Goal: Information Seeking & Learning: Learn about a topic

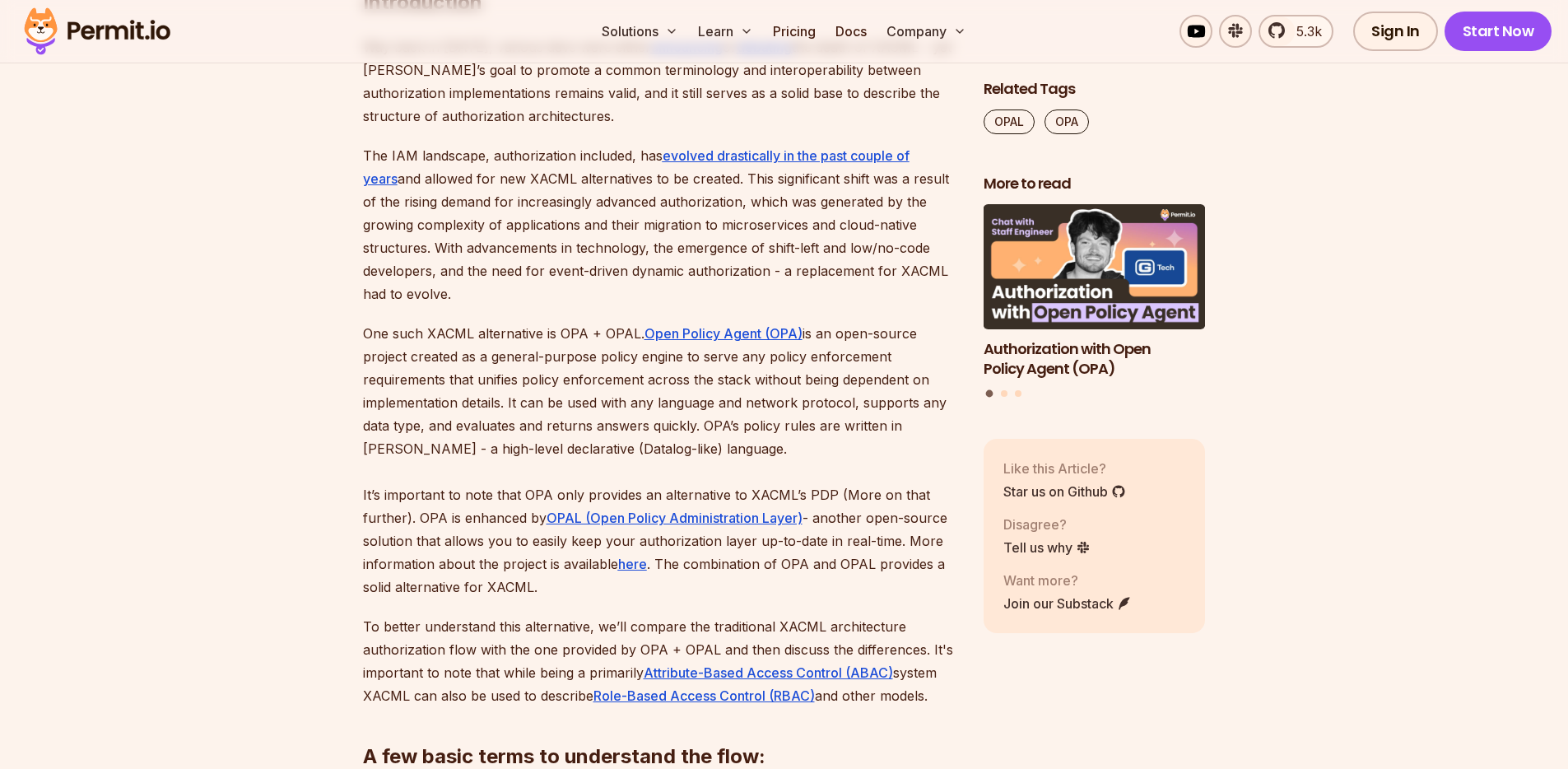
scroll to position [1025, 0]
click at [402, 329] on p "One such XACML alternative is OPA + OPAL. Open Policy Agent (OPA) is an open-so…" at bounding box center [660, 461] width 594 height 277
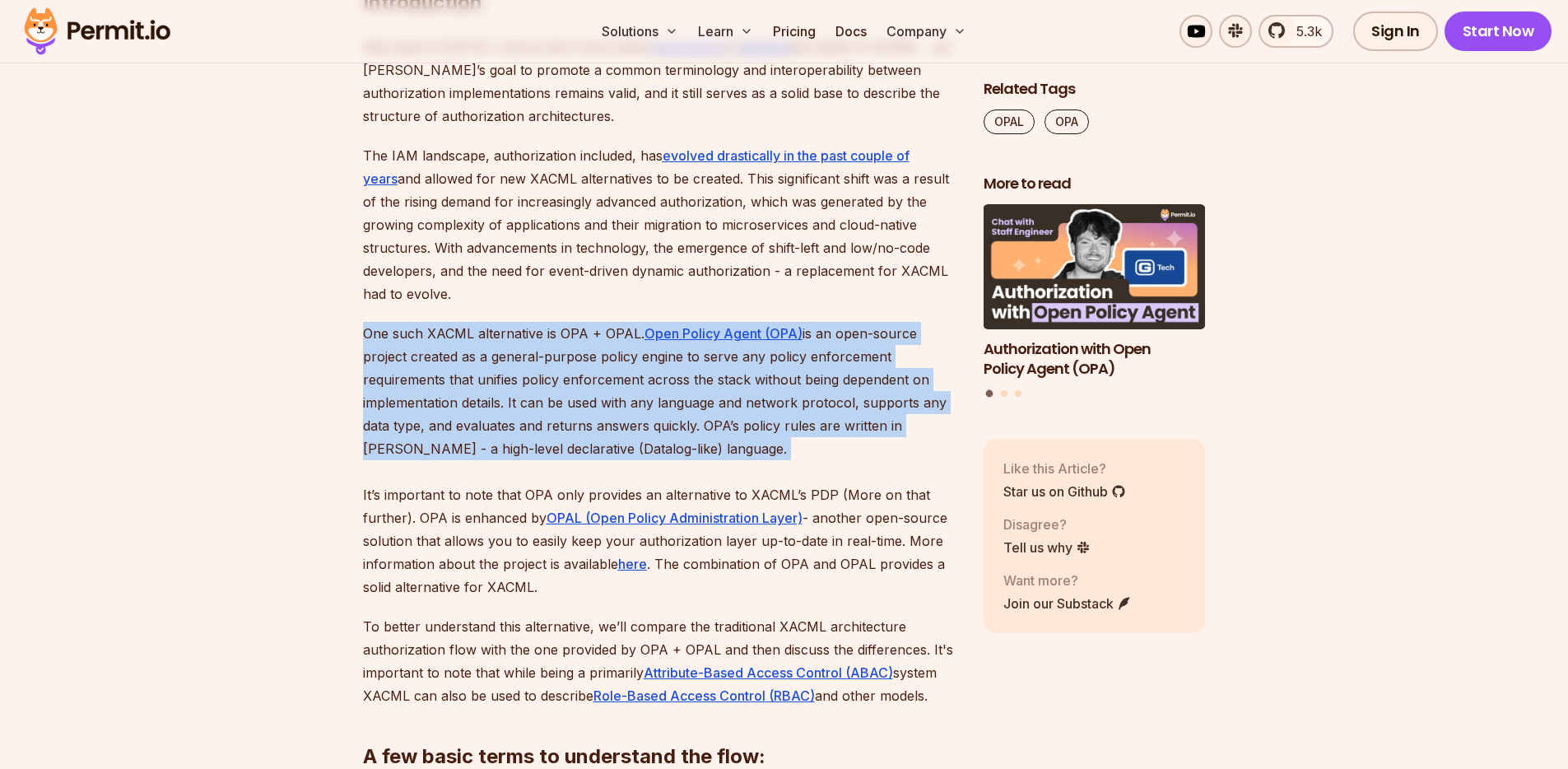
click at [402, 329] on p "One such XACML alternative is OPA + OPAL. Open Policy Agent (OPA) is an open-so…" at bounding box center [660, 461] width 594 height 277
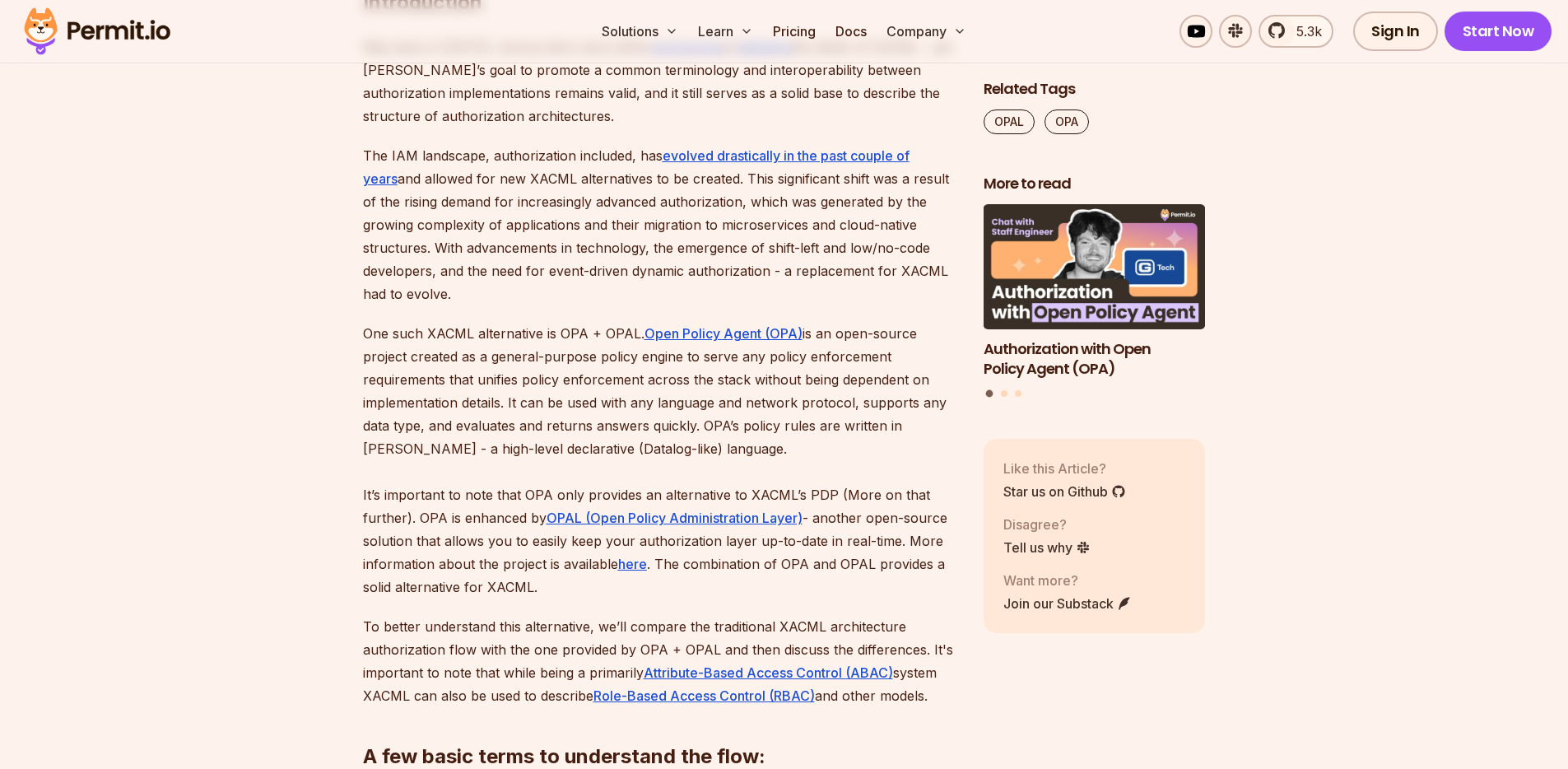
click at [413, 272] on p "The IAM landscape, authorization included, has evolved drastically in the past …" at bounding box center [660, 225] width 594 height 162
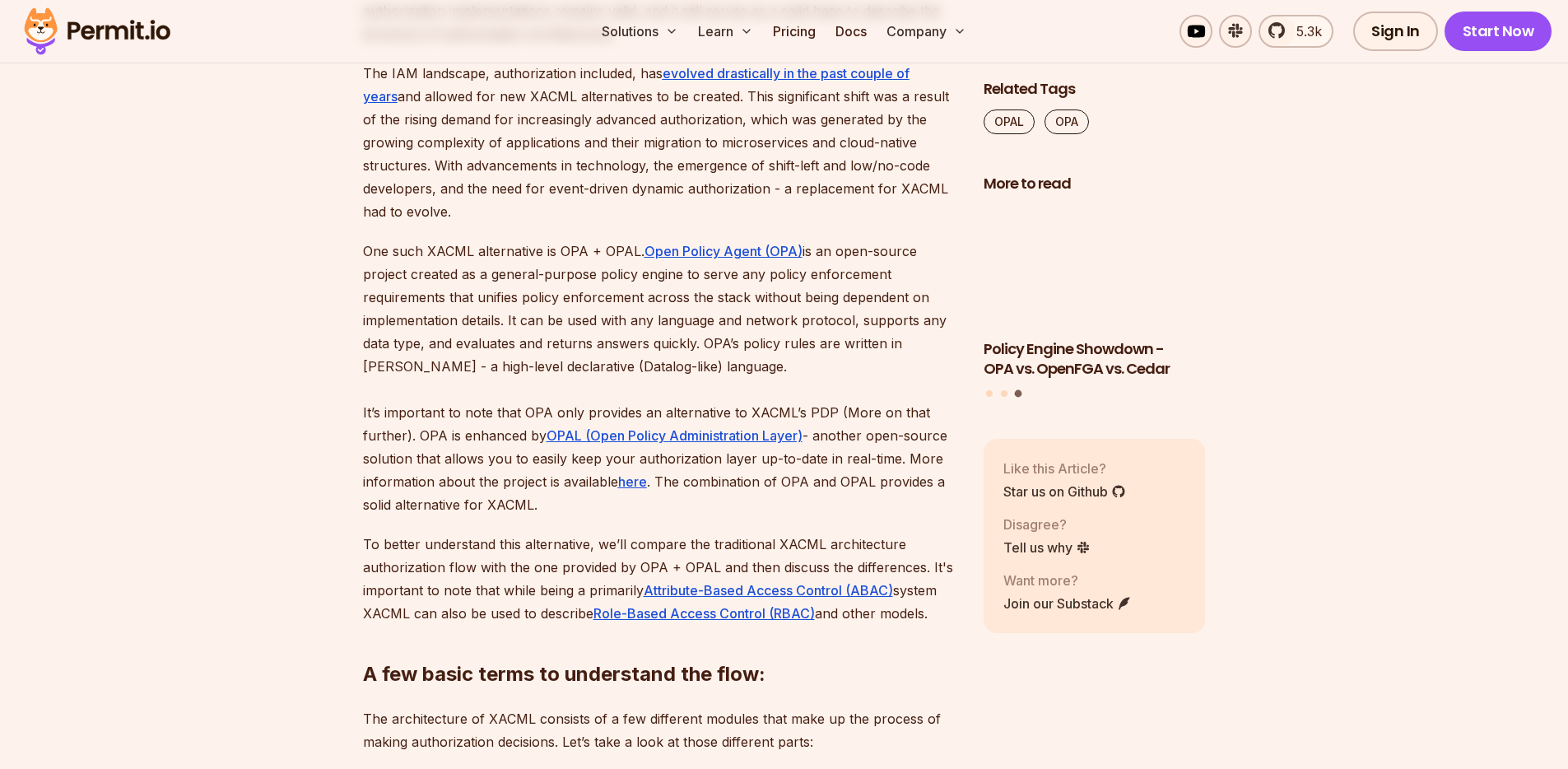
scroll to position [1264, 0]
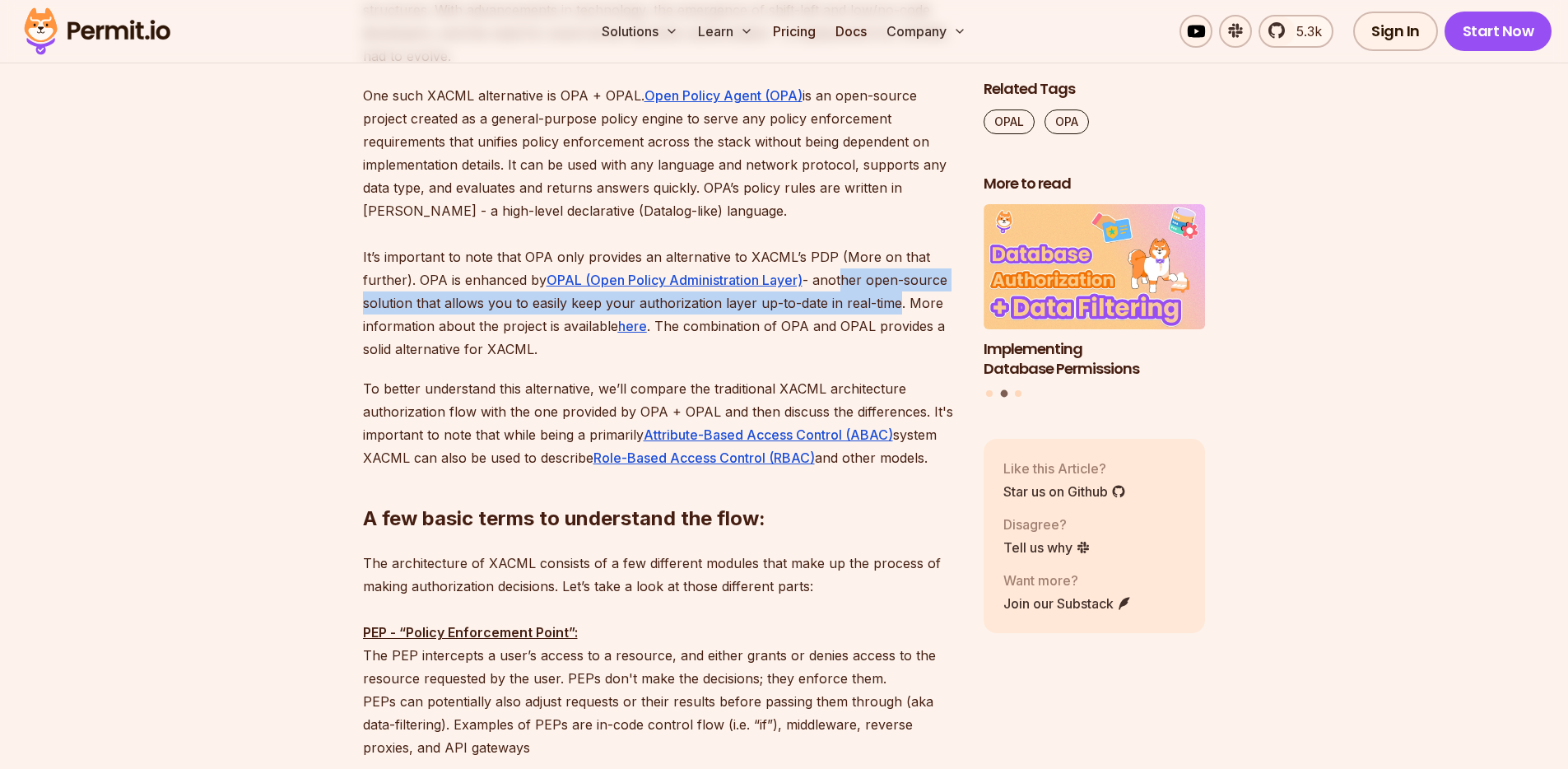
drag, startPoint x: 893, startPoint y: 302, endPoint x: 844, endPoint y: 282, distance: 52.9
click at [844, 282] on p "One such XACML alternative is OPA + OPAL. Open Policy Agent (OPA) is an open-so…" at bounding box center [660, 222] width 594 height 277
click at [876, 280] on p "One such XACML alternative is OPA + OPAL. Open Policy Agent (OPA) is an open-so…" at bounding box center [660, 222] width 594 height 277
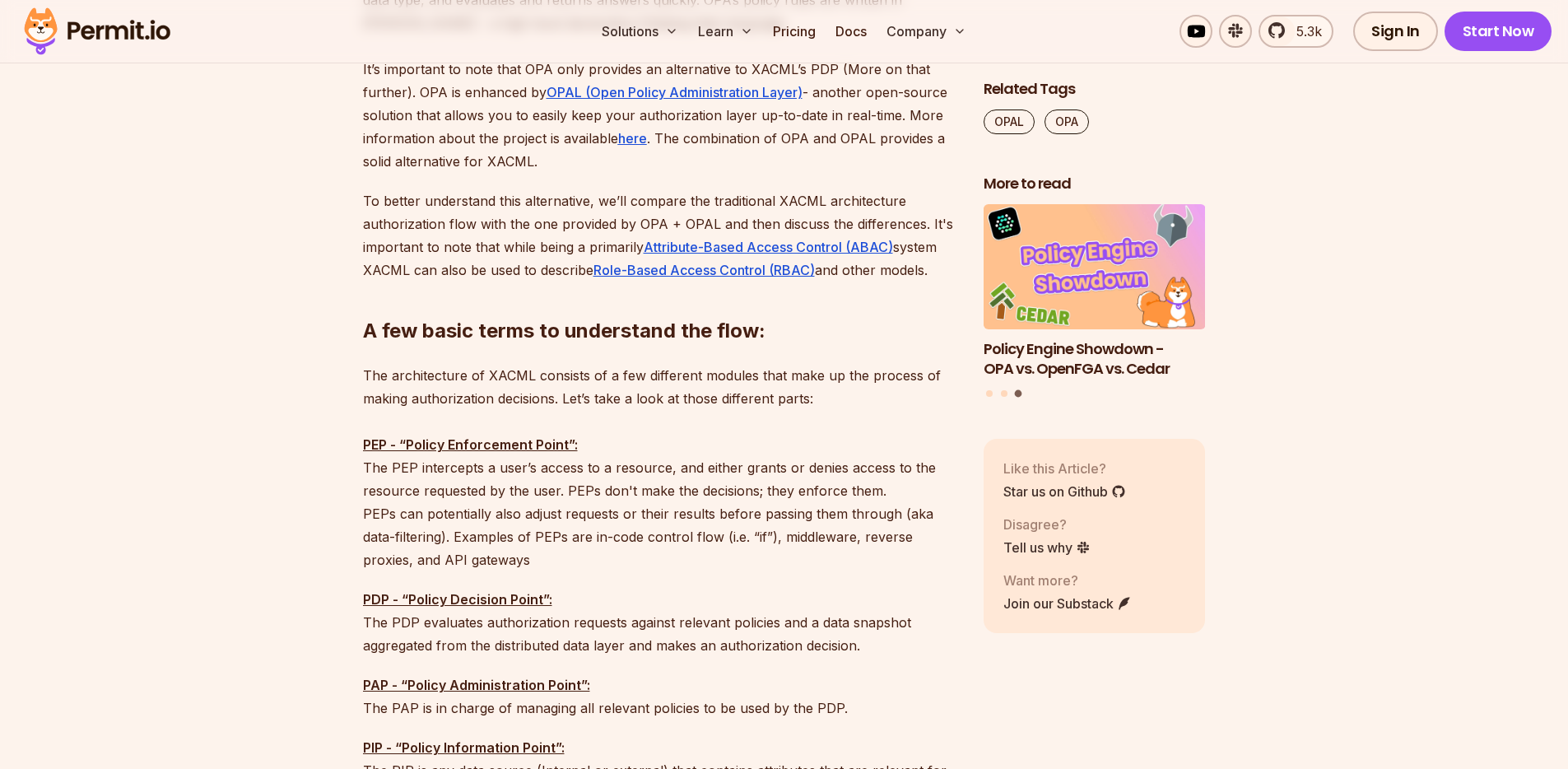
scroll to position [1467, 0]
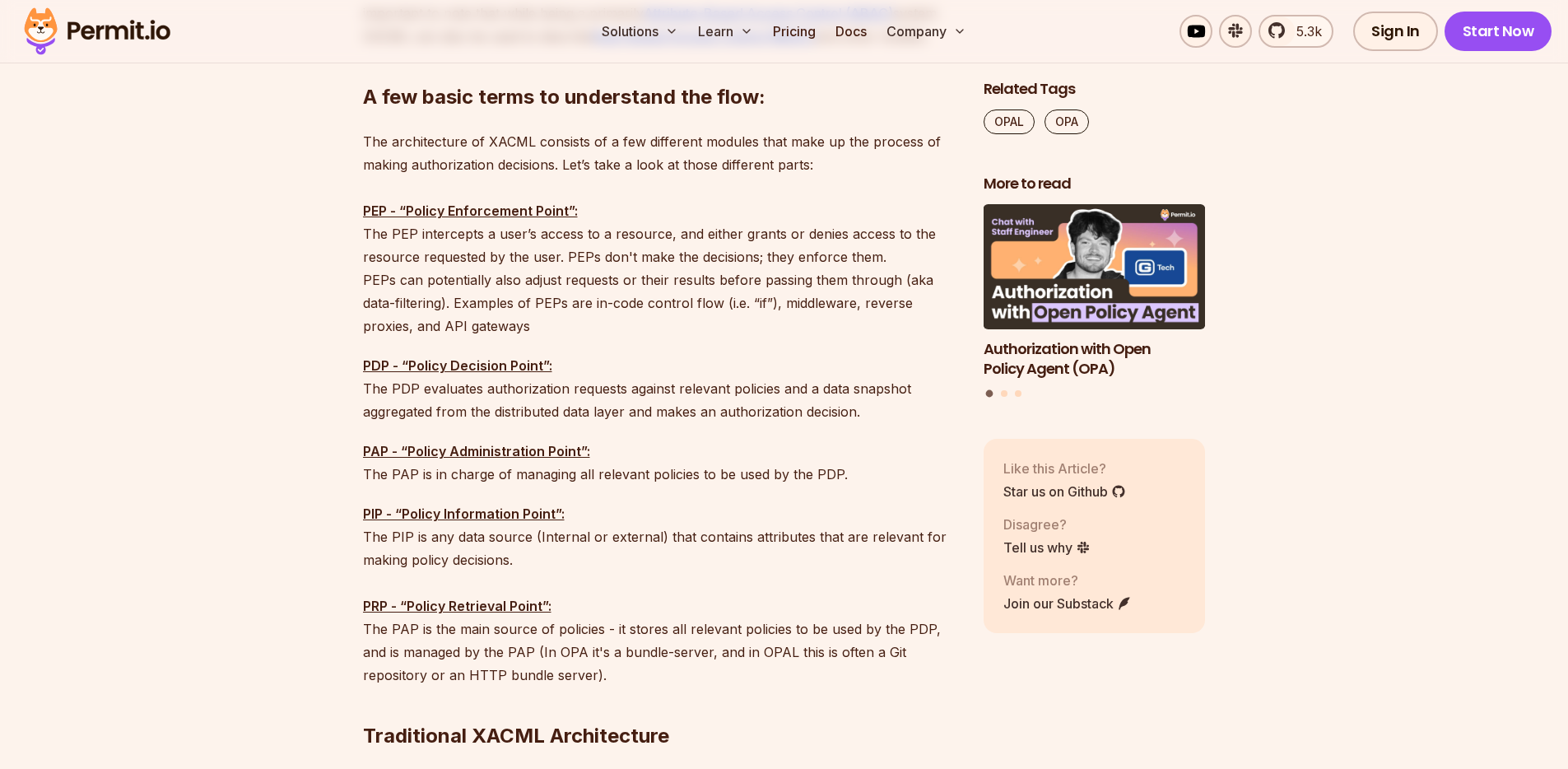
scroll to position [1685, 0]
click at [669, 143] on p "The architecture of XACML consists of a few different modules that make up the …" at bounding box center [660, 234] width 594 height 207
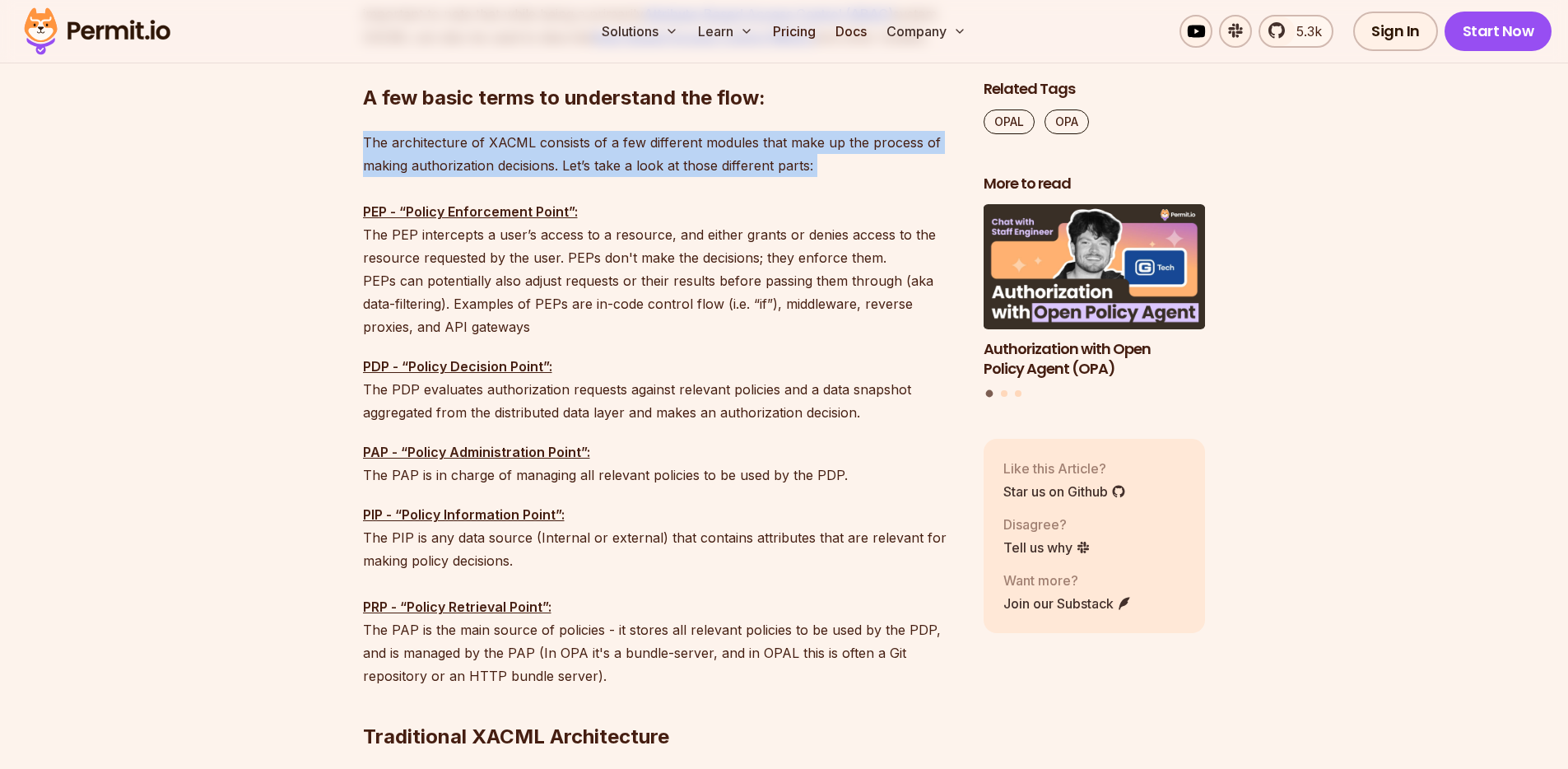
click at [669, 143] on p "The architecture of XACML consists of a few different modules that make up the …" at bounding box center [660, 234] width 594 height 207
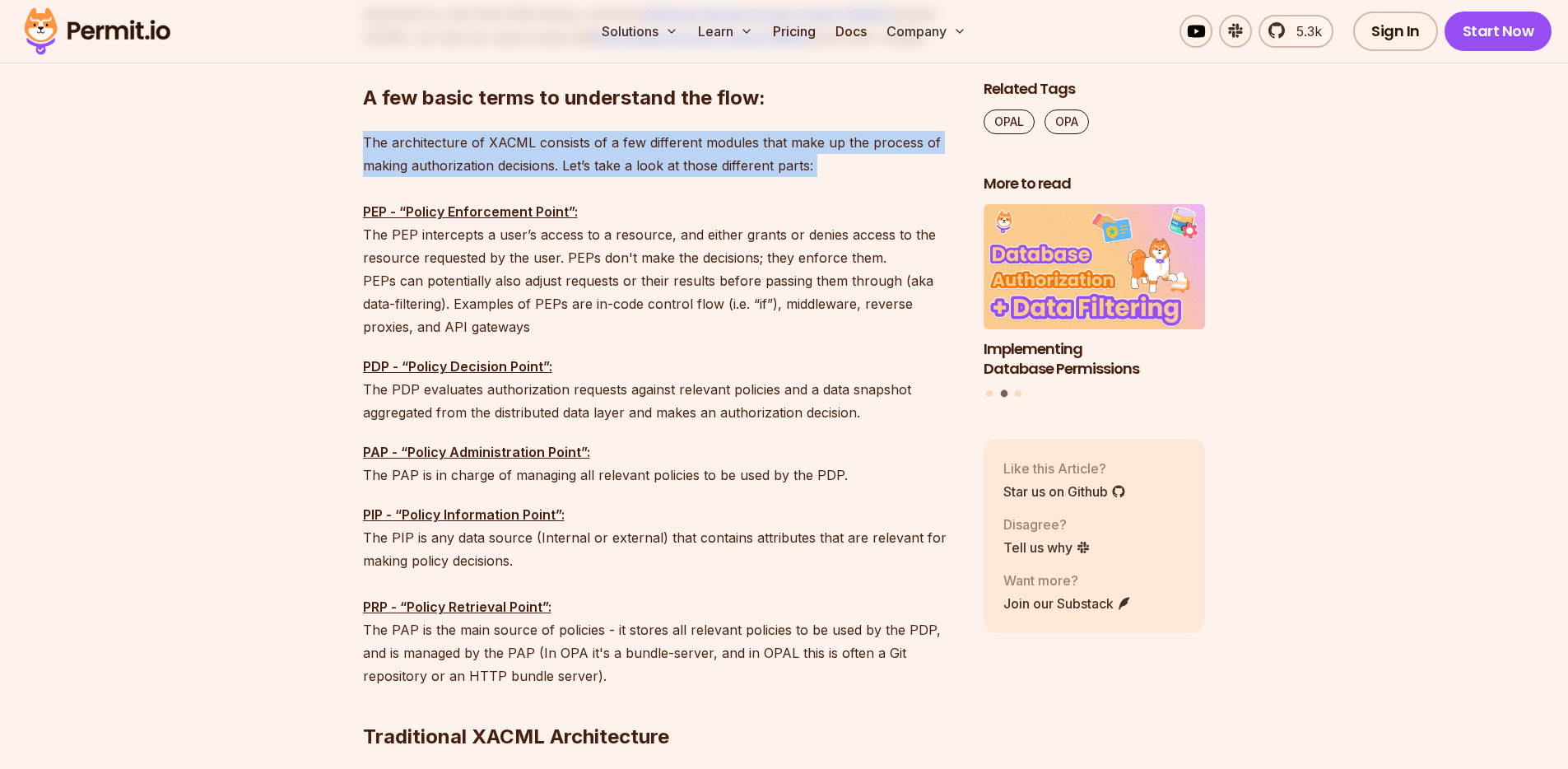
click at [614, 159] on p "The architecture of XACML consists of a few different modules that make up the …" at bounding box center [660, 234] width 594 height 207
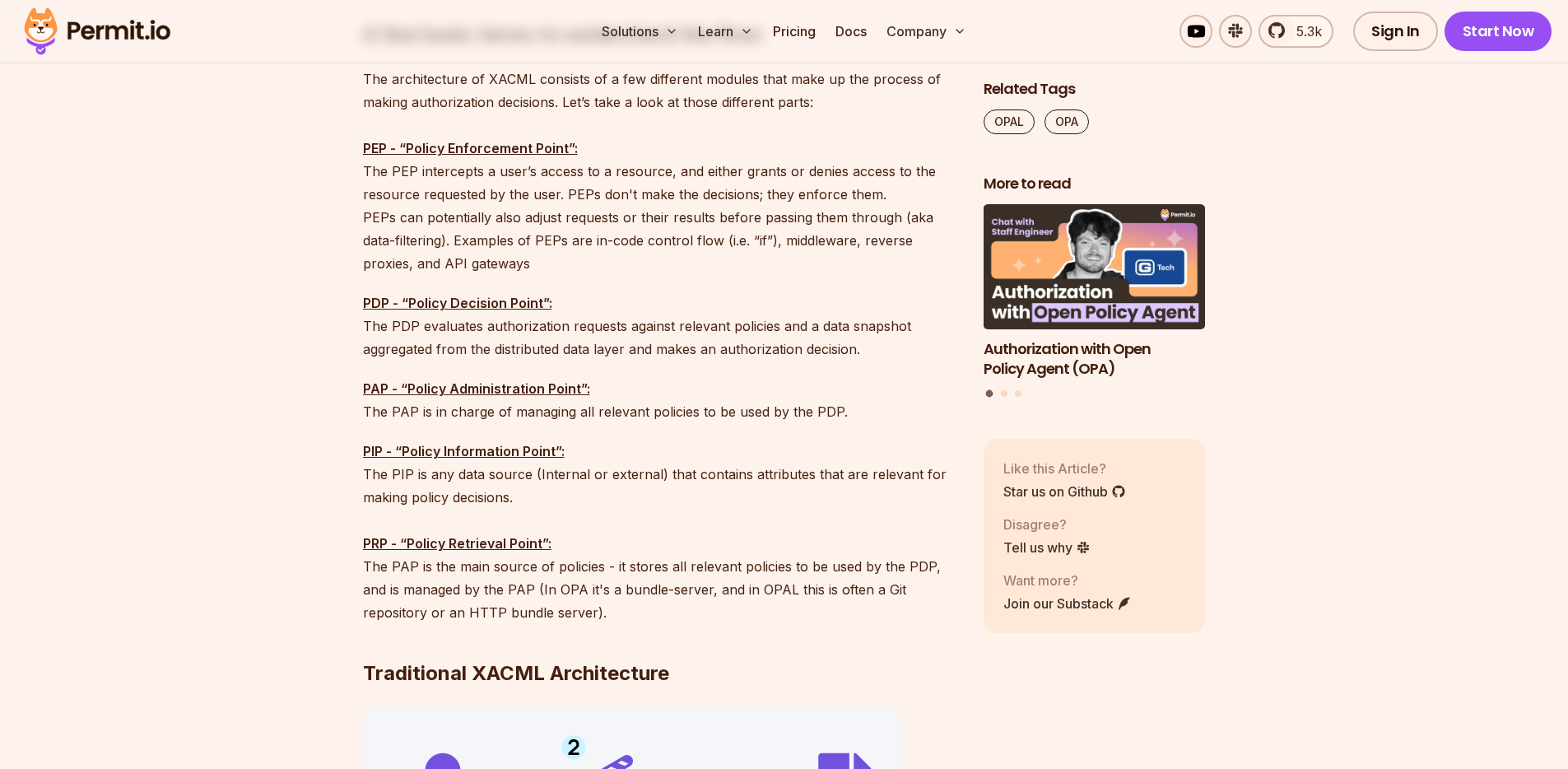
scroll to position [1825, 0]
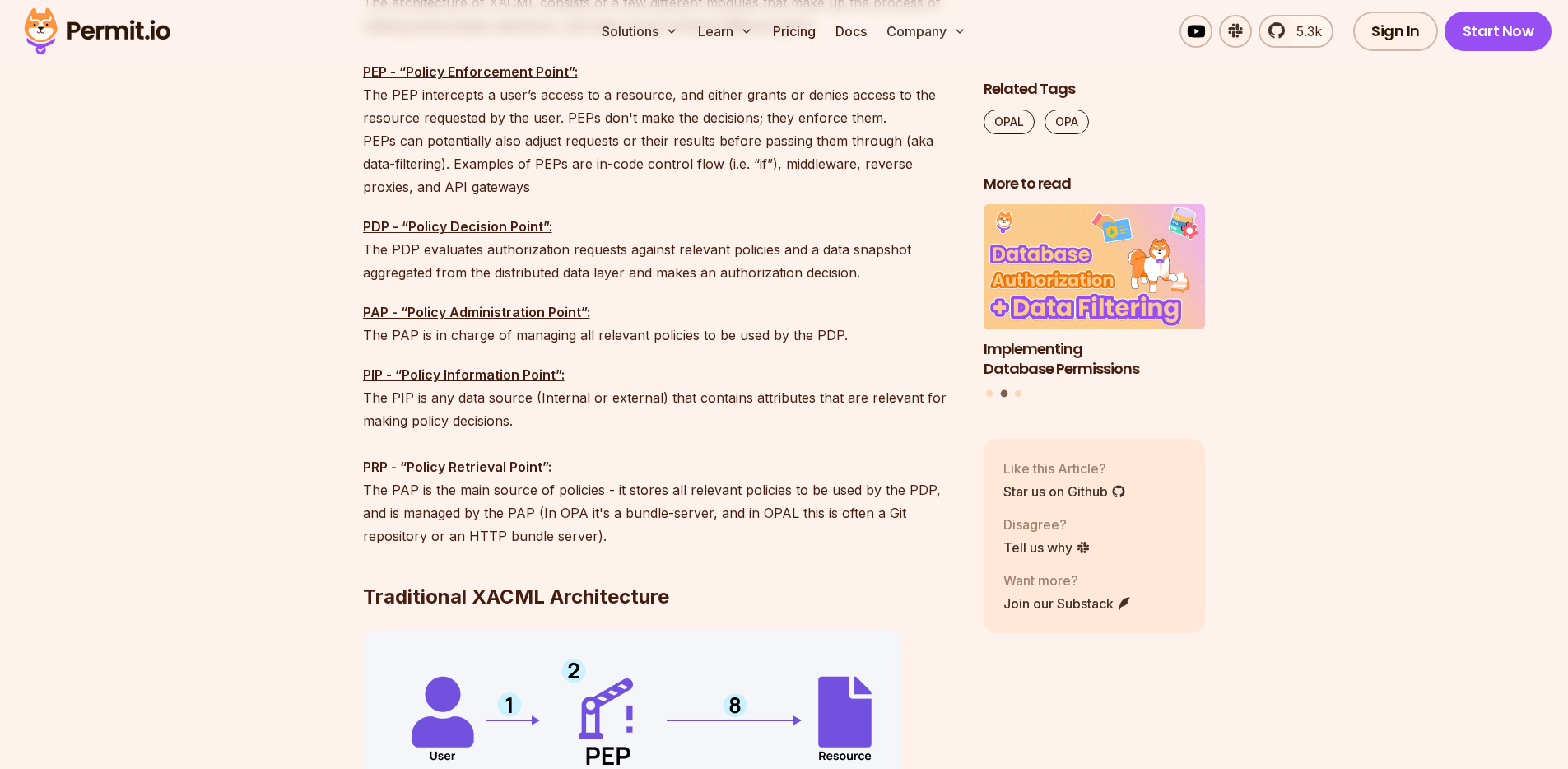
click at [578, 274] on p "PDP - “Policy Decision Point”: The PDP evaluates authorization requests against…" at bounding box center [660, 249] width 594 height 69
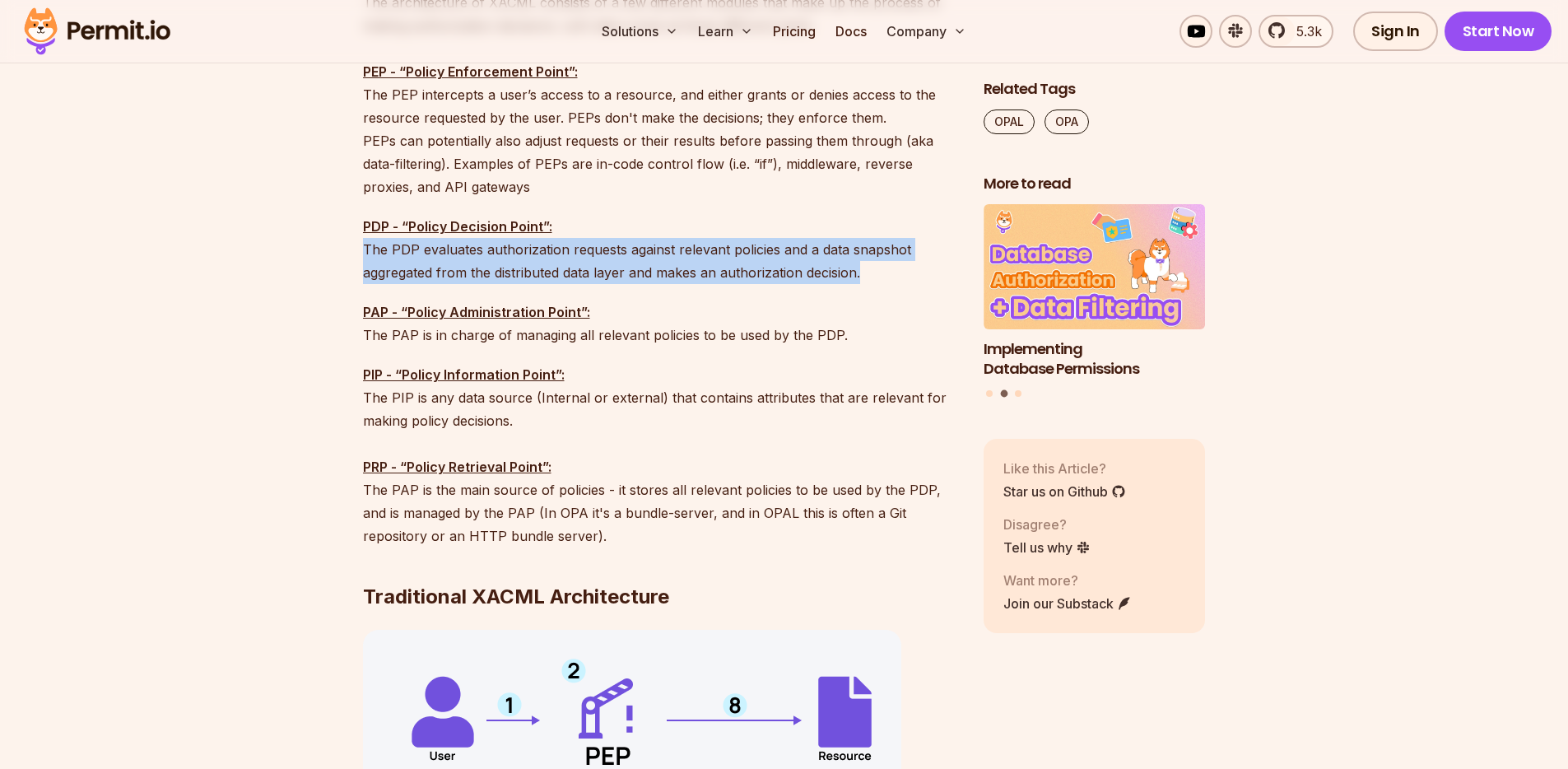
click at [578, 274] on p "PDP - “Policy Decision Point”: The PDP evaluates authorization requests against…" at bounding box center [660, 249] width 594 height 69
click at [584, 258] on p "PDP - “Policy Decision Point”: The PDP evaluates authorization requests against…" at bounding box center [660, 249] width 594 height 69
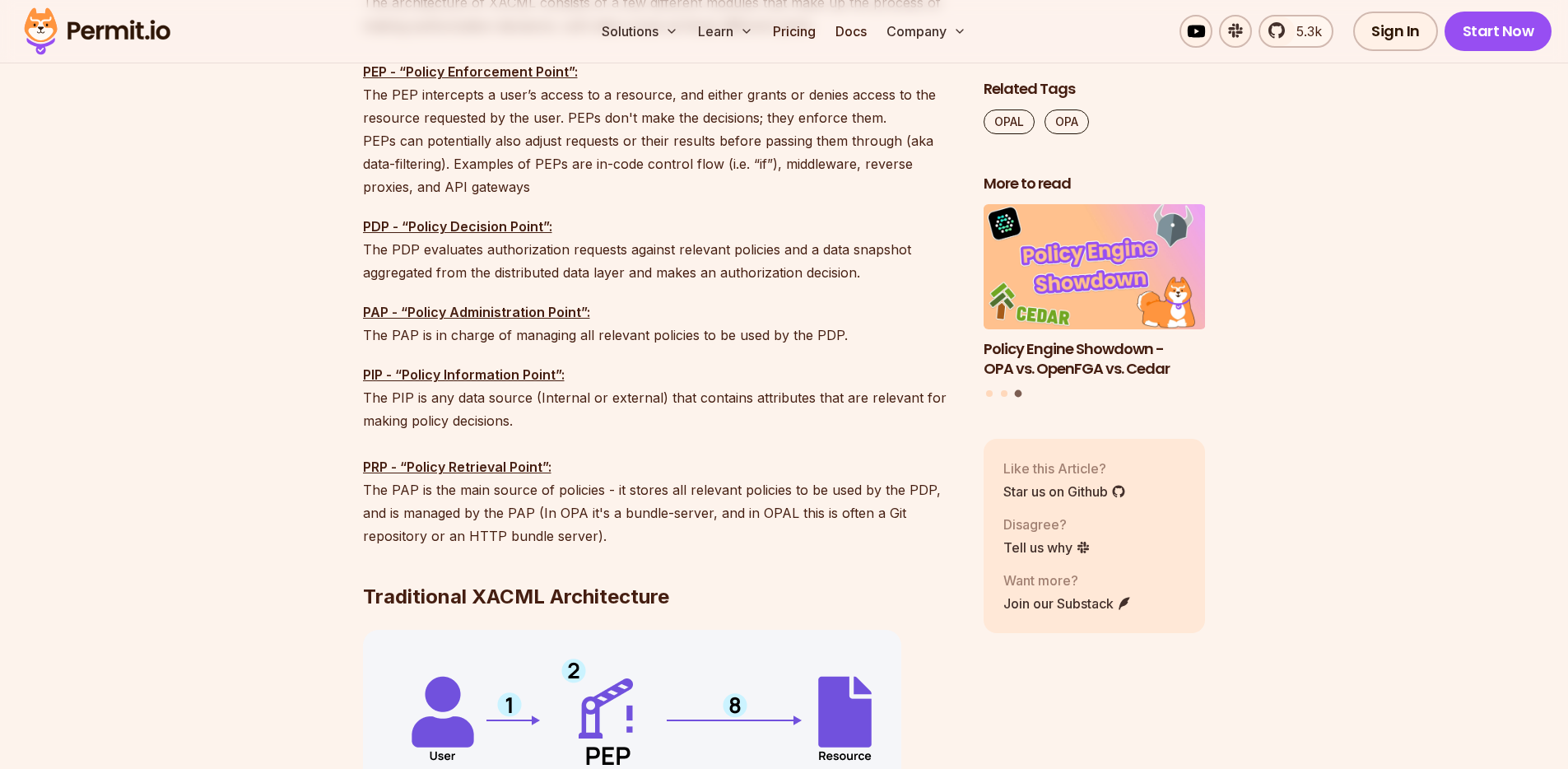
click at [647, 275] on p "PDP - “Policy Decision Point”: The PDP evaluates authorization requests against…" at bounding box center [660, 249] width 594 height 69
click at [488, 249] on p "PDP - “Policy Decision Point”: The PDP evaluates authorization requests against…" at bounding box center [660, 249] width 594 height 69
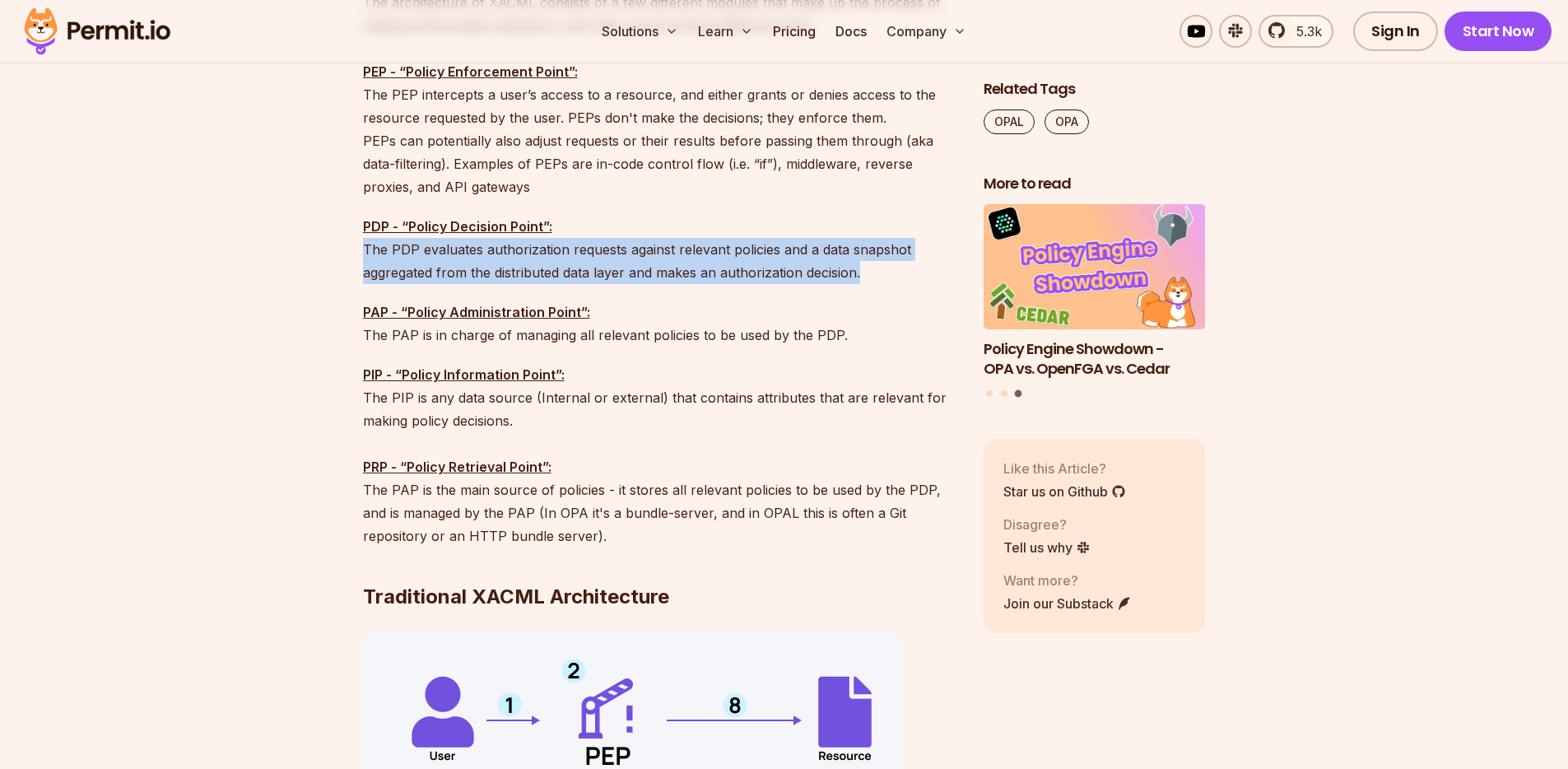
click at [488, 249] on p "PDP - “Policy Decision Point”: The PDP evaluates authorization requests against…" at bounding box center [660, 249] width 594 height 69
click at [569, 255] on p "PDP - “Policy Decision Point”: The PDP evaluates authorization requests against…" at bounding box center [660, 249] width 594 height 69
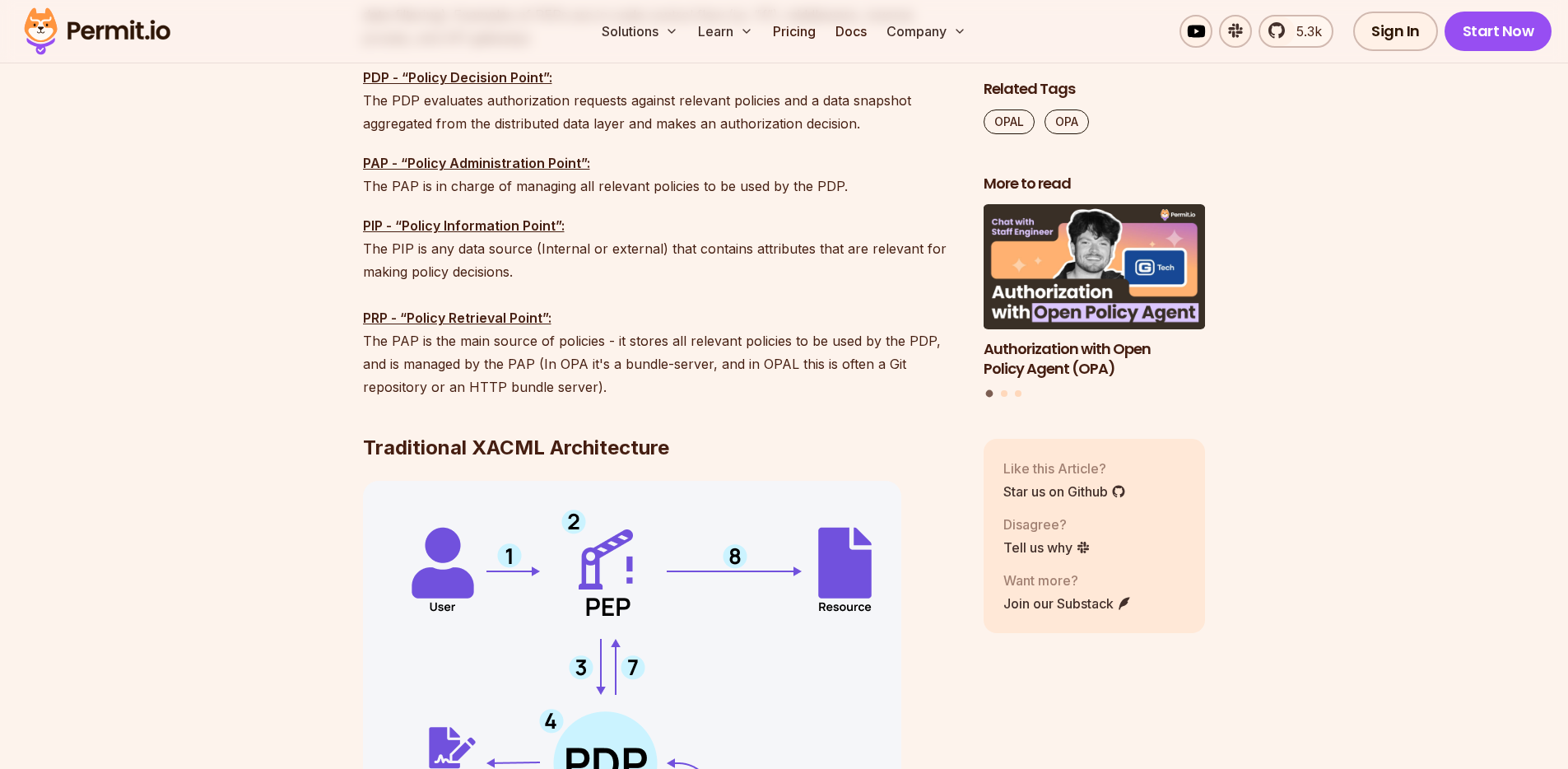
scroll to position [1984, 0]
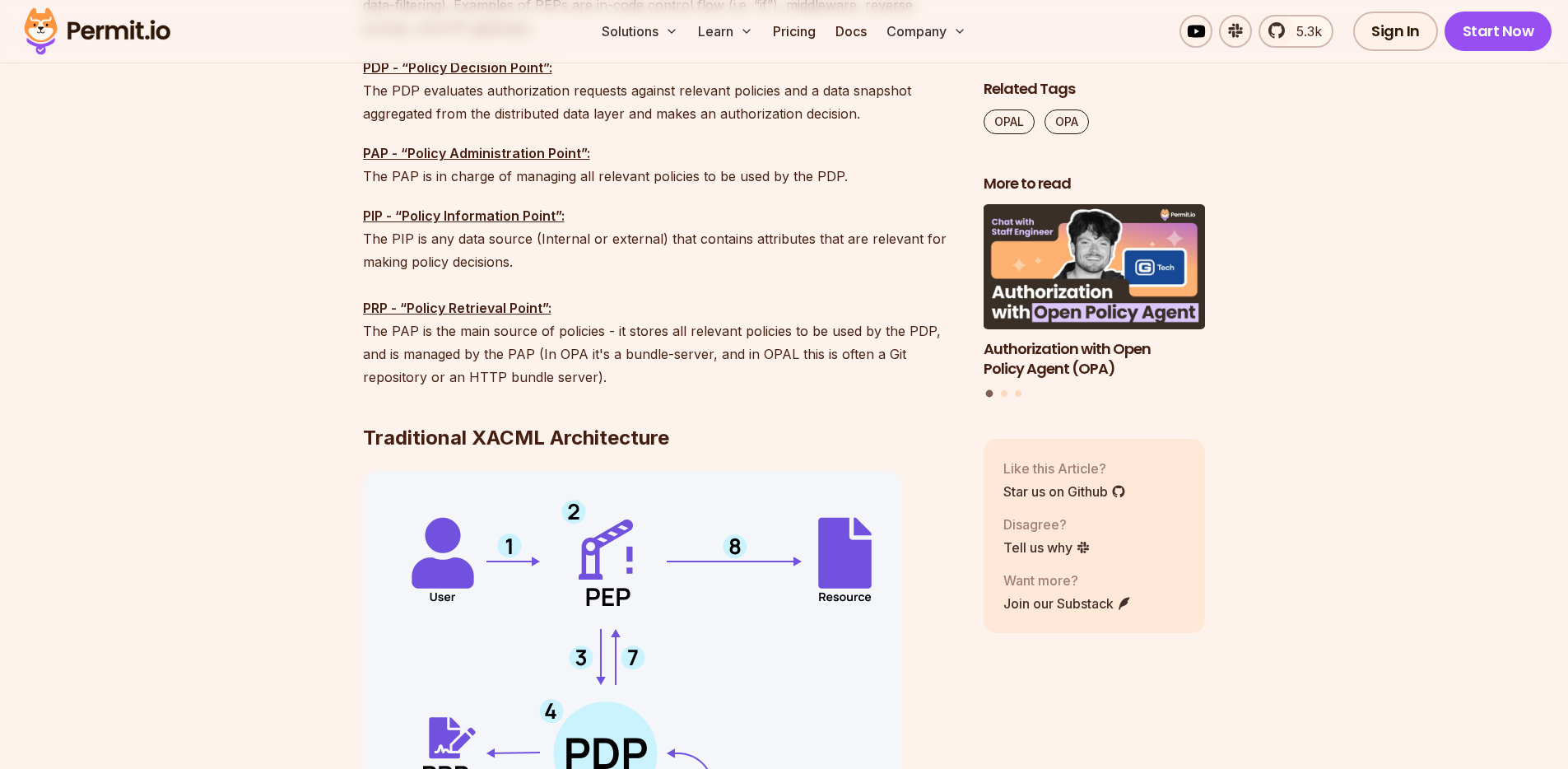
click at [605, 179] on p "PAP - “Policy Administration Point”: The PAP is in charge of managing all relev…" at bounding box center [660, 165] width 594 height 46
click at [678, 177] on p "PAP - “Policy Administration Point”: The PAP is in charge of managing all relev…" at bounding box center [660, 165] width 594 height 46
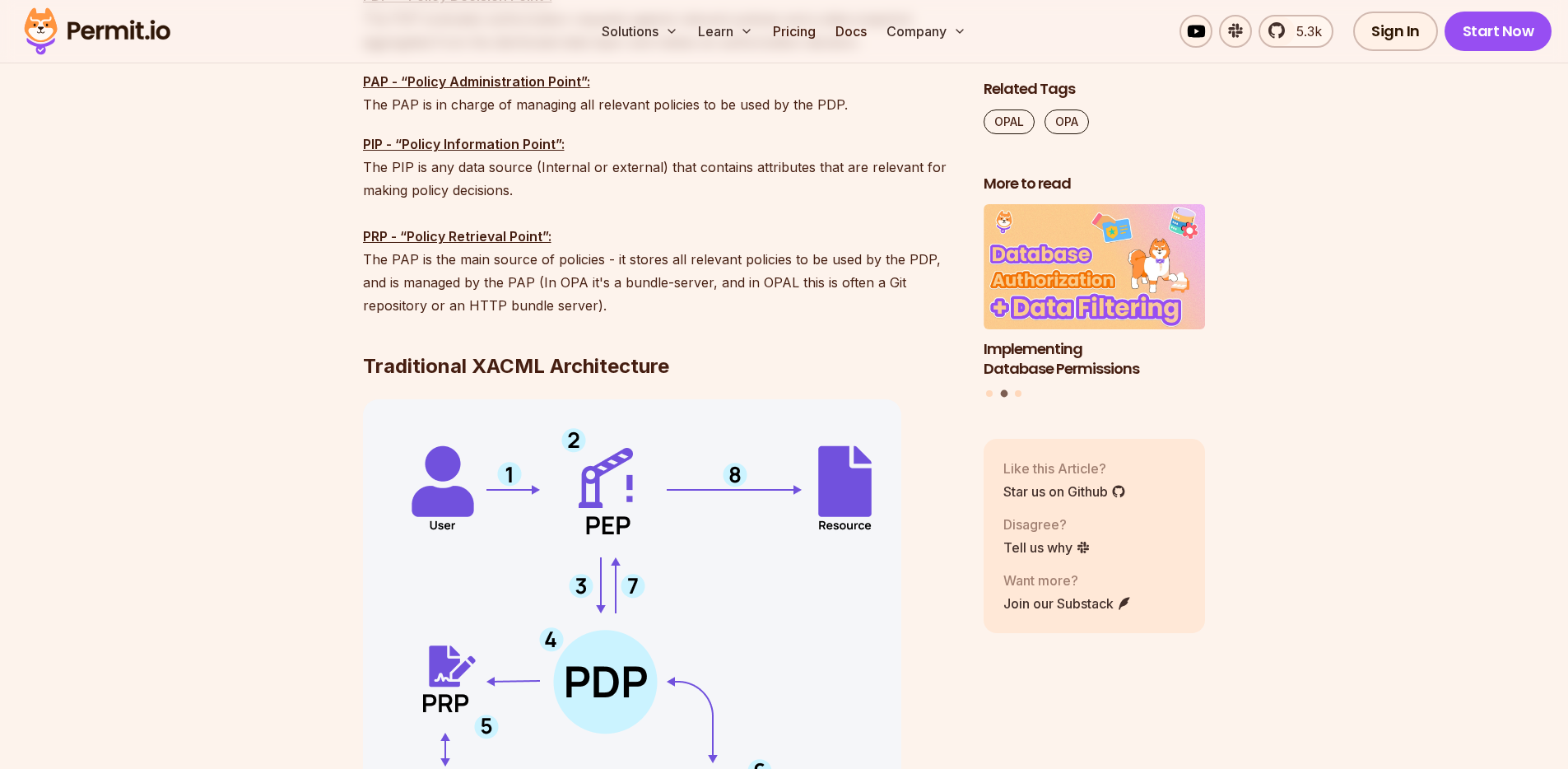
scroll to position [2093, 0]
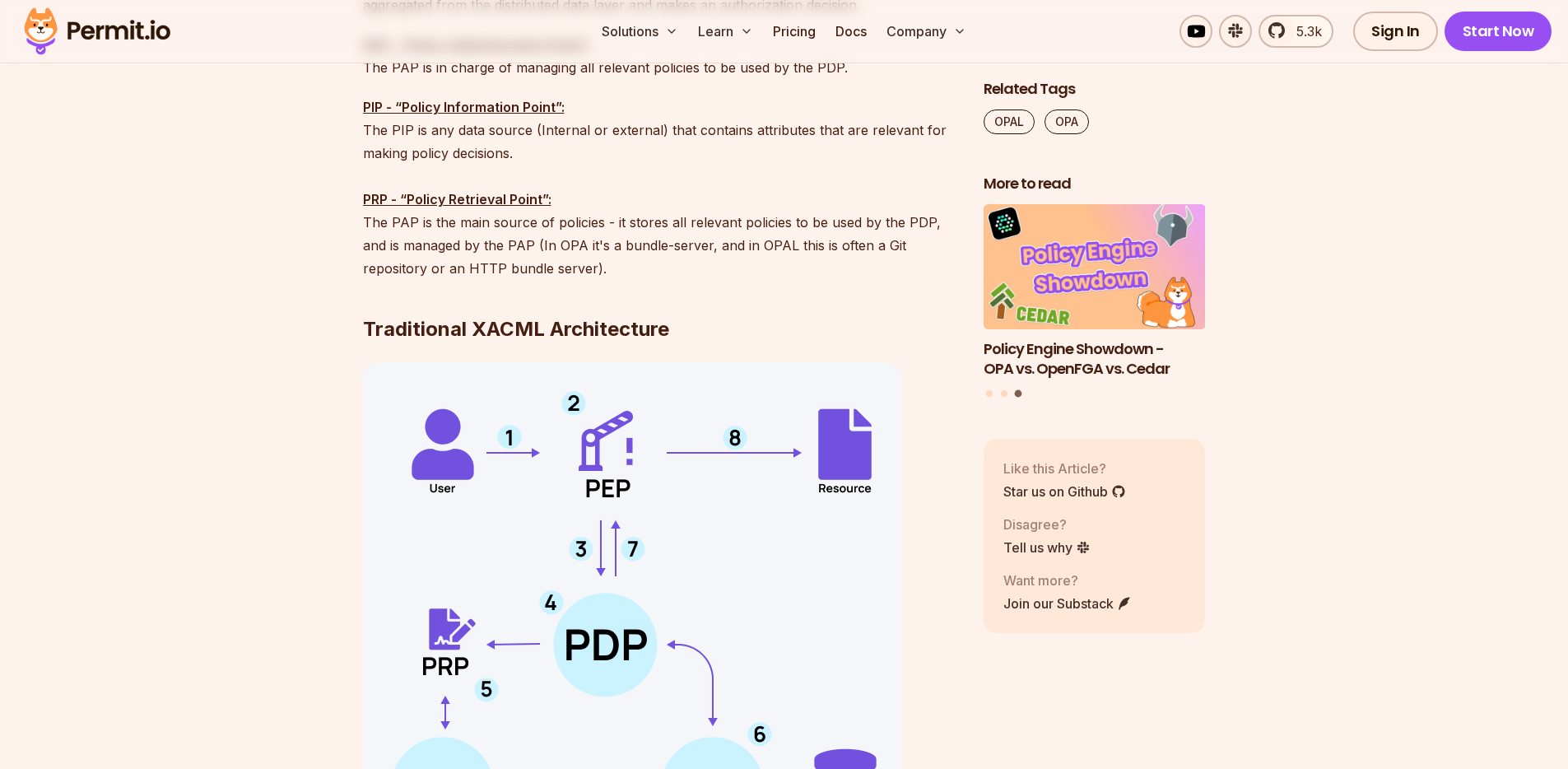
click at [521, 244] on p "PIP - “Policy Information Point”: The PIP is any data source (Internal or exter…" at bounding box center [660, 188] width 594 height 185
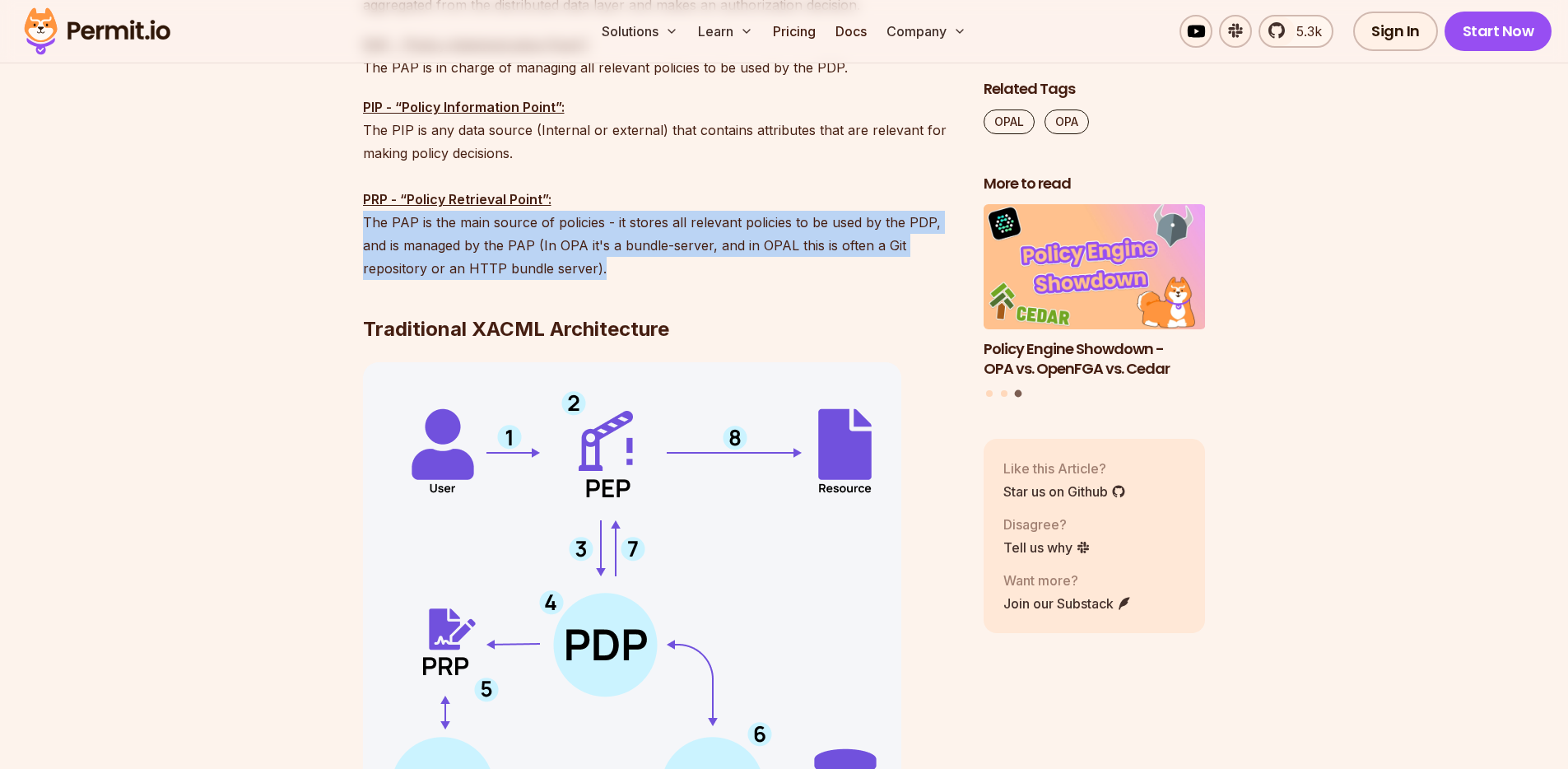
click at [521, 244] on p "PIP - “Policy Information Point”: The PIP is any data source (Internal or exter…" at bounding box center [660, 188] width 594 height 185
click at [635, 258] on h2 "Traditional XACML Architecture" at bounding box center [660, 296] width 594 height 93
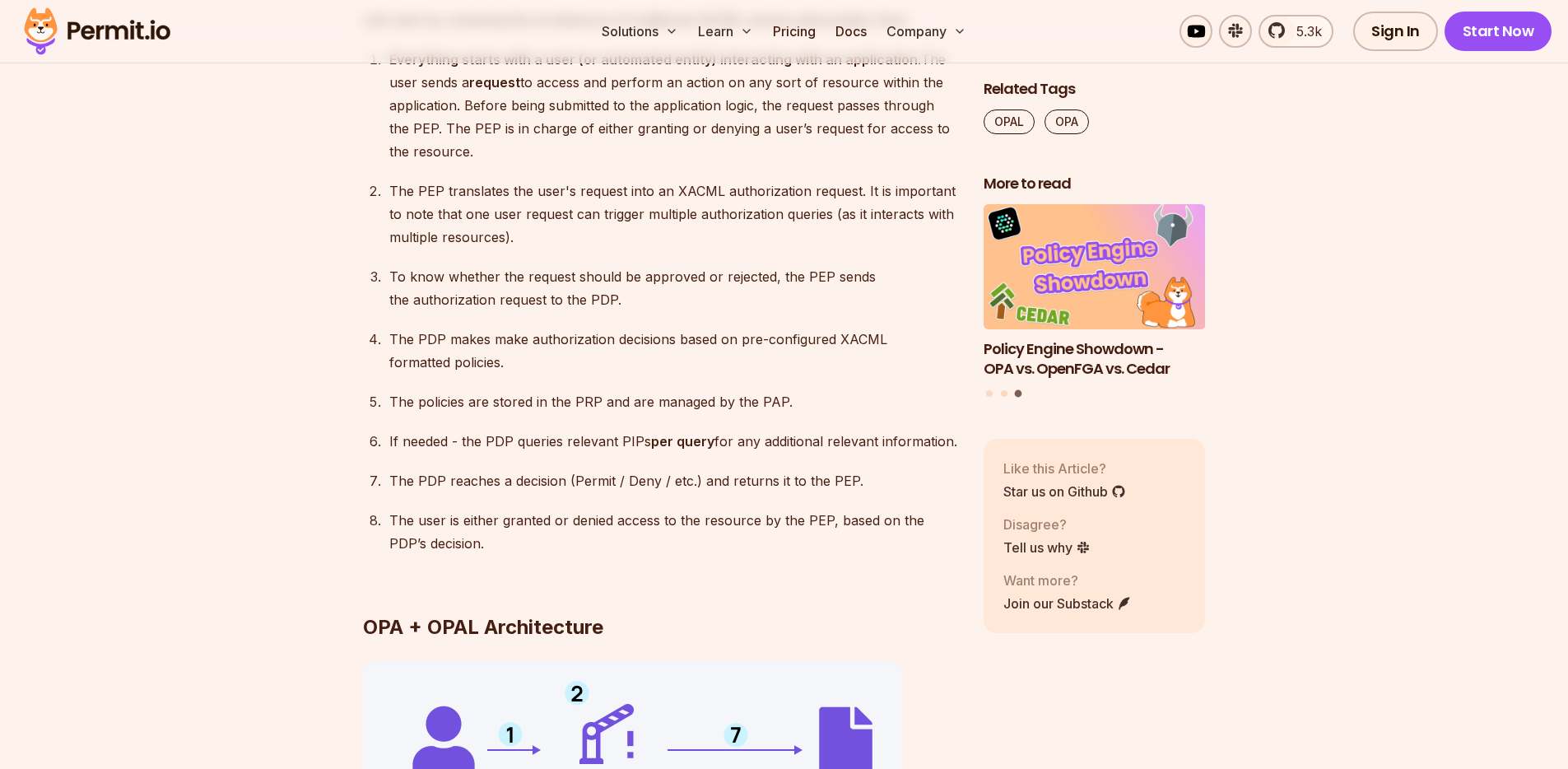
scroll to position [3061, 0]
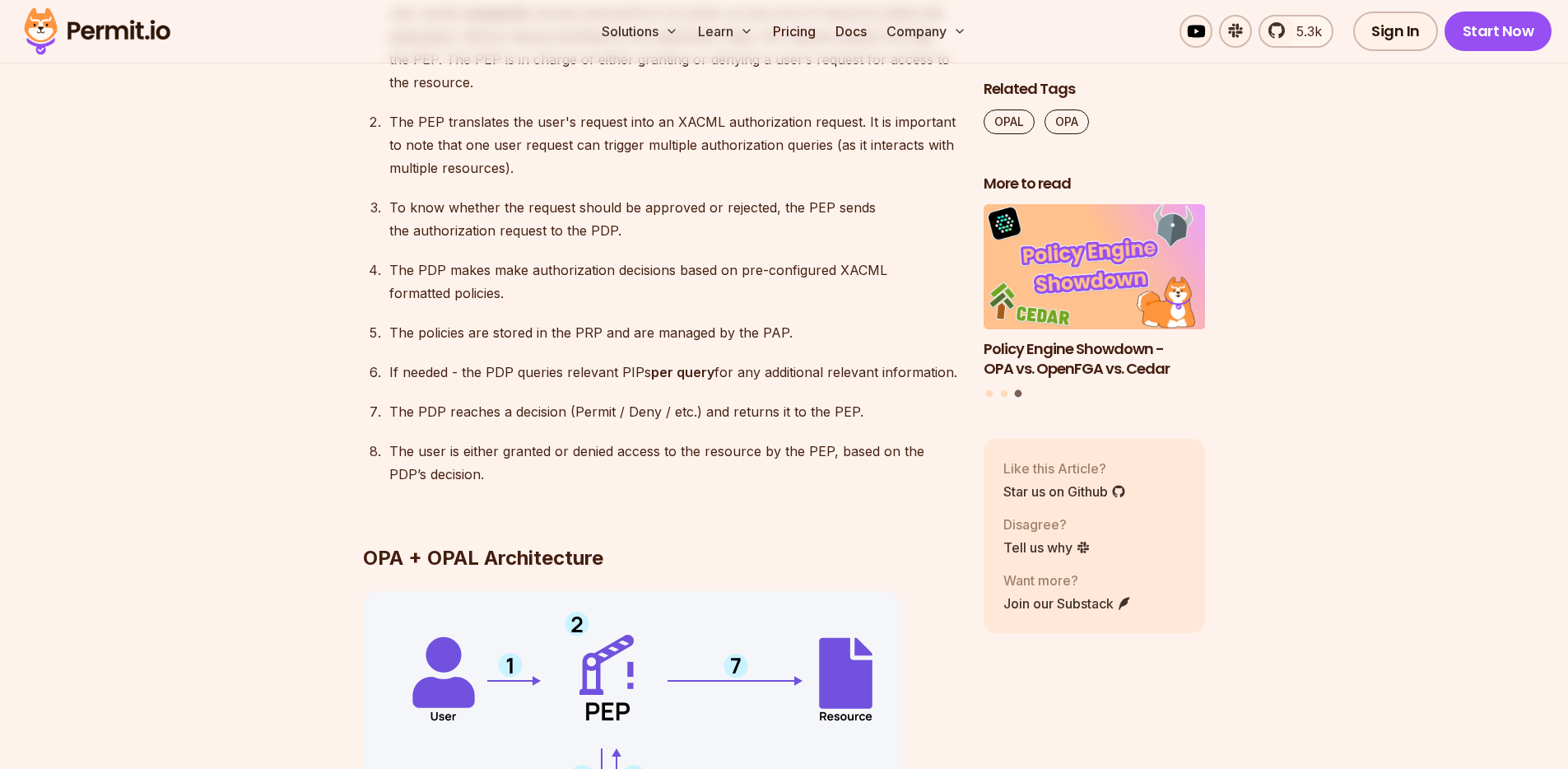
click at [793, 122] on p "The PEP translates the user's request into an XACML authorization request. It i…" at bounding box center [674, 145] width 568 height 69
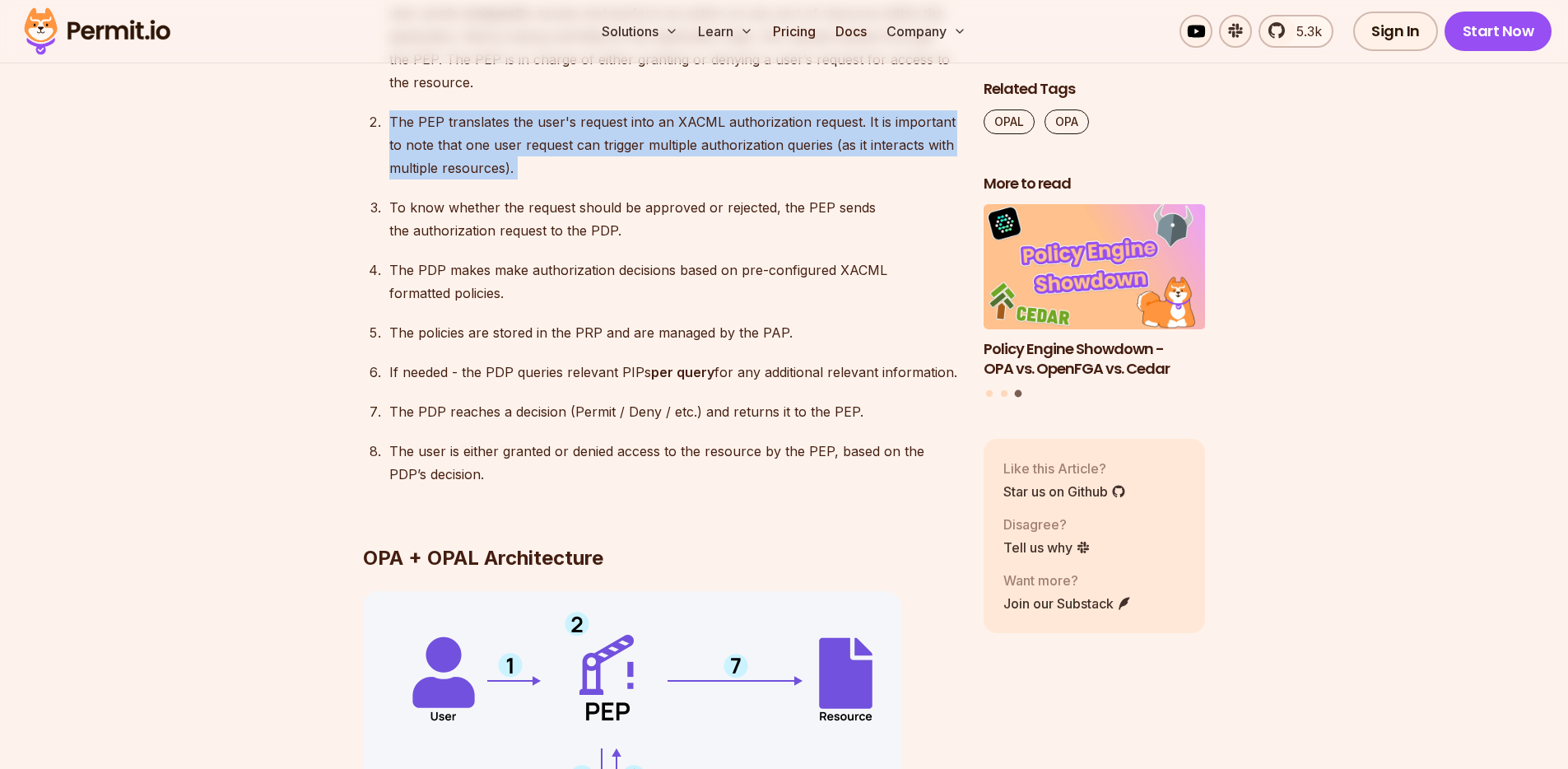
click at [793, 122] on p "The PEP translates the user's request into an XACML authorization request. It i…" at bounding box center [674, 145] width 568 height 69
click at [755, 133] on p "The PEP translates the user's request into an XACML authorization request. It i…" at bounding box center [674, 145] width 568 height 69
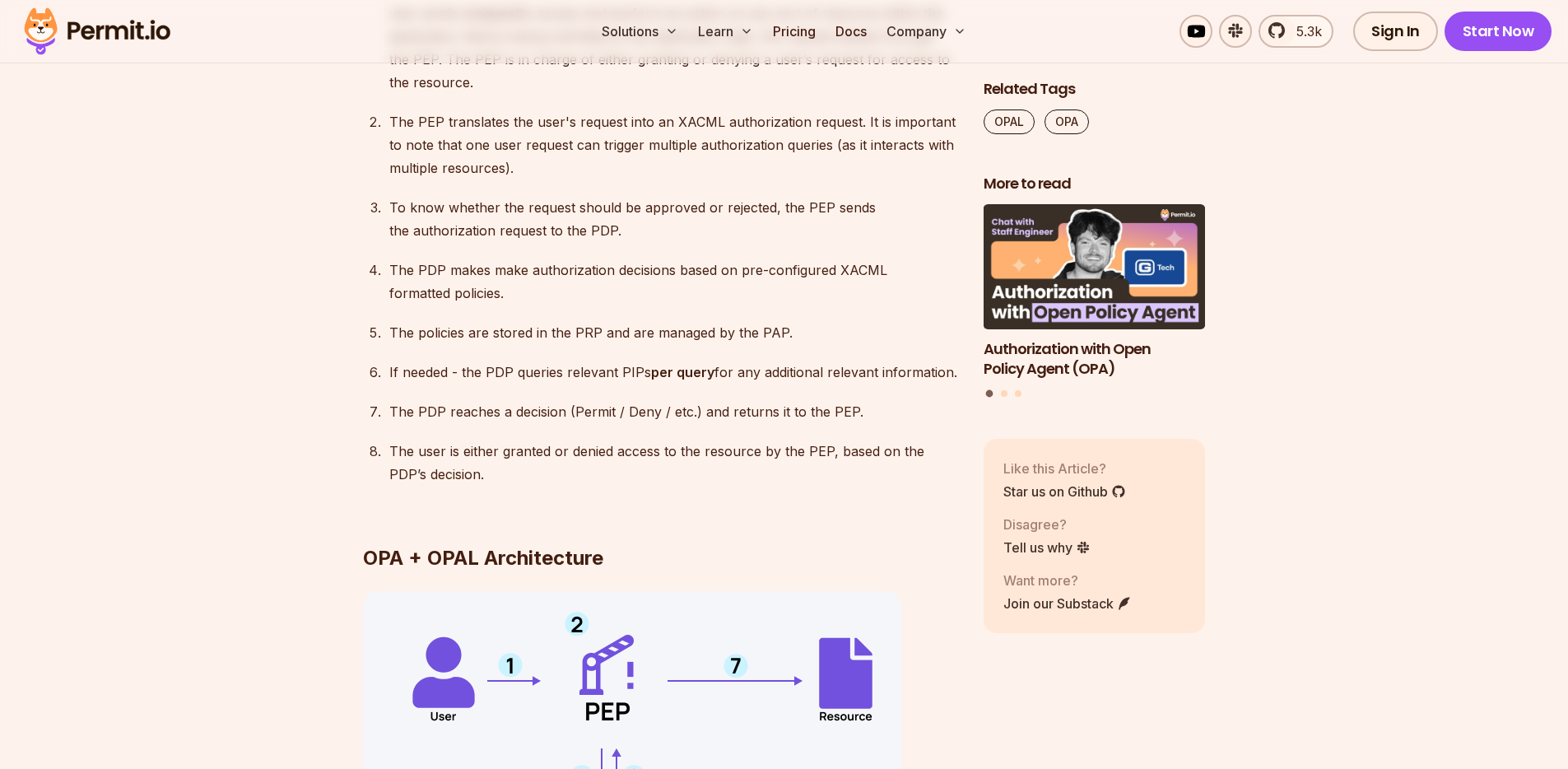
click at [517, 141] on p "The PEP translates the user's request into an XACML authorization request. It i…" at bounding box center [674, 145] width 568 height 69
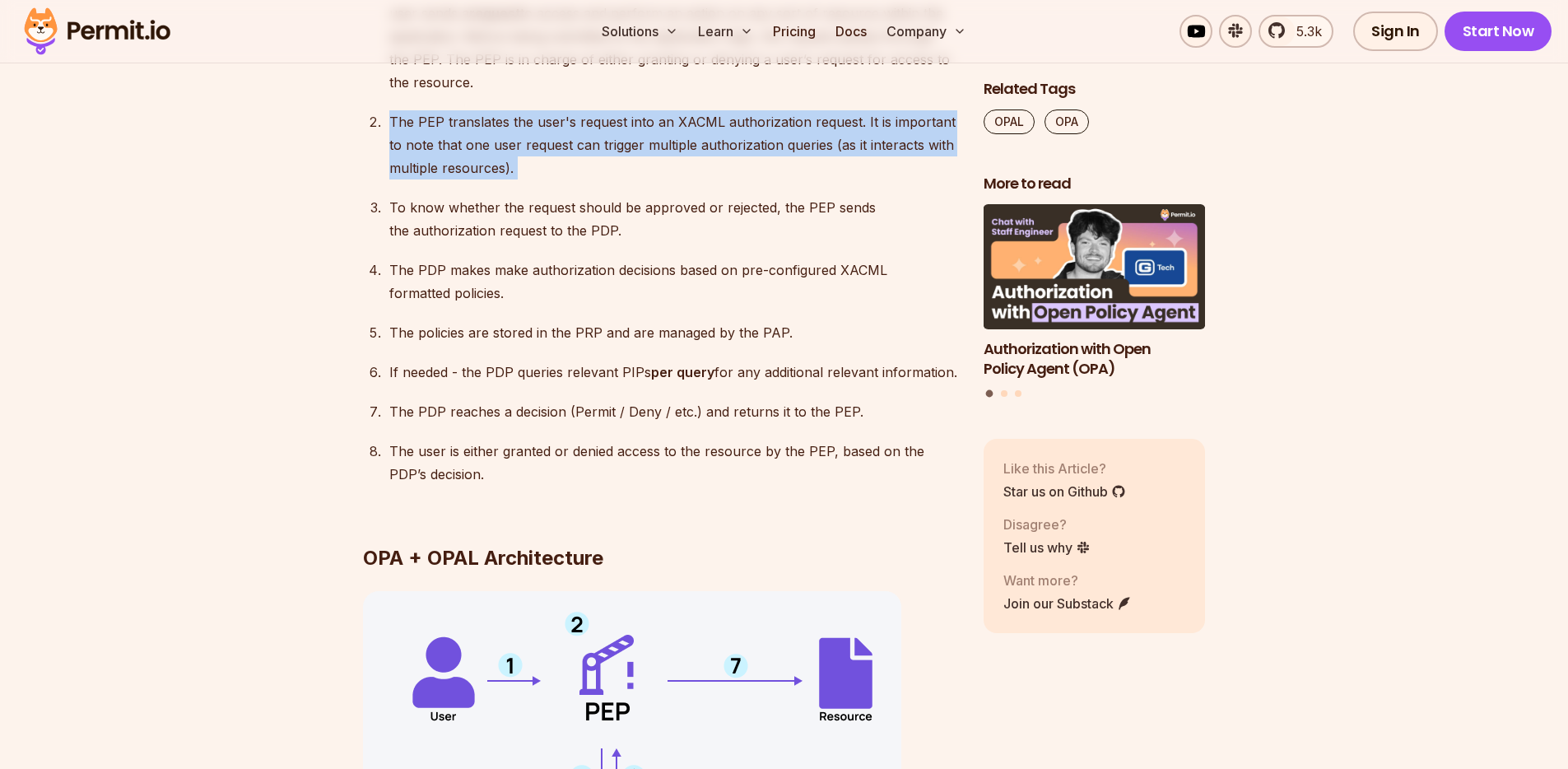
click at [517, 141] on p "The PEP translates the user's request into an XACML authorization request. It i…" at bounding box center [674, 145] width 568 height 69
click at [529, 120] on p "The PEP translates the user's request into an XACML authorization request. It i…" at bounding box center [674, 145] width 568 height 69
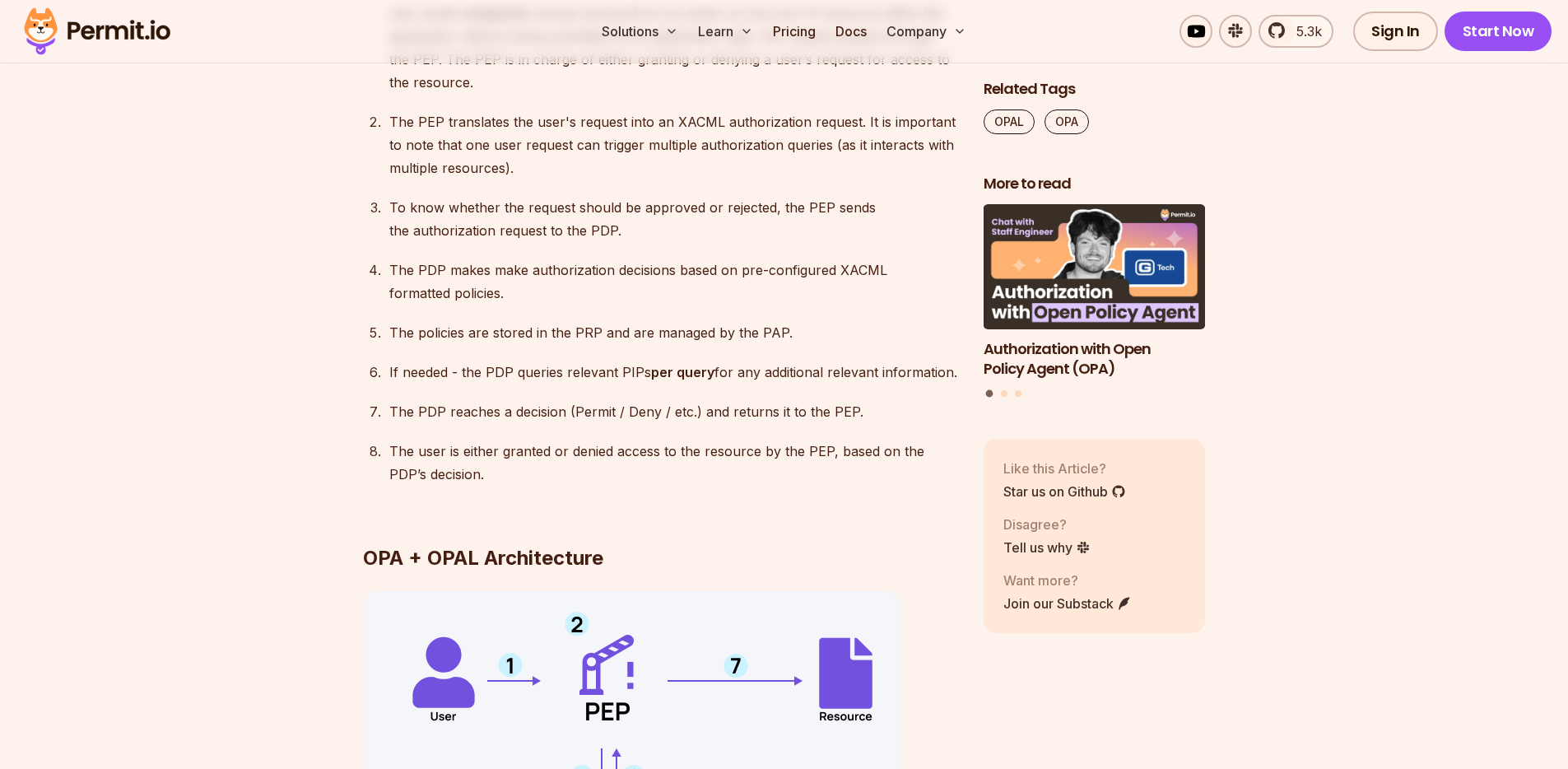
click at [623, 143] on p "The PEP translates the user's request into an XACML authorization request. It i…" at bounding box center [674, 145] width 568 height 69
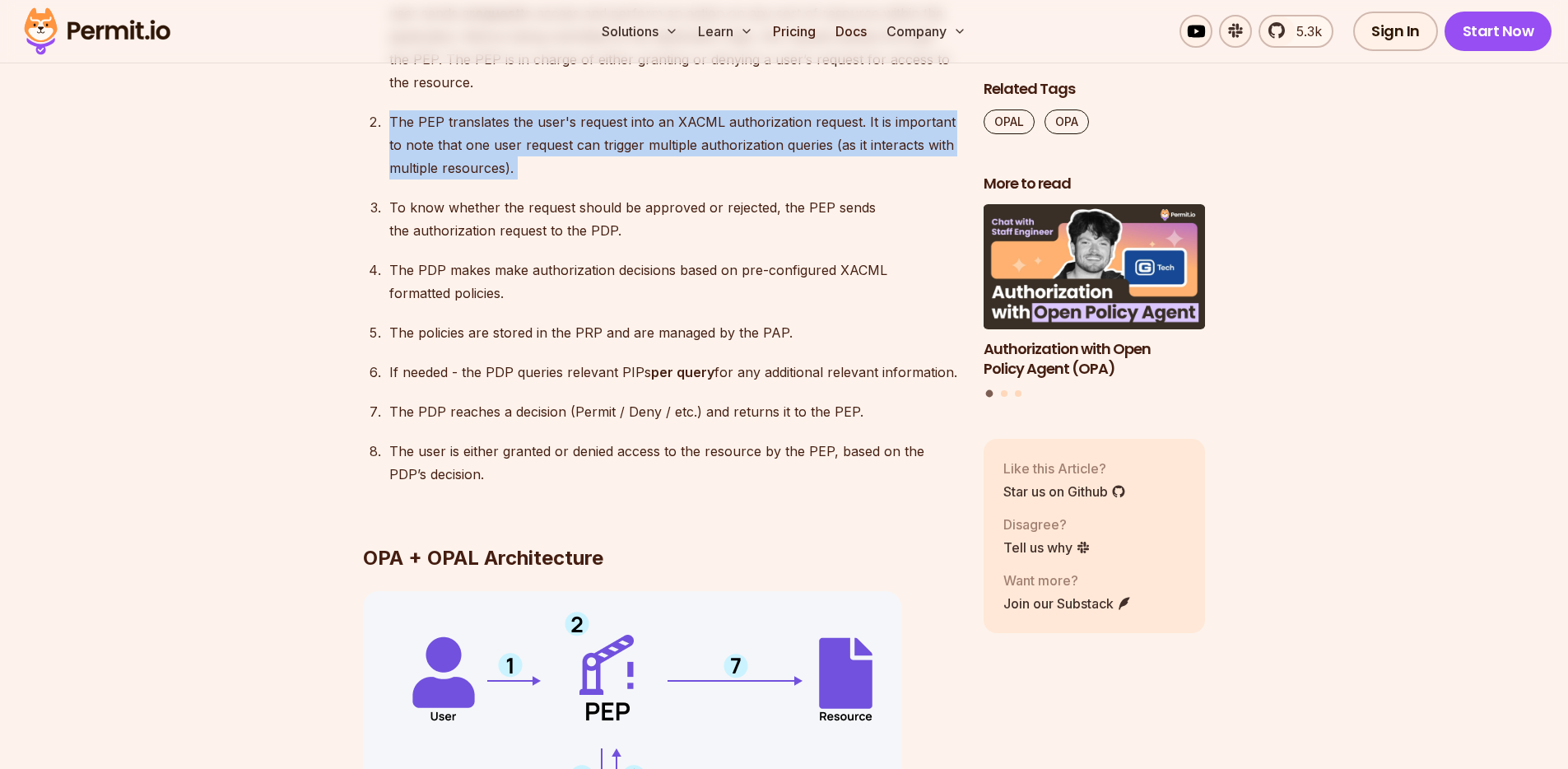
click at [623, 143] on p "The PEP translates the user's request into an XACML authorization request. It i…" at bounding box center [674, 145] width 568 height 69
click at [648, 126] on p "The PEP translates the user's request into an XACML authorization request. It i…" at bounding box center [674, 145] width 568 height 69
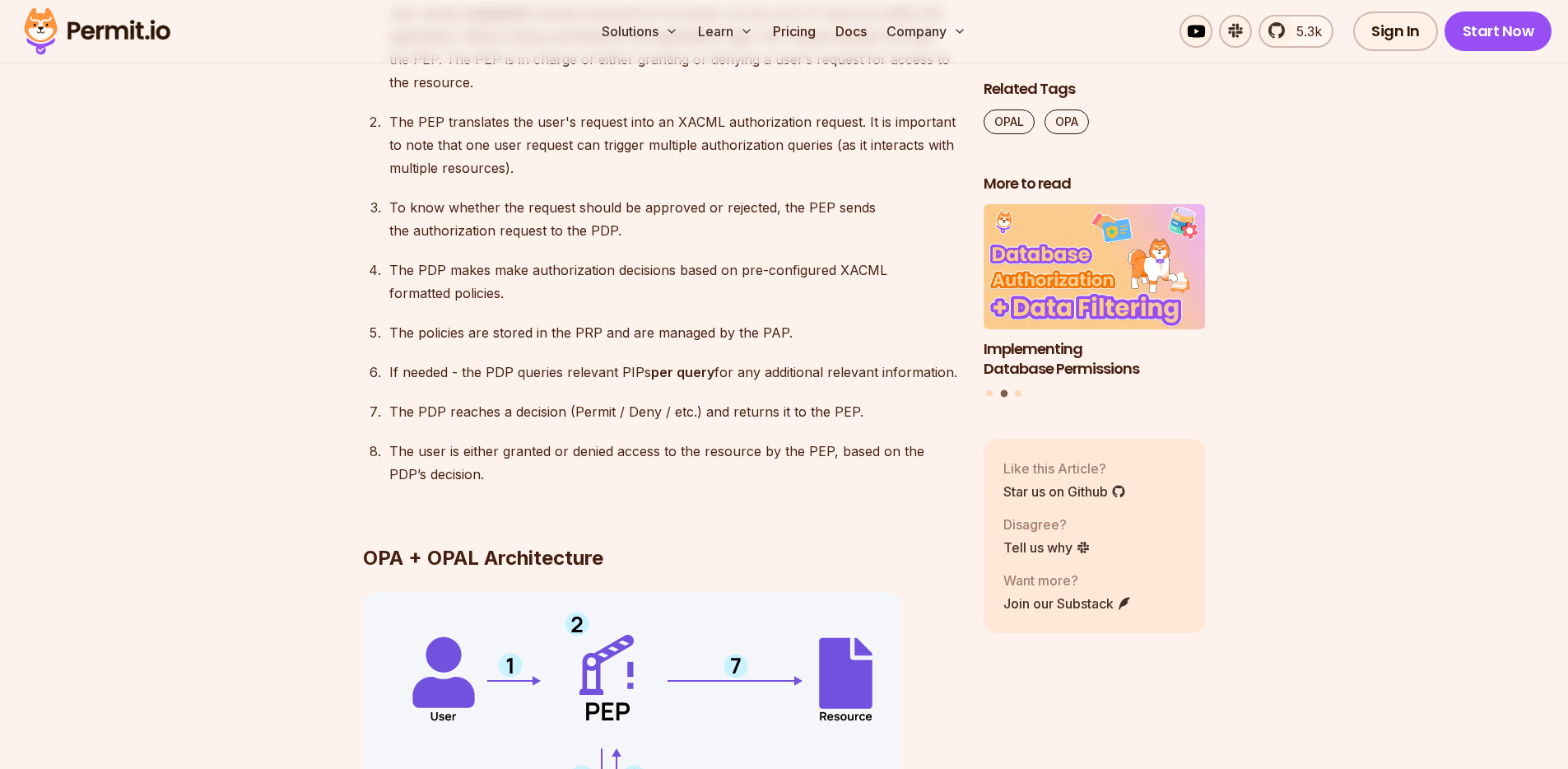
click at [613, 215] on p "To know whether the request should be approved or rejected, the PEP sends the a…" at bounding box center [674, 219] width 568 height 46
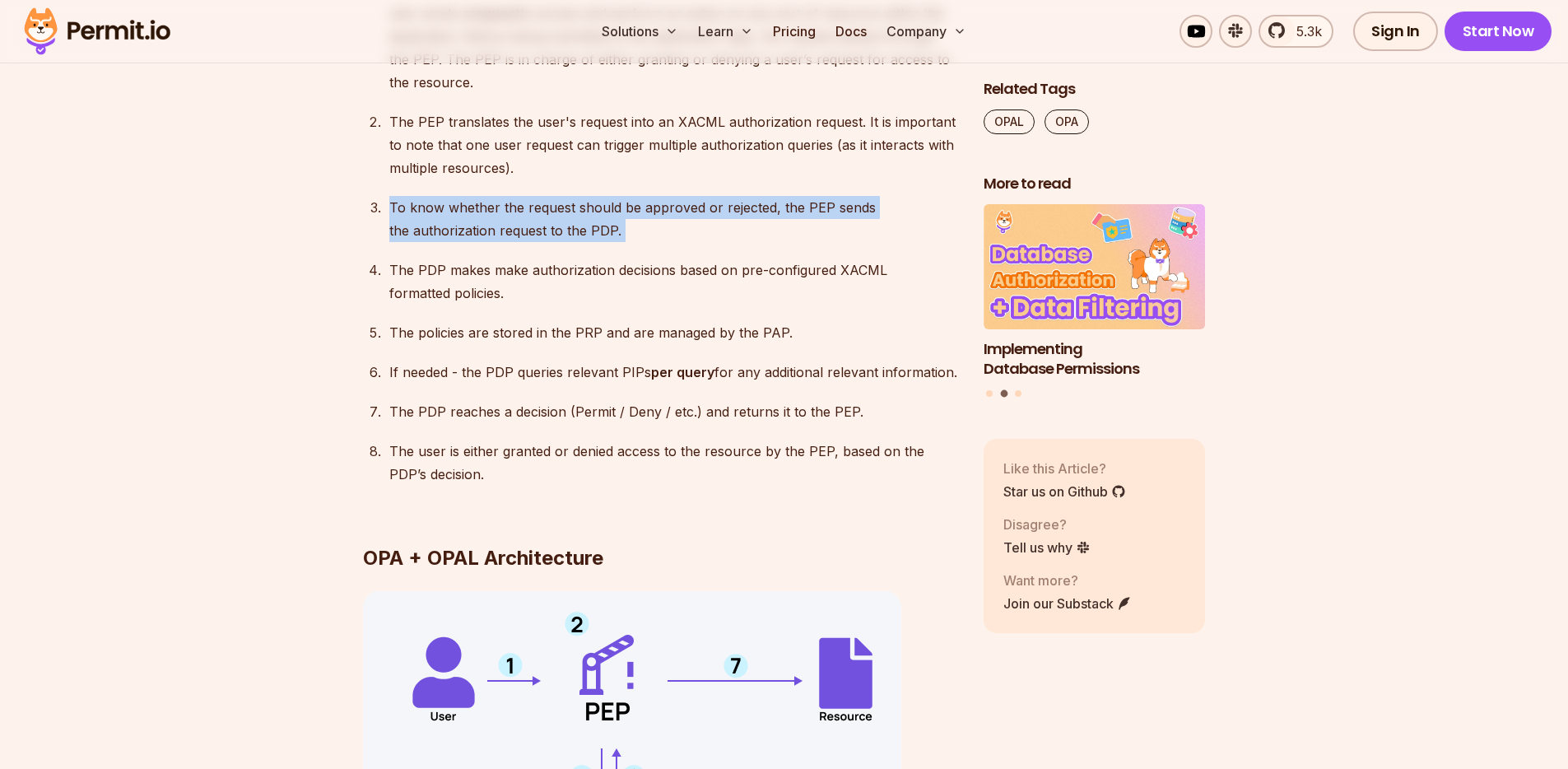
click at [613, 215] on p "To know whether the request should be approved or rejected, the PEP sends the a…" at bounding box center [674, 219] width 568 height 46
click at [551, 223] on p "To know whether the request should be approved or rejected, the PEP sends the a…" at bounding box center [674, 219] width 568 height 46
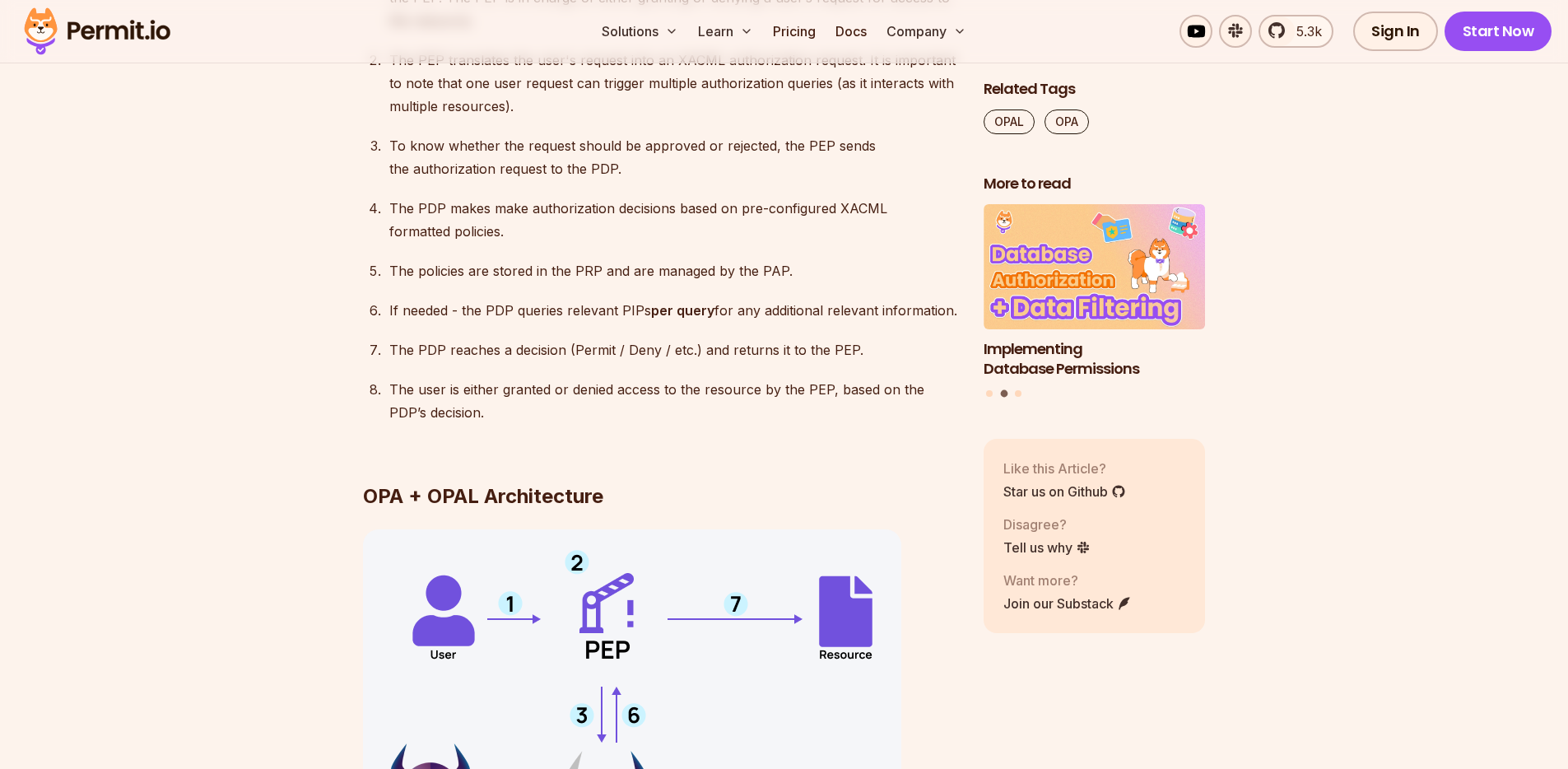
scroll to position [3124, 0]
click at [515, 204] on p "The PDP makes make authorization decisions based on pre-configured XACML format…" at bounding box center [674, 219] width 568 height 46
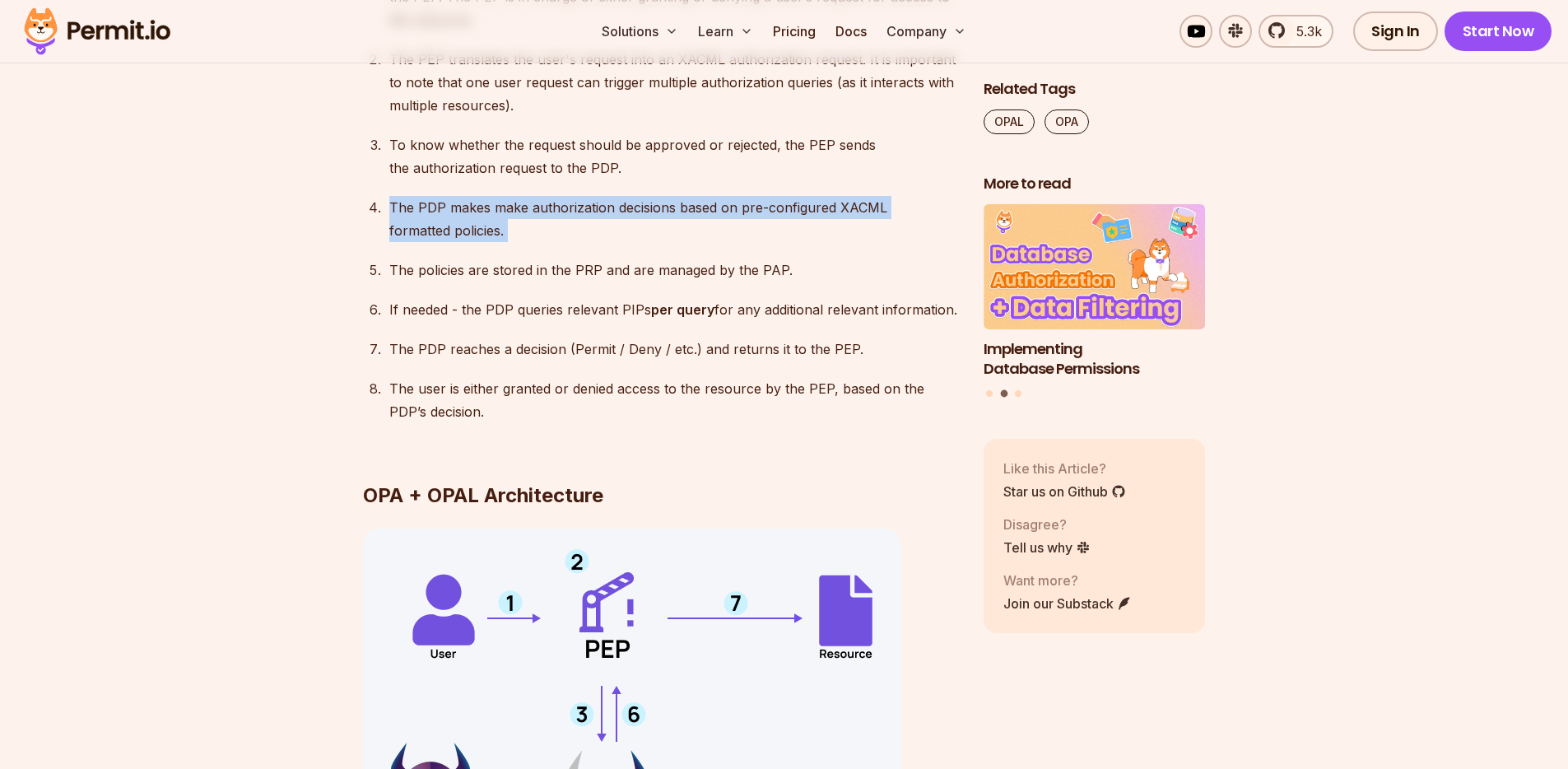
click at [515, 204] on p "The PDP makes make authorization decisions based on pre-configured XACML format…" at bounding box center [674, 219] width 568 height 46
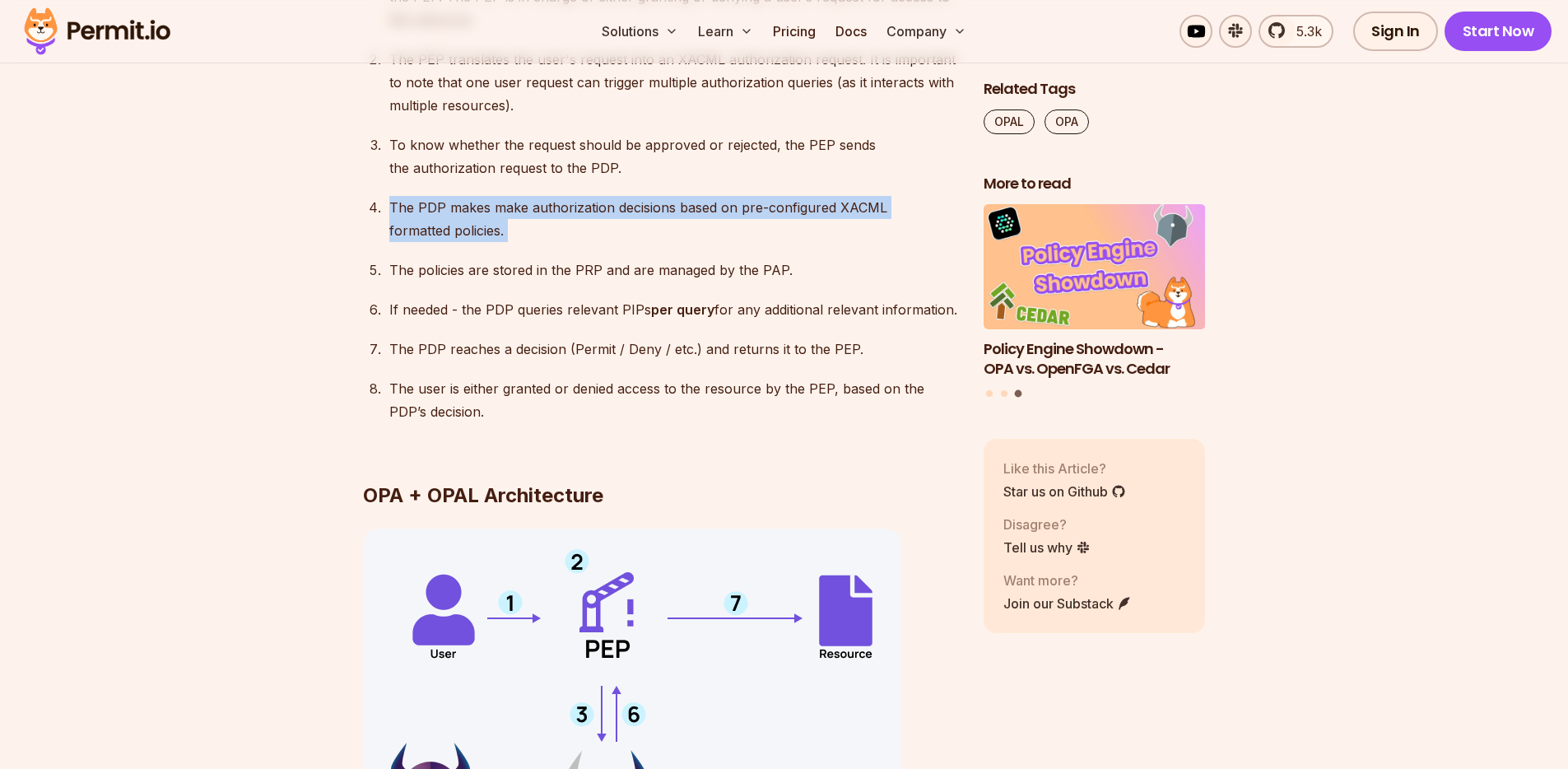
click at [470, 219] on p "The PDP makes make authorization decisions based on pre-configured XACML format…" at bounding box center [674, 219] width 568 height 46
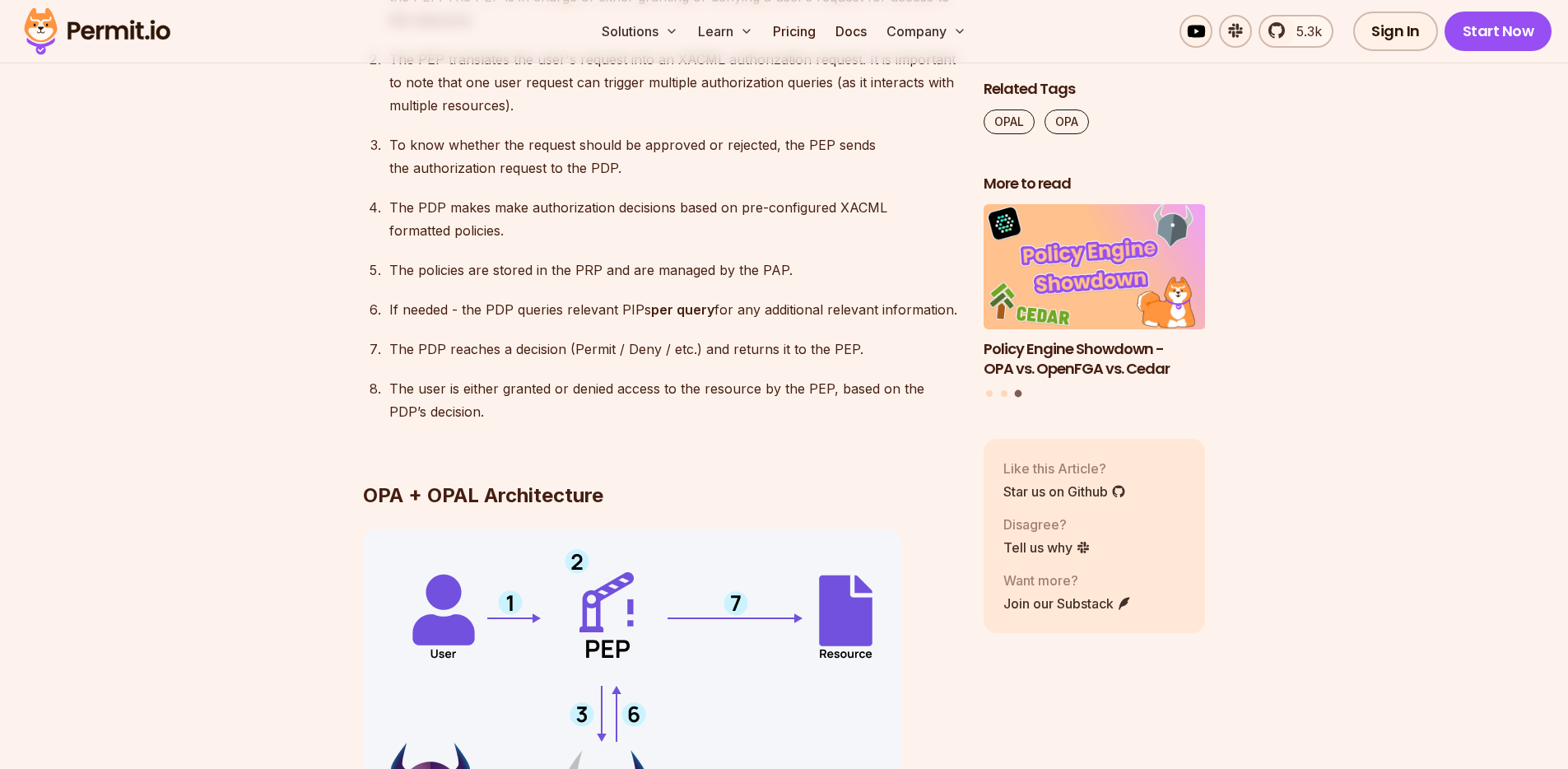
click at [855, 208] on p "The PDP makes make authorization decisions based on pre-configured XACML format…" at bounding box center [674, 219] width 568 height 46
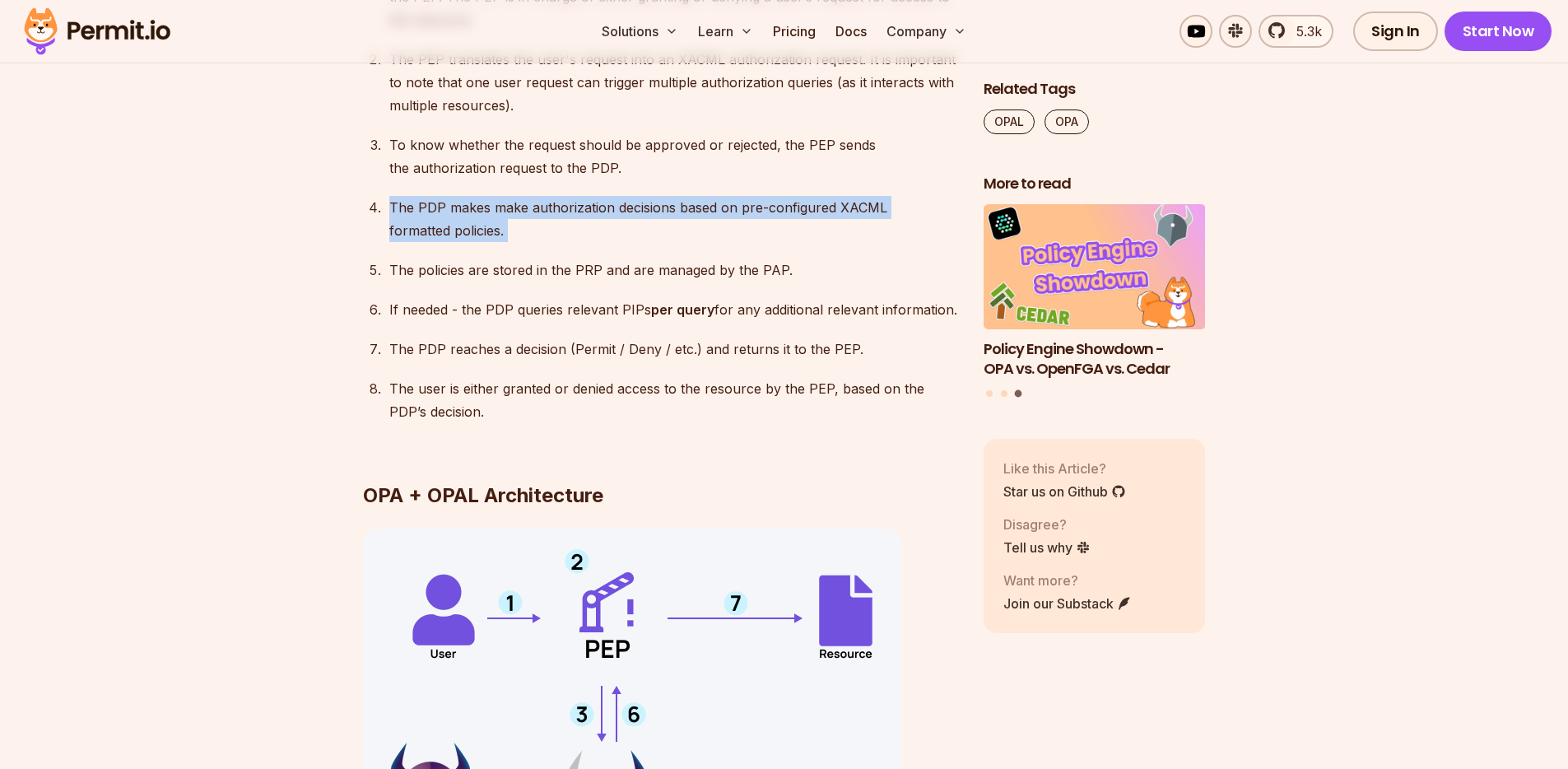
click at [855, 208] on p "The PDP makes make authorization decisions based on pre-configured XACML format…" at bounding box center [674, 219] width 568 height 46
click at [784, 211] on p "The PDP makes make authorization decisions based on pre-configured XACML format…" at bounding box center [674, 219] width 568 height 46
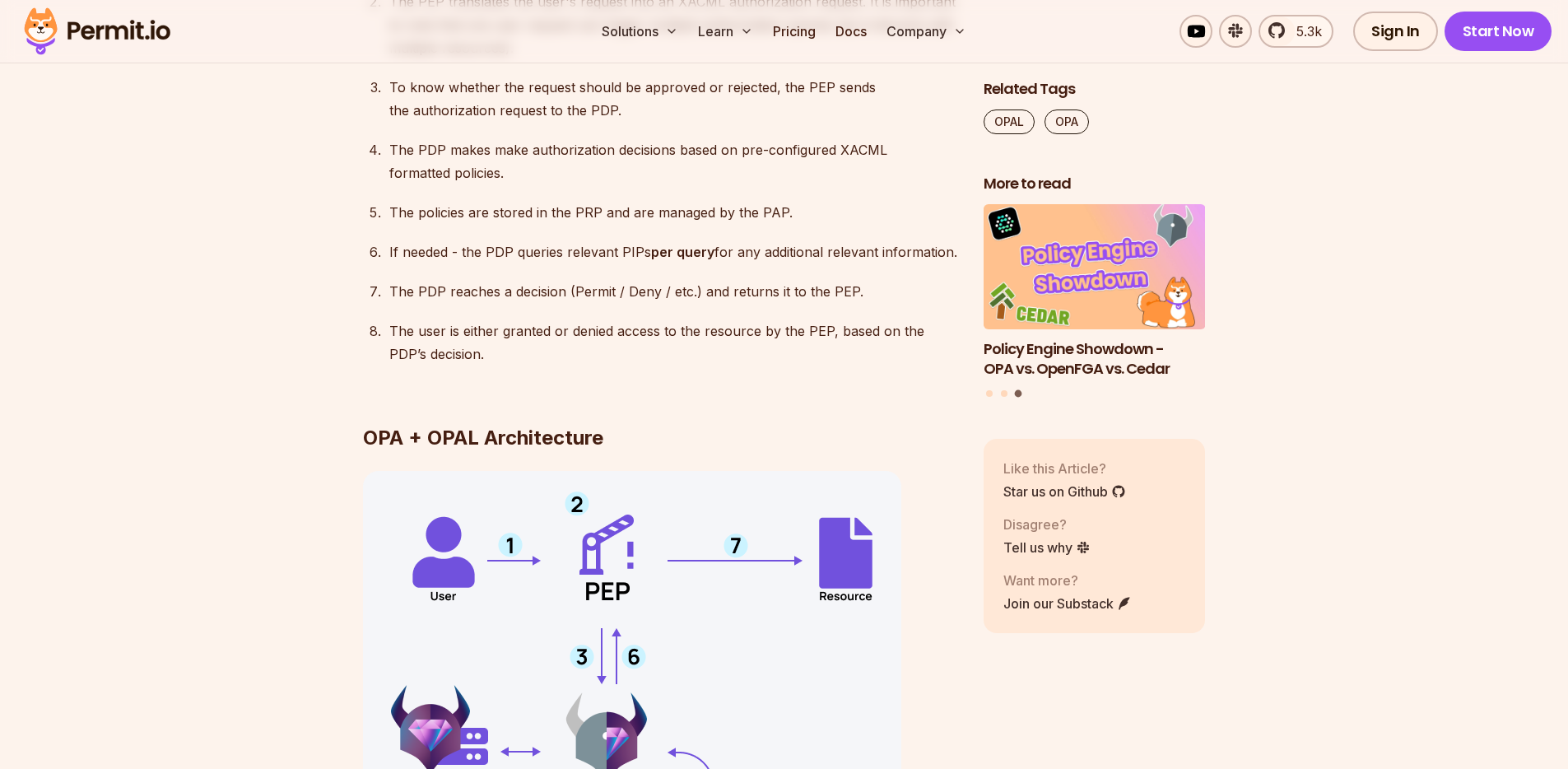
scroll to position [3257, 0]
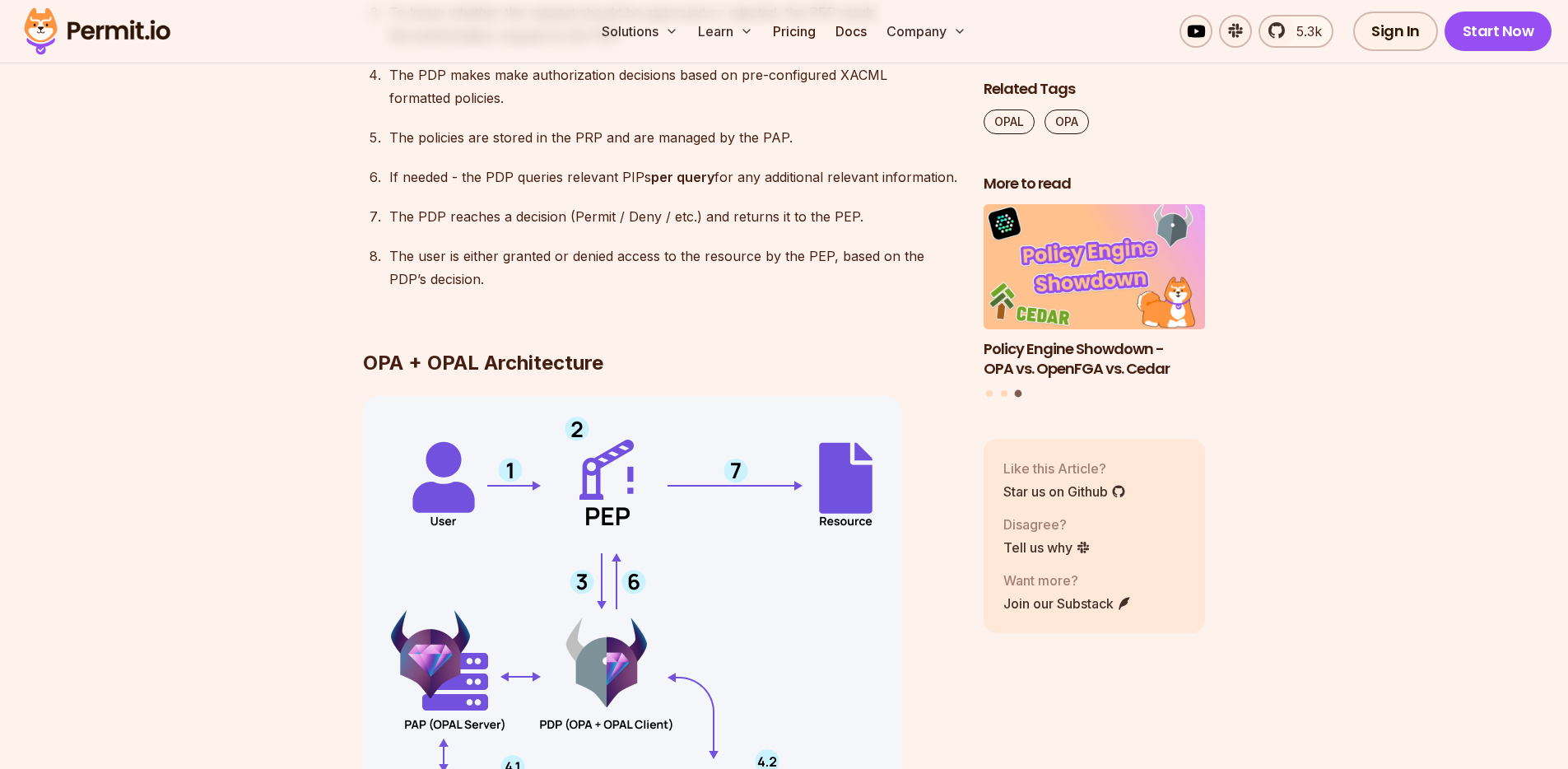
click at [517, 140] on p "The policies are stored in the PRP and are managed by the PAP." at bounding box center [674, 137] width 568 height 23
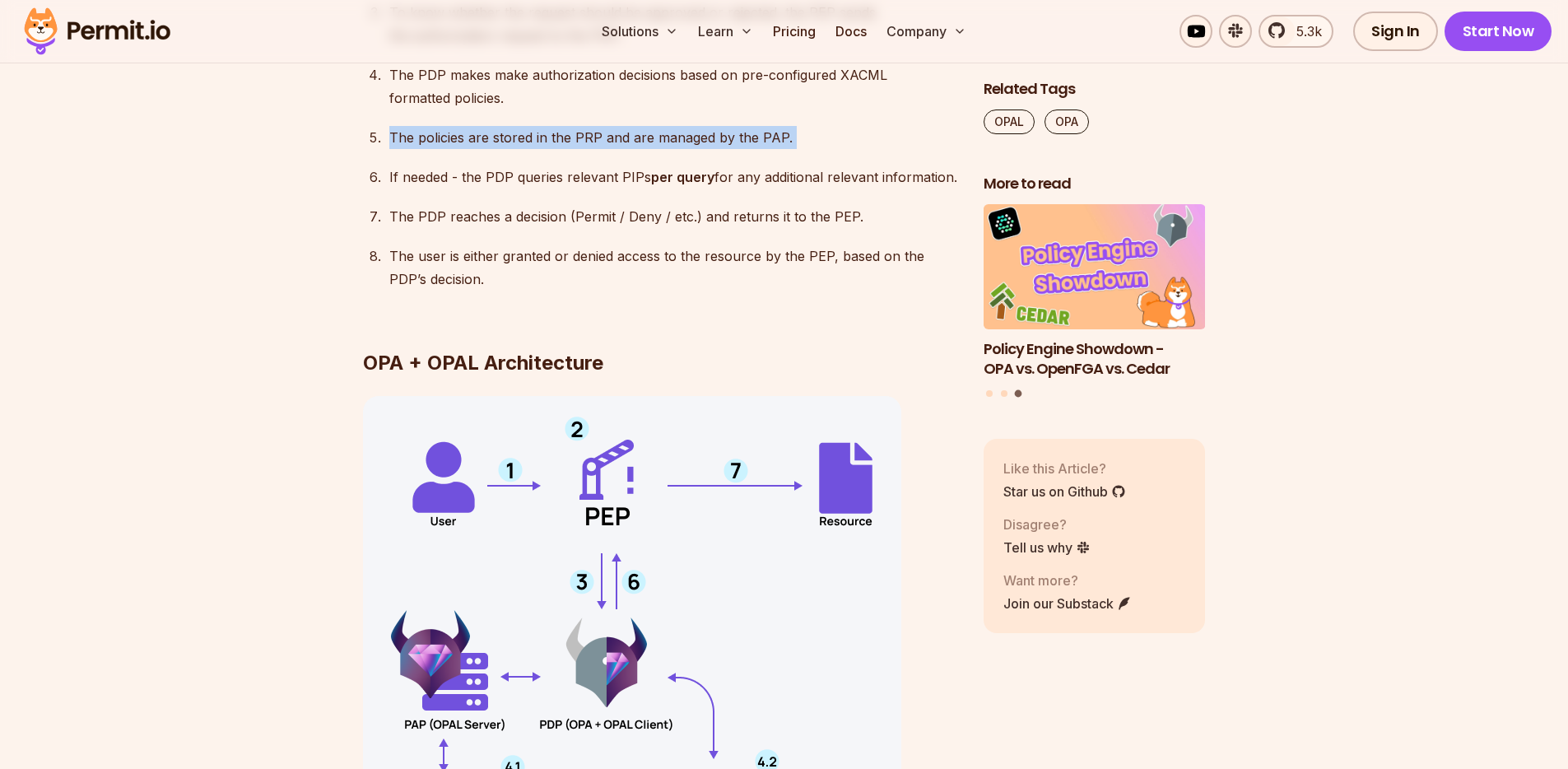
click at [517, 140] on p "The policies are stored in the PRP and are managed by the PAP." at bounding box center [674, 137] width 568 height 23
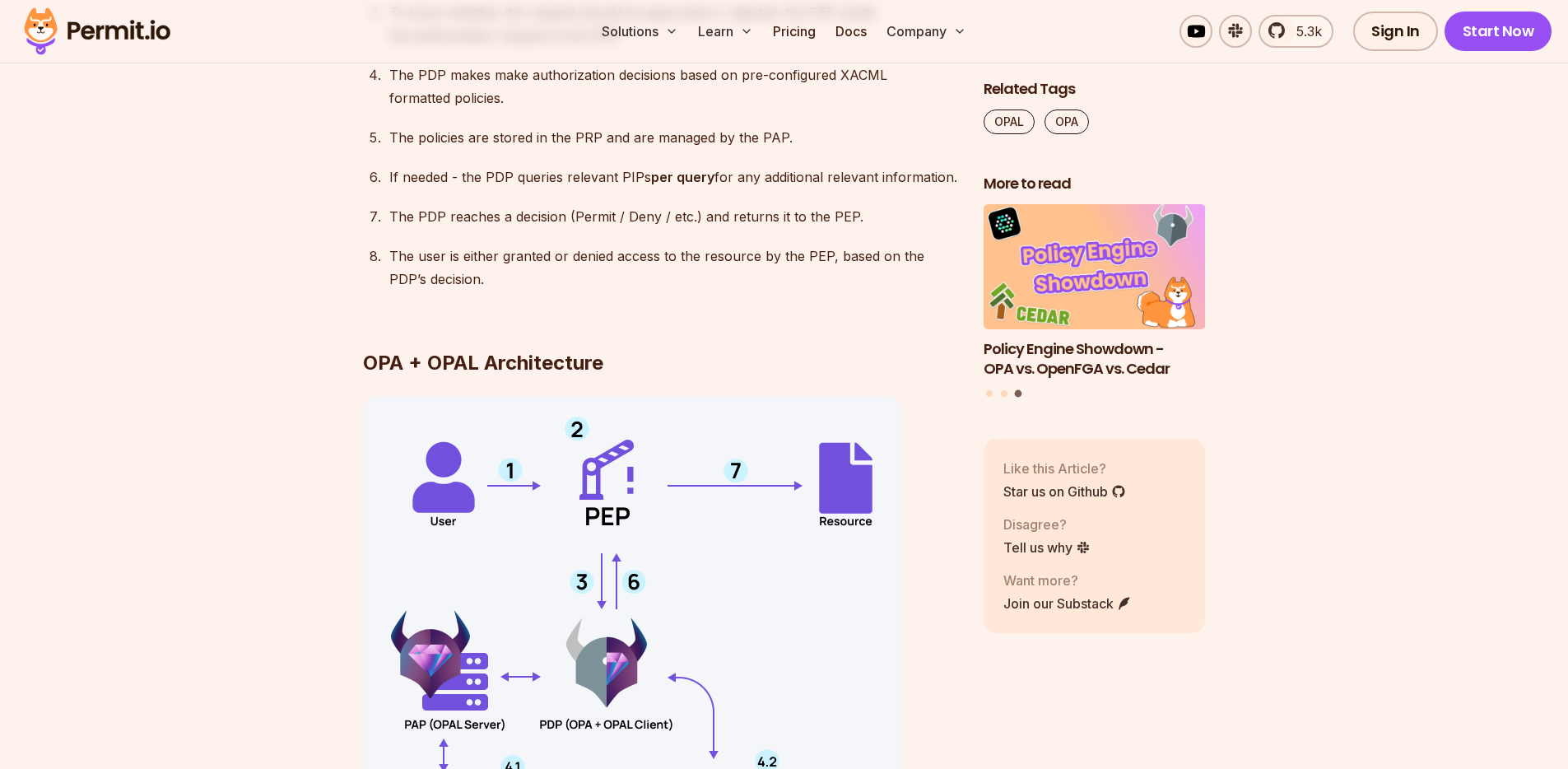
click at [516, 167] on p "If needed - the PDP queries relevant PIPs per query for any additional relevant…" at bounding box center [674, 177] width 568 height 23
click at [517, 152] on ol "Everything starts with a user (or automated entity) interacting with an applica…" at bounding box center [660, 49] width 594 height 531
click at [518, 147] on p "The policies are stored in the PRP and are managed by the PAP." at bounding box center [674, 137] width 568 height 23
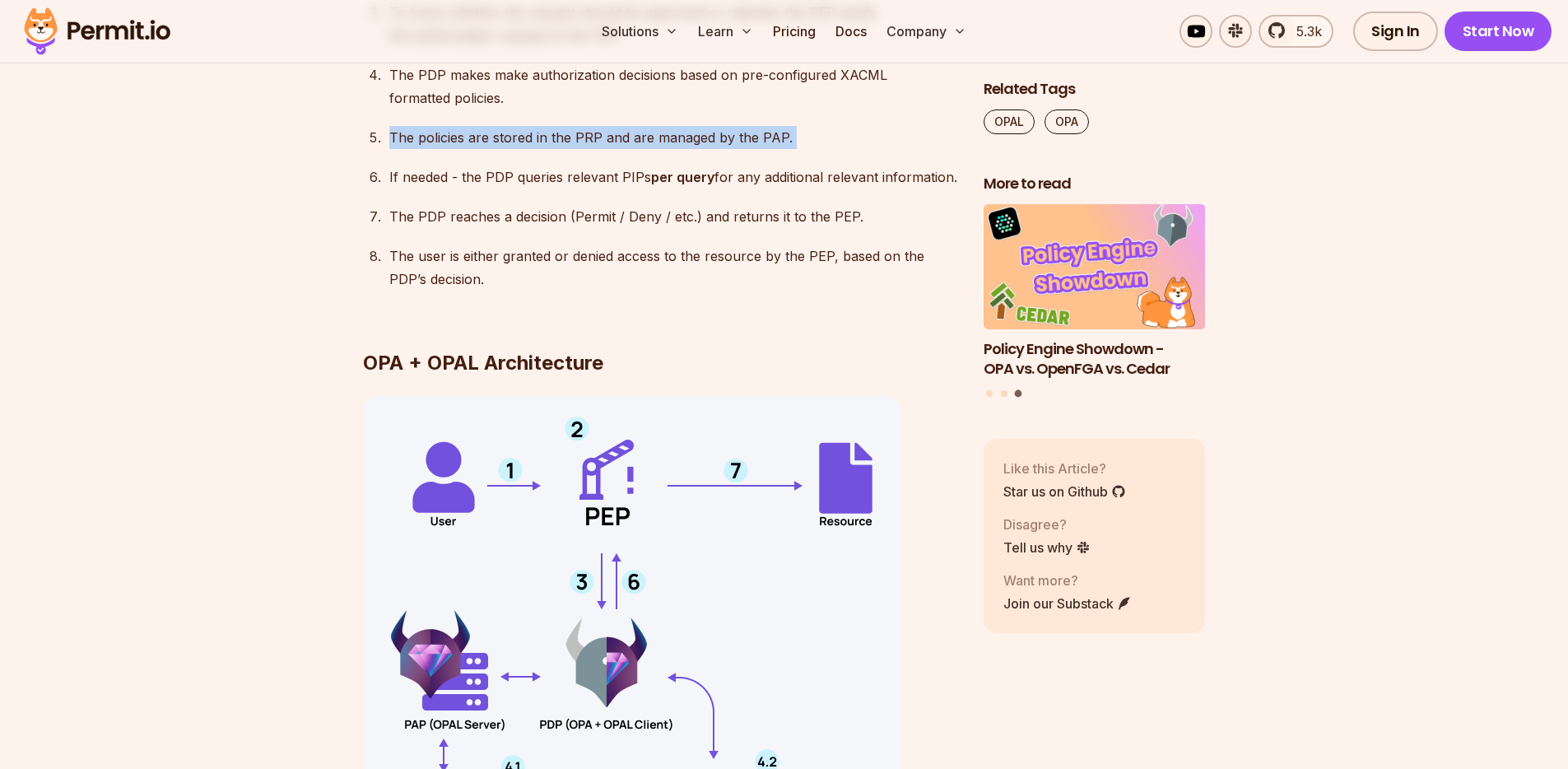
click at [518, 147] on p "The policies are stored in the PRP and are managed by the PAP." at bounding box center [674, 137] width 568 height 23
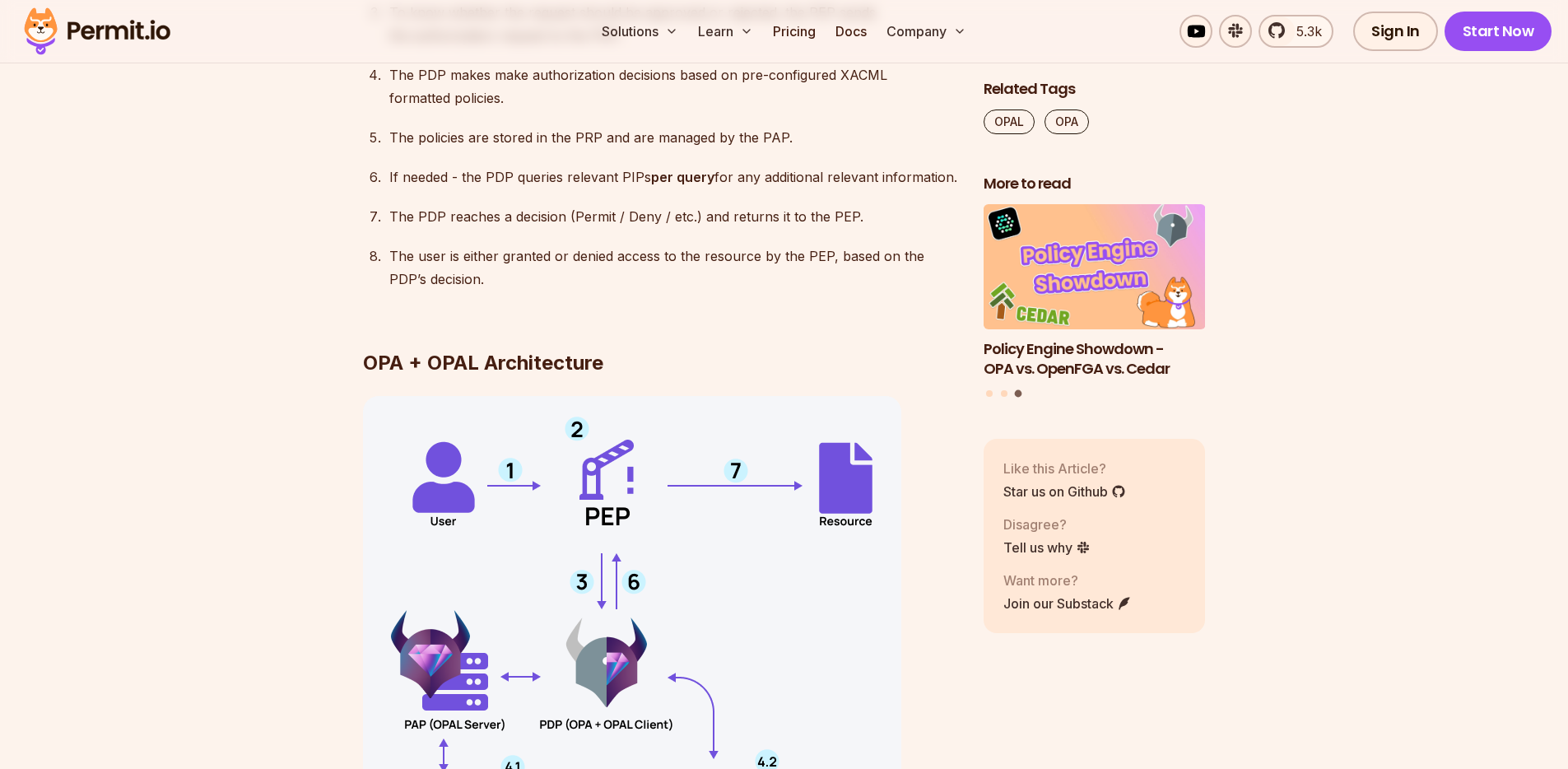
click at [552, 114] on ol "Everything starts with a user (or automated entity) interacting with an applica…" at bounding box center [660, 49] width 594 height 531
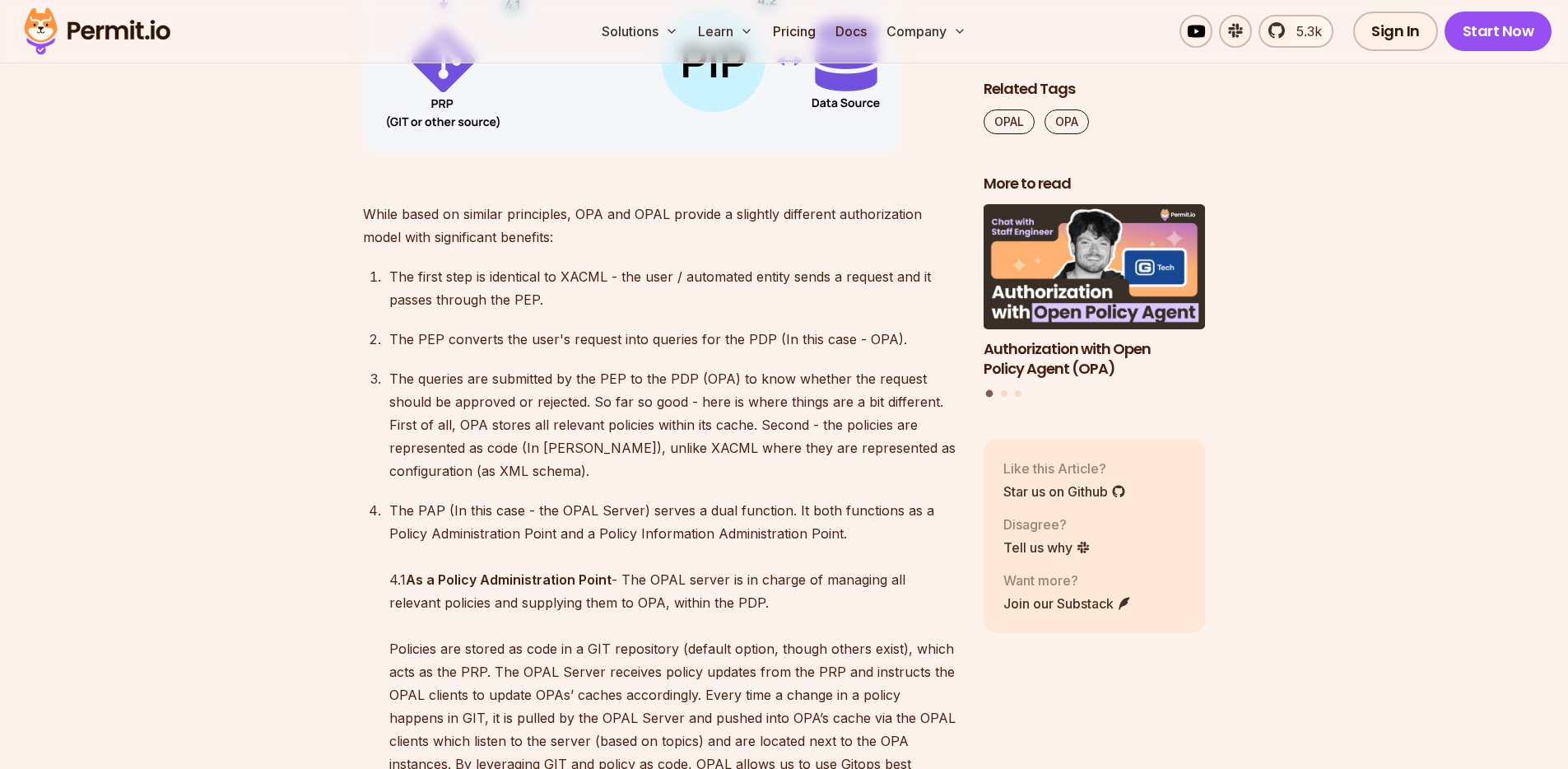
scroll to position [4029, 0]
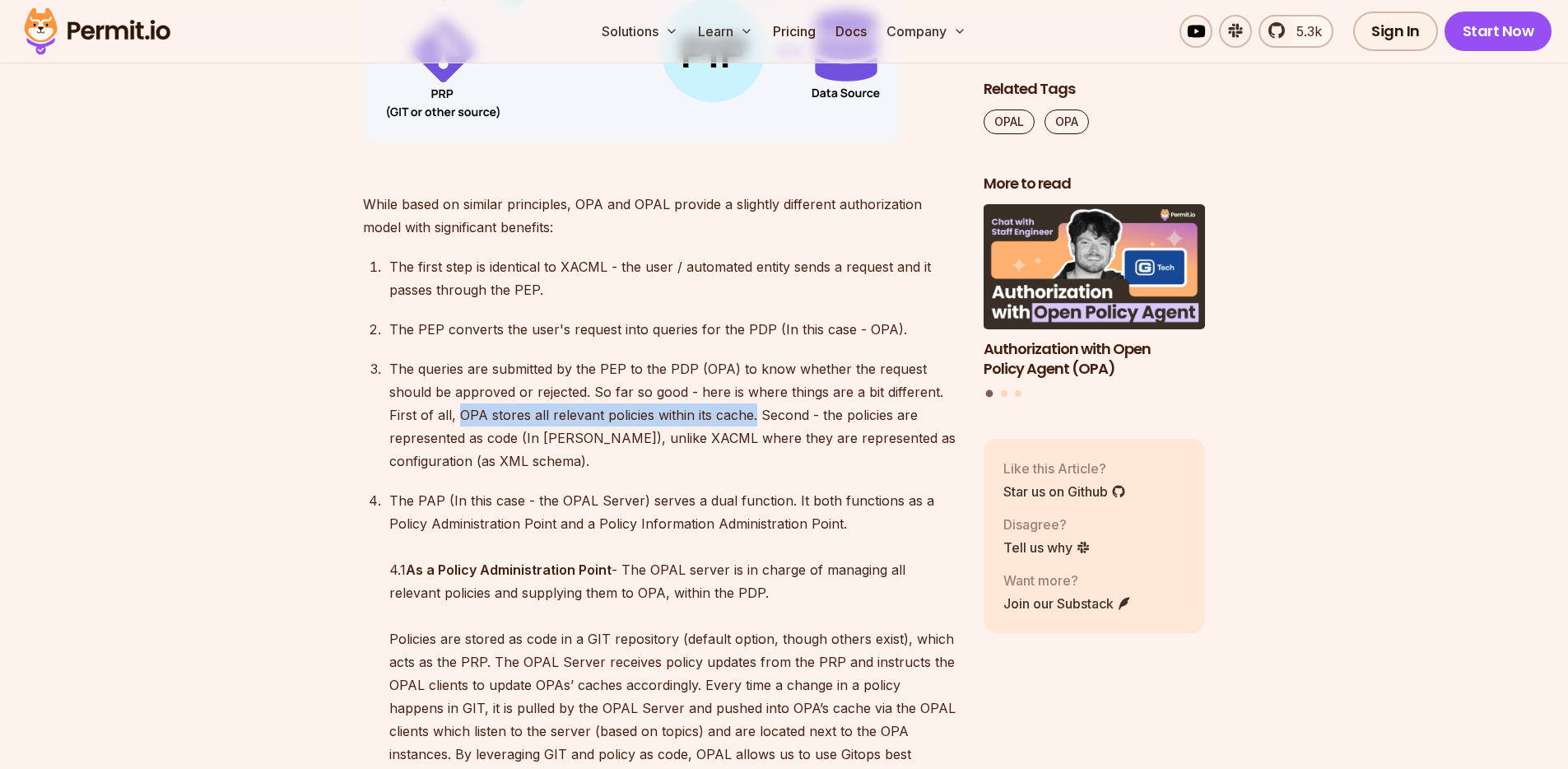
drag, startPoint x: 630, startPoint y: 447, endPoint x: 511, endPoint y: 442, distance: 119.1
click at [462, 448] on p "The queries are submitted by the PEP to the PDP (OPA) to know whether the reque…" at bounding box center [674, 415] width 568 height 116
click at [648, 452] on p "The queries are submitted by the PEP to the PDP (OPA) to know whether the reque…" at bounding box center [674, 415] width 568 height 116
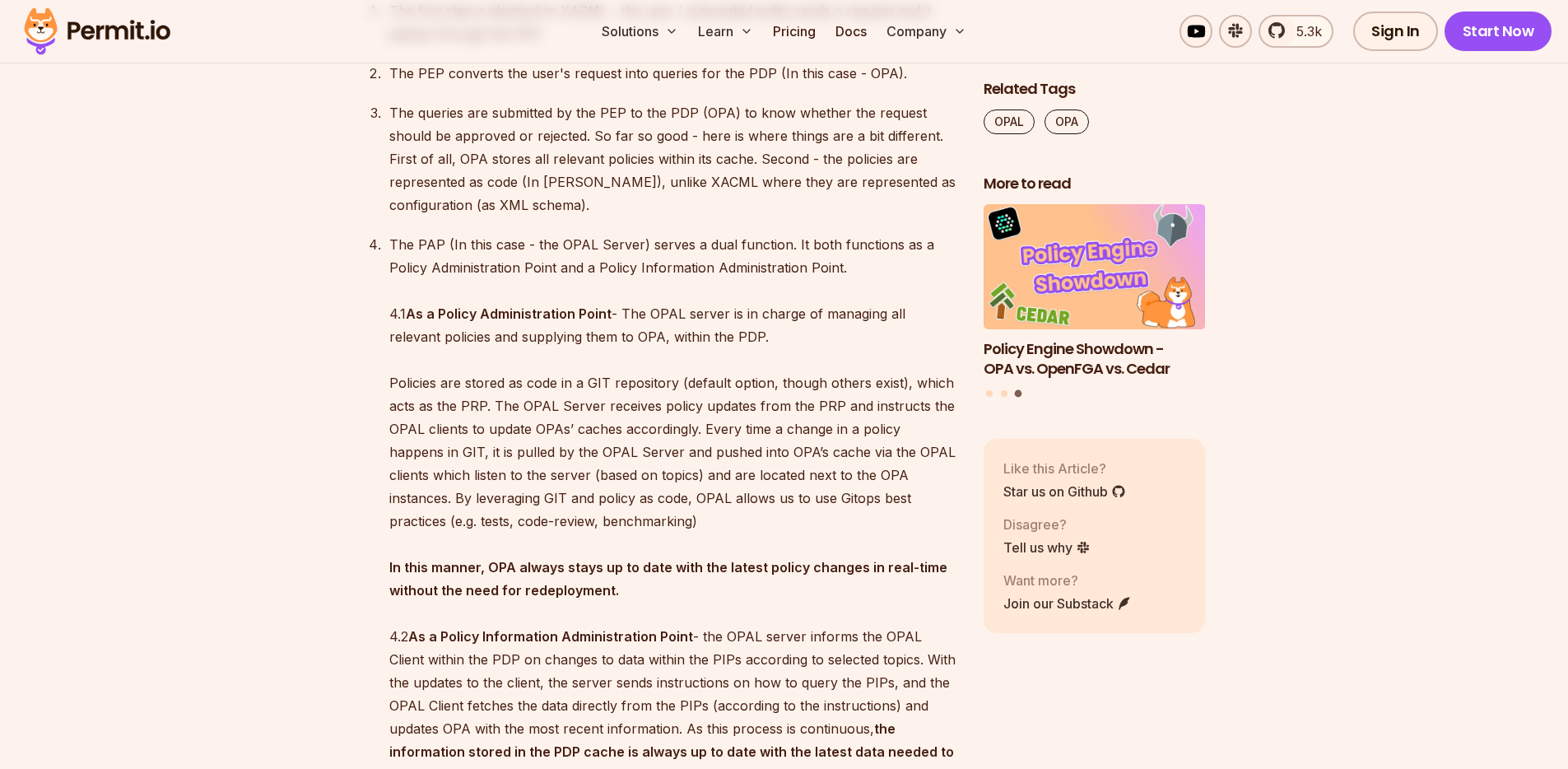
scroll to position [4286, 0]
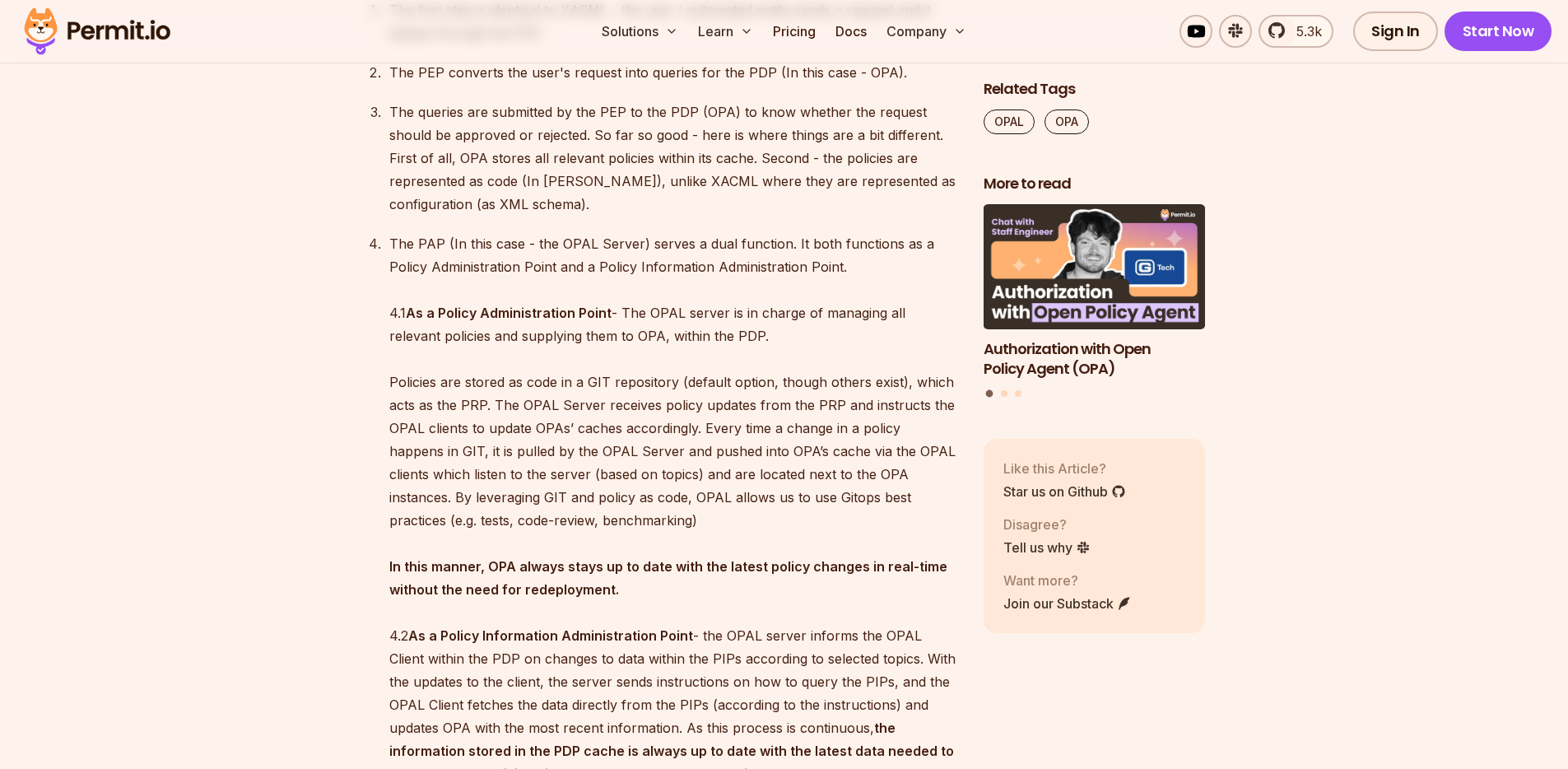
click at [680, 291] on p "The PAP (In this case - the OPAL Server) serves a dual function. It both functi…" at bounding box center [674, 509] width 568 height 554
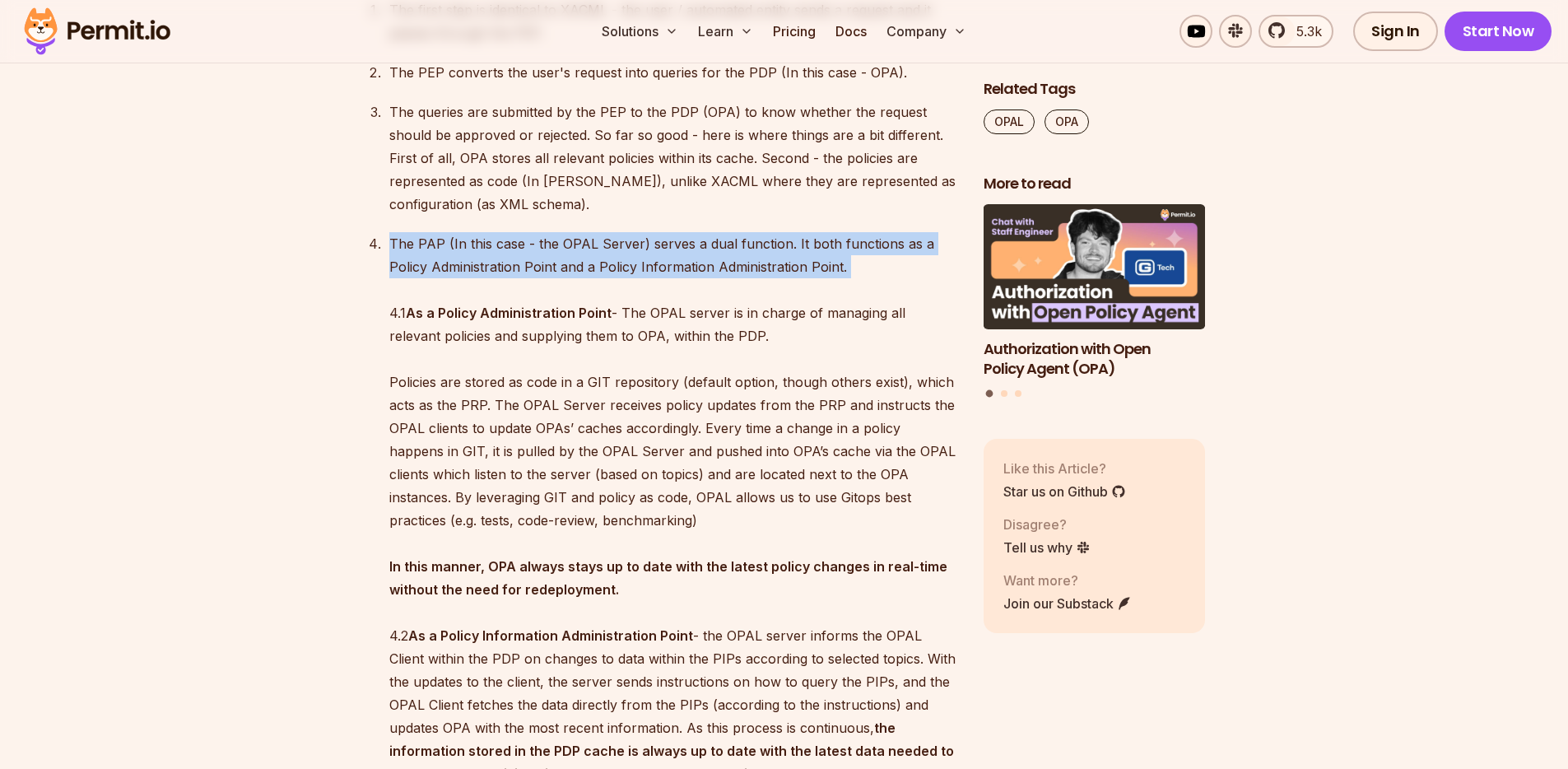
click at [680, 291] on p "The PAP (In this case - the OPAL Server) serves a dual function. It both functi…" at bounding box center [674, 509] width 568 height 554
click at [702, 271] on p "The PAP (In this case - the OPAL Server) serves a dual function. It both functi…" at bounding box center [674, 509] width 568 height 554
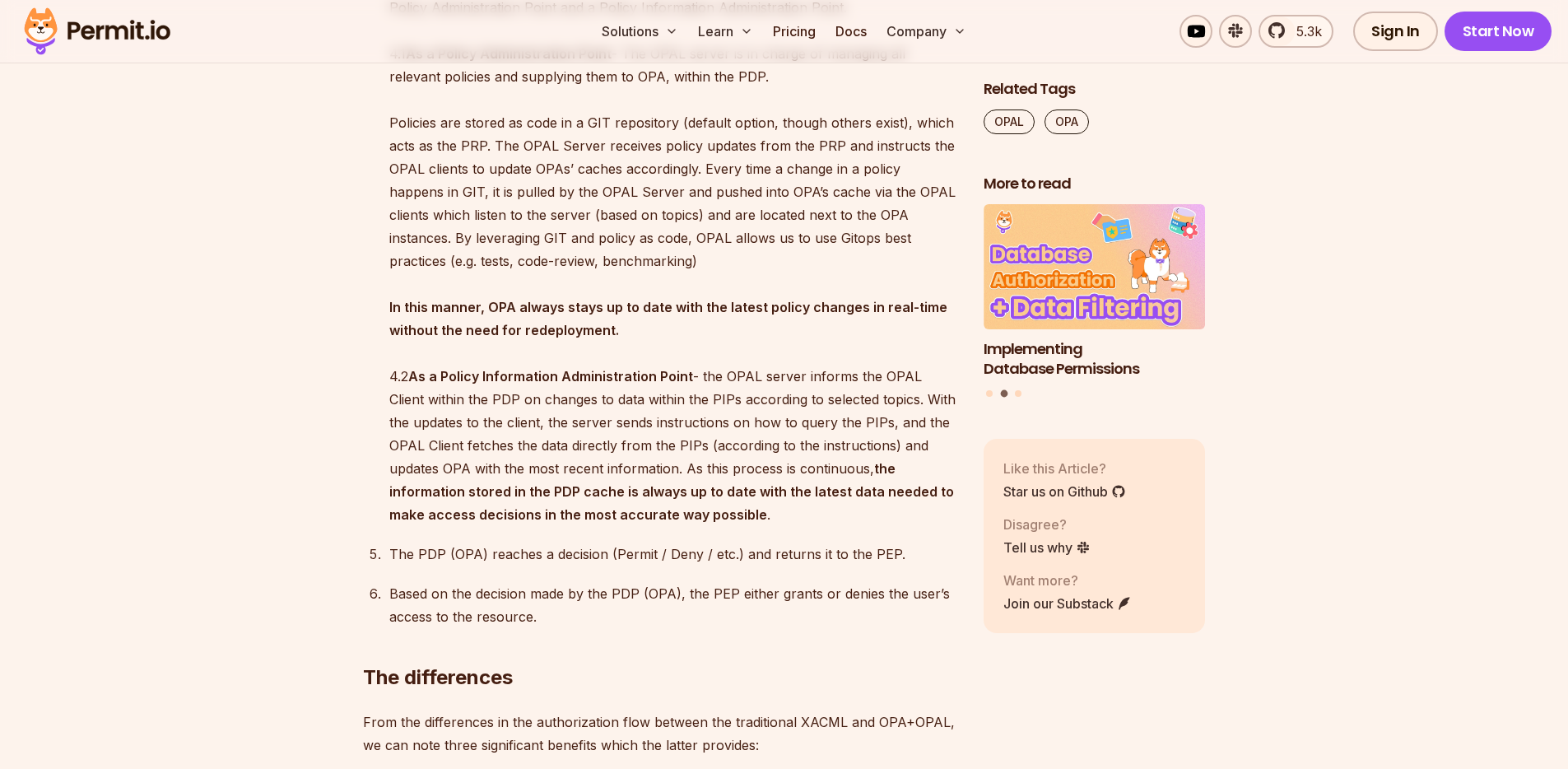
scroll to position [4548, 0]
click at [844, 329] on strong "In this manner, OPA always stays up to date with the latest policy changes in r…" at bounding box center [669, 316] width 558 height 40
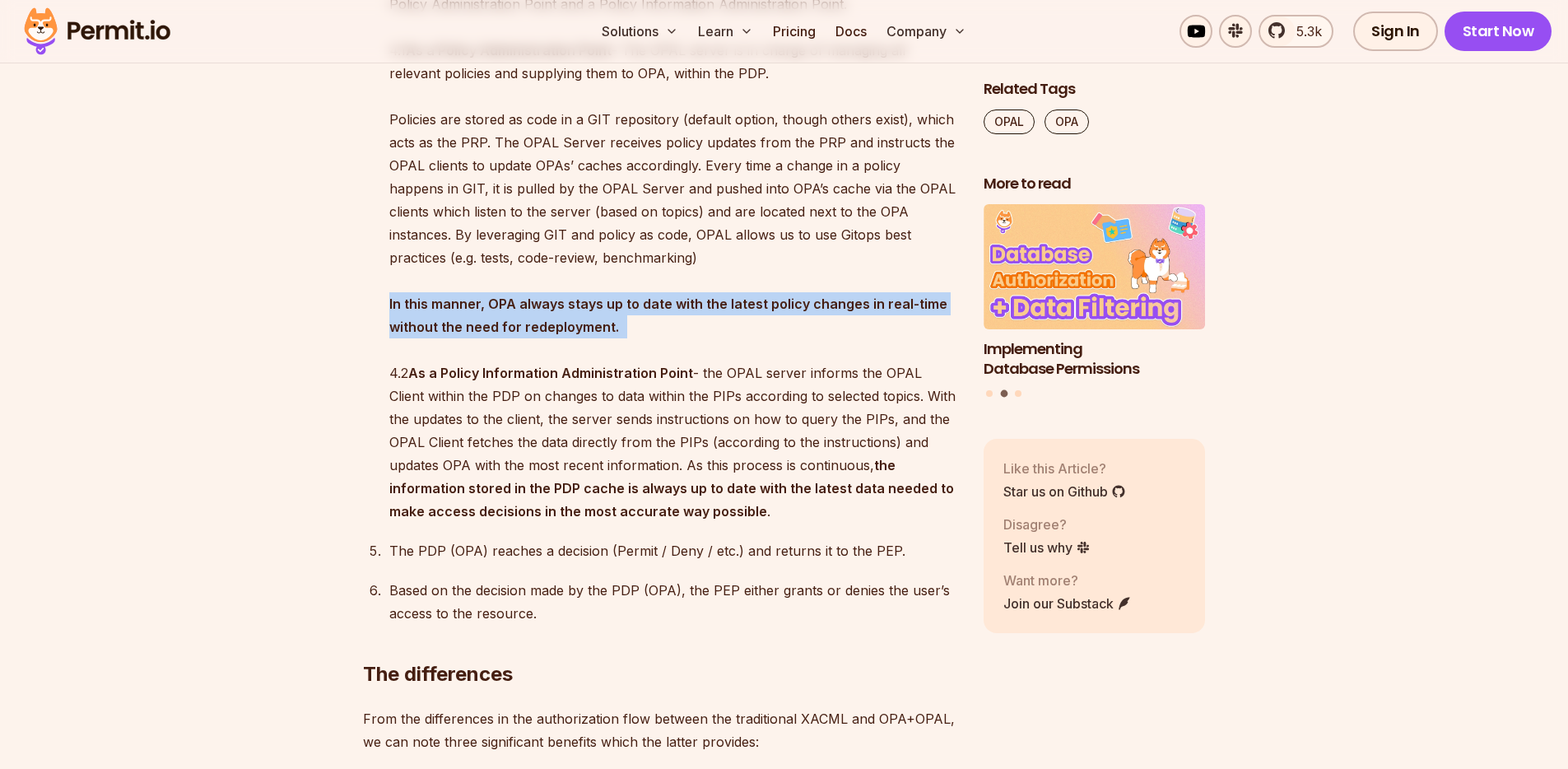
click at [844, 329] on strong "In this manner, OPA always stays up to date with the latest policy changes in r…" at bounding box center [669, 316] width 558 height 40
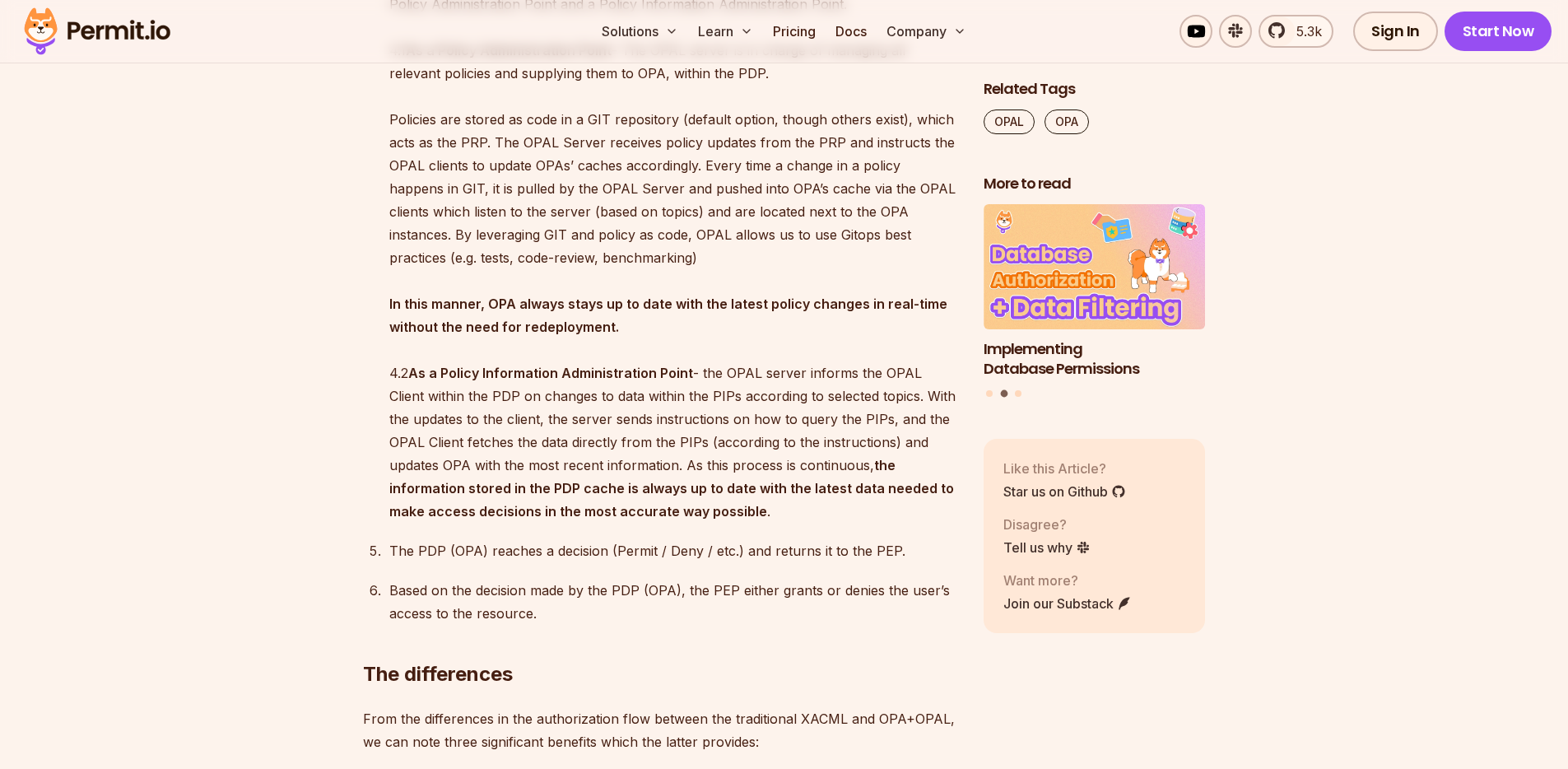
click at [501, 300] on p "The PAP (In this case - the OPAL Server) serves a dual function. It both functi…" at bounding box center [674, 245] width 568 height 554
click at [464, 335] on strong "In this manner, OPA always stays up to date with the latest policy changes in r…" at bounding box center [669, 316] width 558 height 40
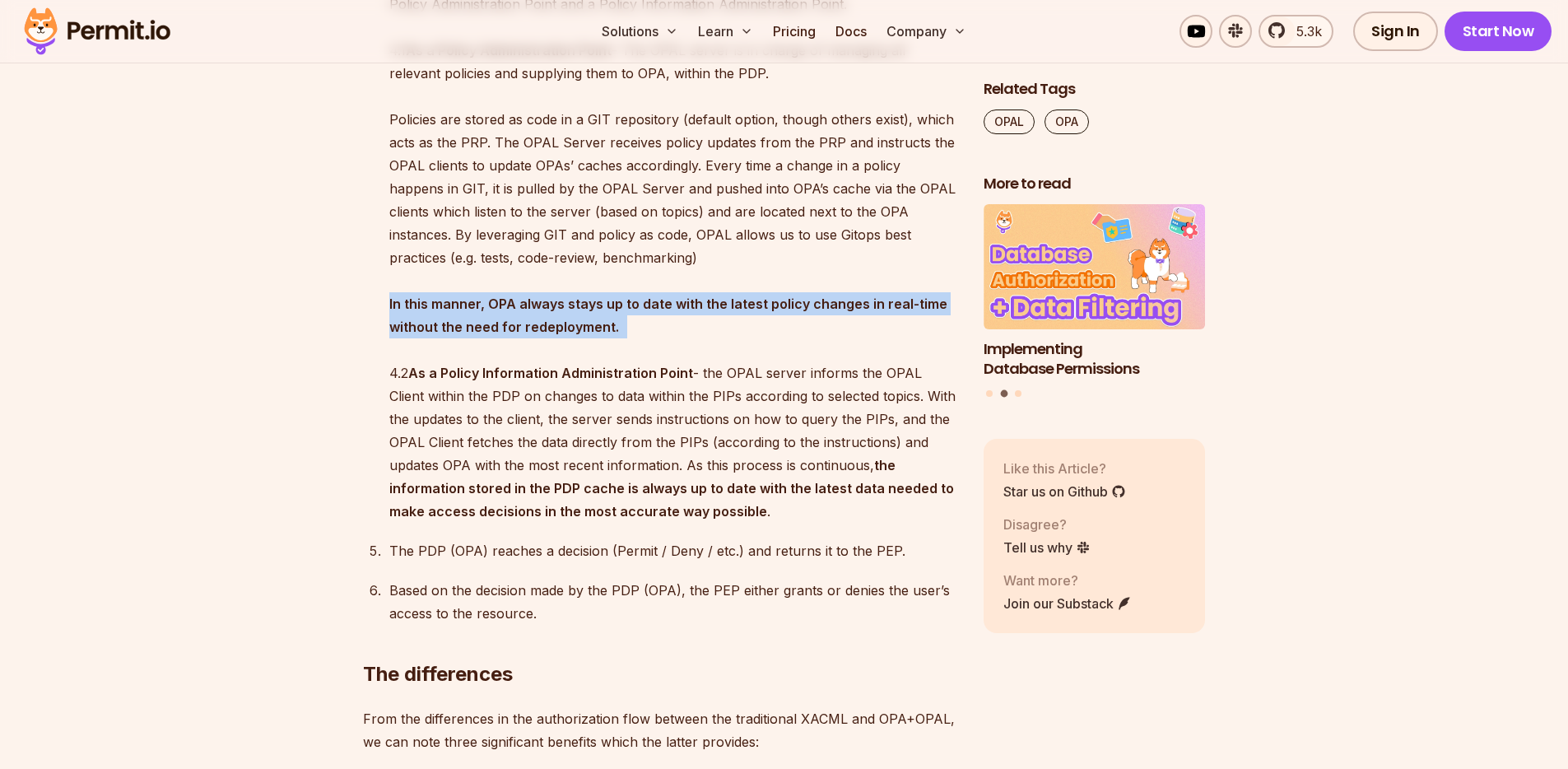
click at [464, 335] on strong "In this manner, OPA always stays up to date with the latest policy changes in r…" at bounding box center [669, 316] width 558 height 40
click at [410, 335] on strong "In this manner, OPA always stays up to date with the latest policy changes in r…" at bounding box center [669, 316] width 558 height 40
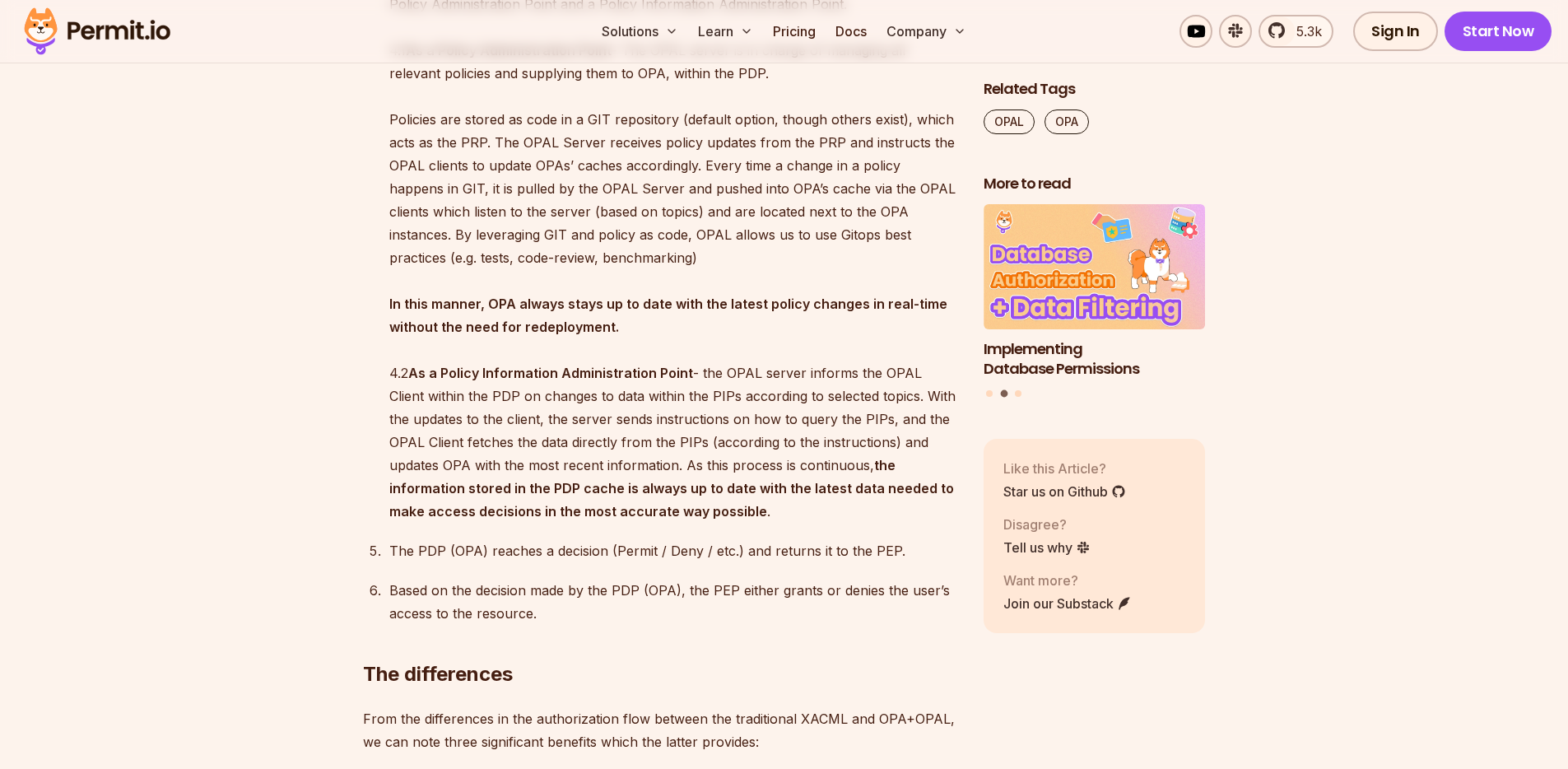
click at [478, 336] on p "The PAP (In this case - the OPAL Server) serves a dual function. It both functi…" at bounding box center [674, 245] width 568 height 554
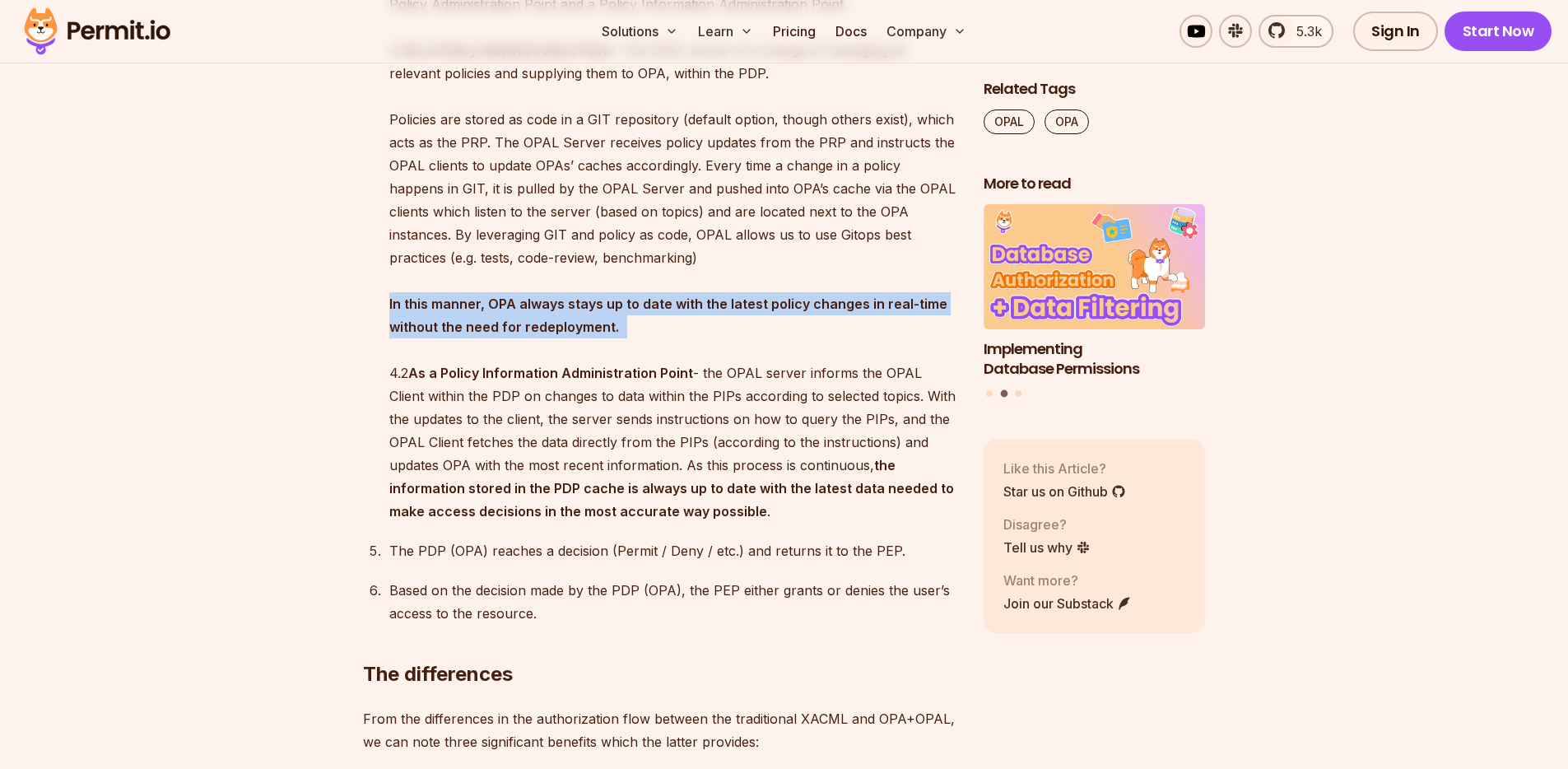
click at [478, 336] on p "The PAP (In this case - the OPAL Server) serves a dual function. It both functi…" at bounding box center [674, 245] width 568 height 554
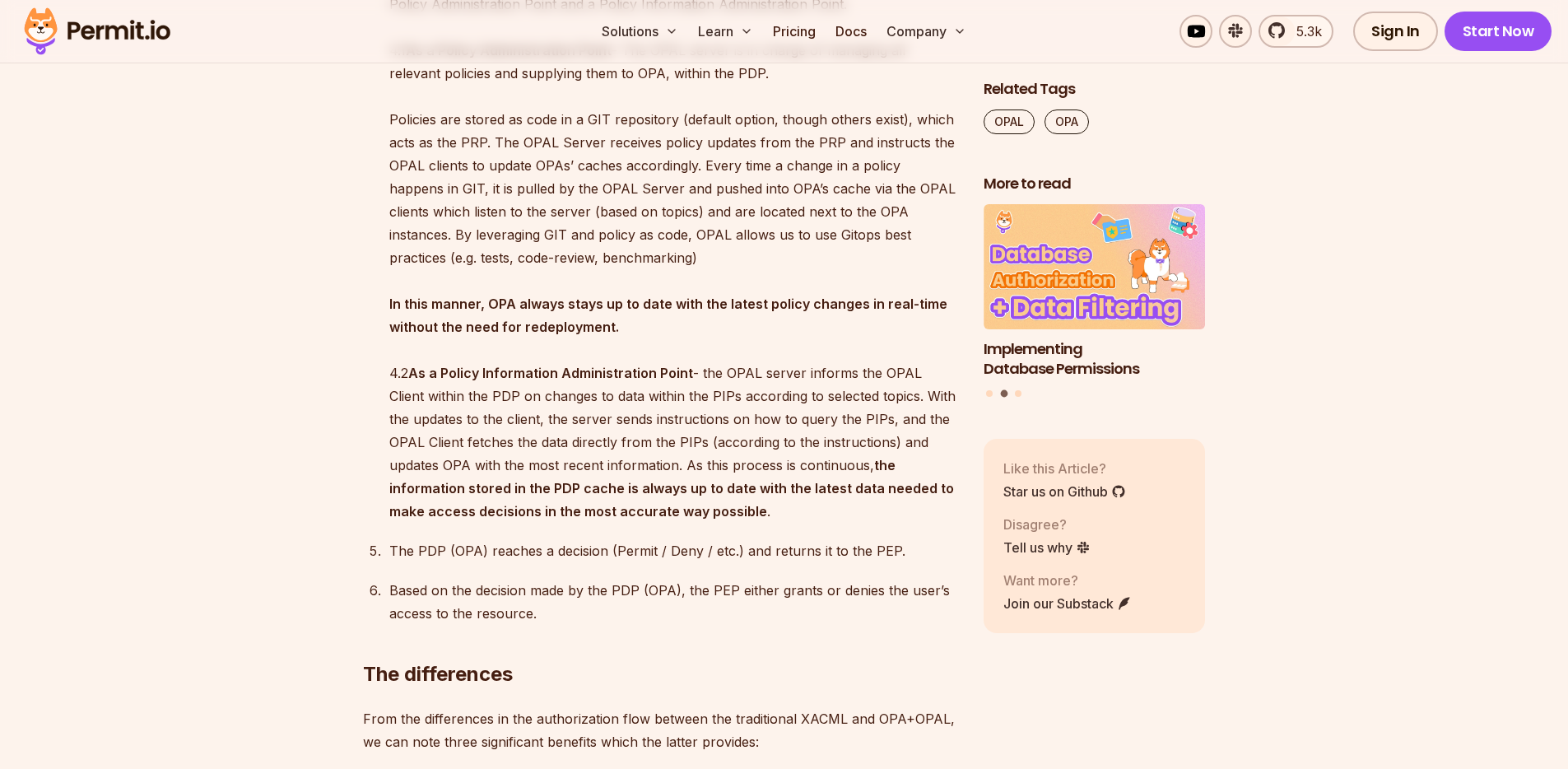
click at [462, 335] on strong "In this manner, OPA always stays up to date with the latest policy changes in r…" at bounding box center [669, 316] width 558 height 40
click at [526, 415] on p "The PAP (In this case - the OPAL Server) serves a dual function. It both functi…" at bounding box center [674, 245] width 568 height 554
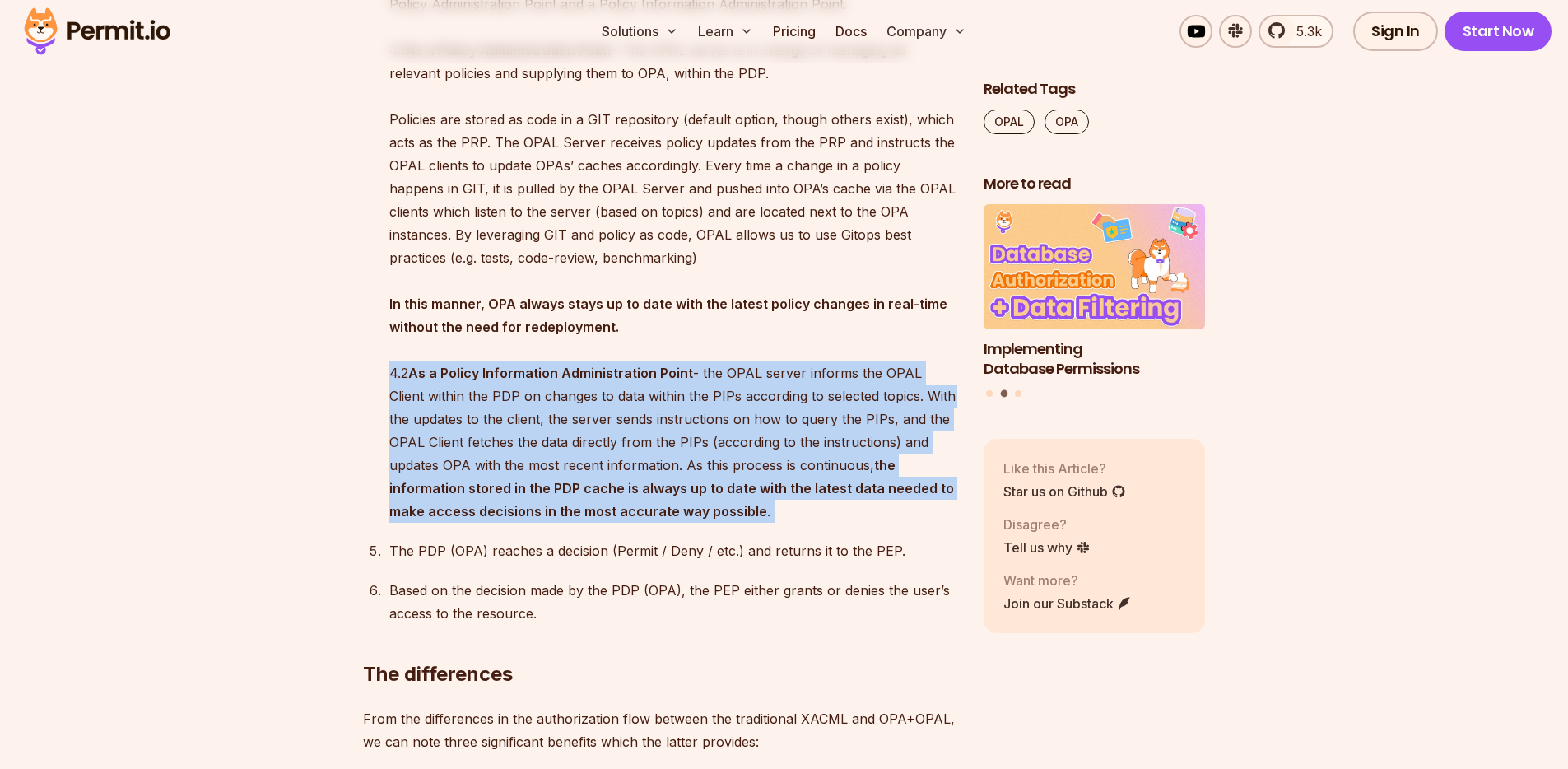
click at [526, 415] on p "The PAP (In this case - the OPAL Server) serves a dual function. It both functi…" at bounding box center [674, 245] width 568 height 554
click at [546, 381] on strong "As a Policy Information Administration Point" at bounding box center [551, 373] width 285 height 17
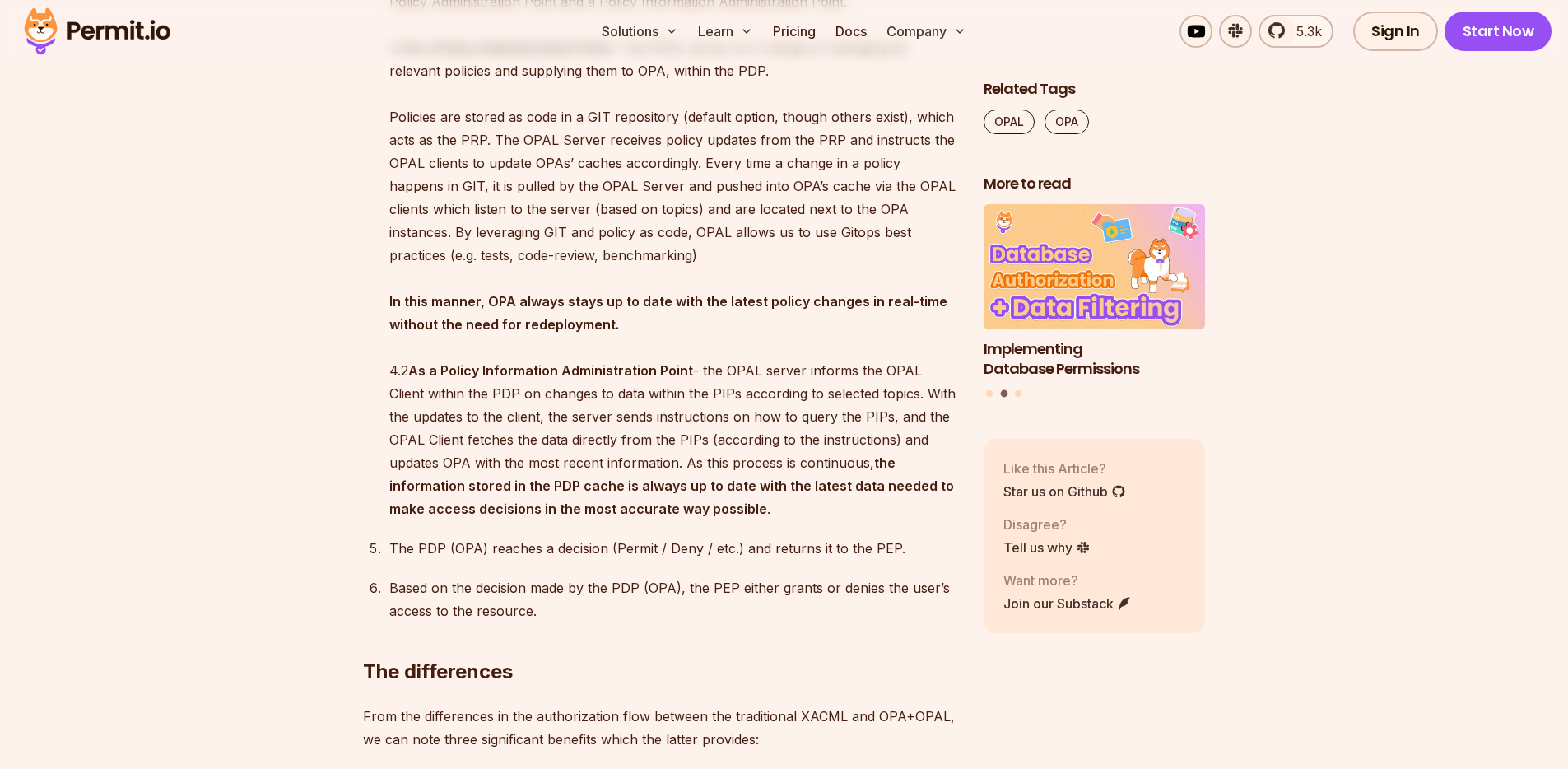
scroll to position [4552, 0]
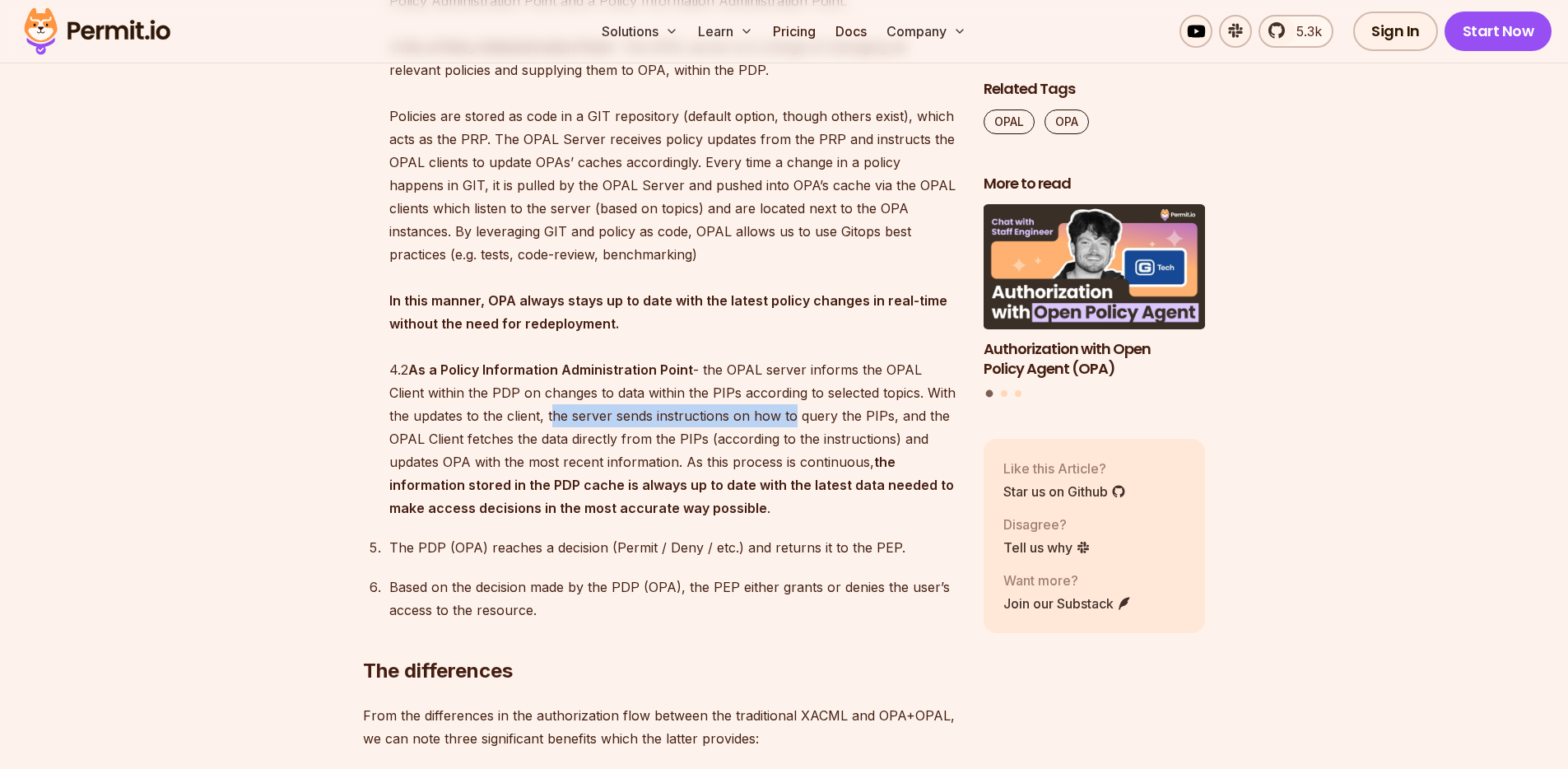
drag, startPoint x: 524, startPoint y: 438, endPoint x: 763, endPoint y: 447, distance: 239.2
click at [763, 447] on p "The PAP (In this case - the OPAL Server) serves a dual function. It both functi…" at bounding box center [674, 242] width 568 height 554
click at [744, 457] on p "The PAP (In this case - the OPAL Server) serves a dual function. It both functi…" at bounding box center [674, 242] width 568 height 554
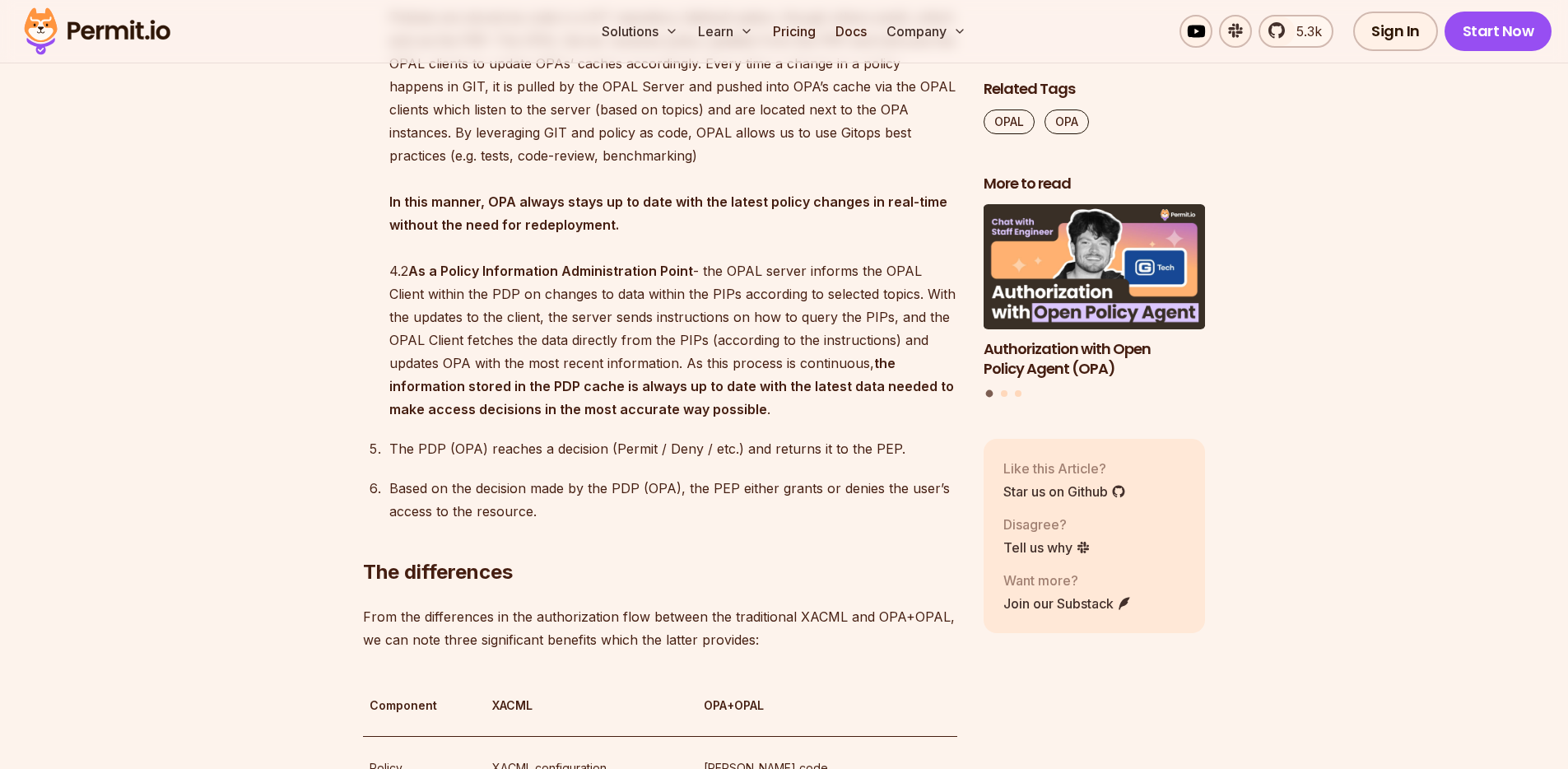
scroll to position [4745, 0]
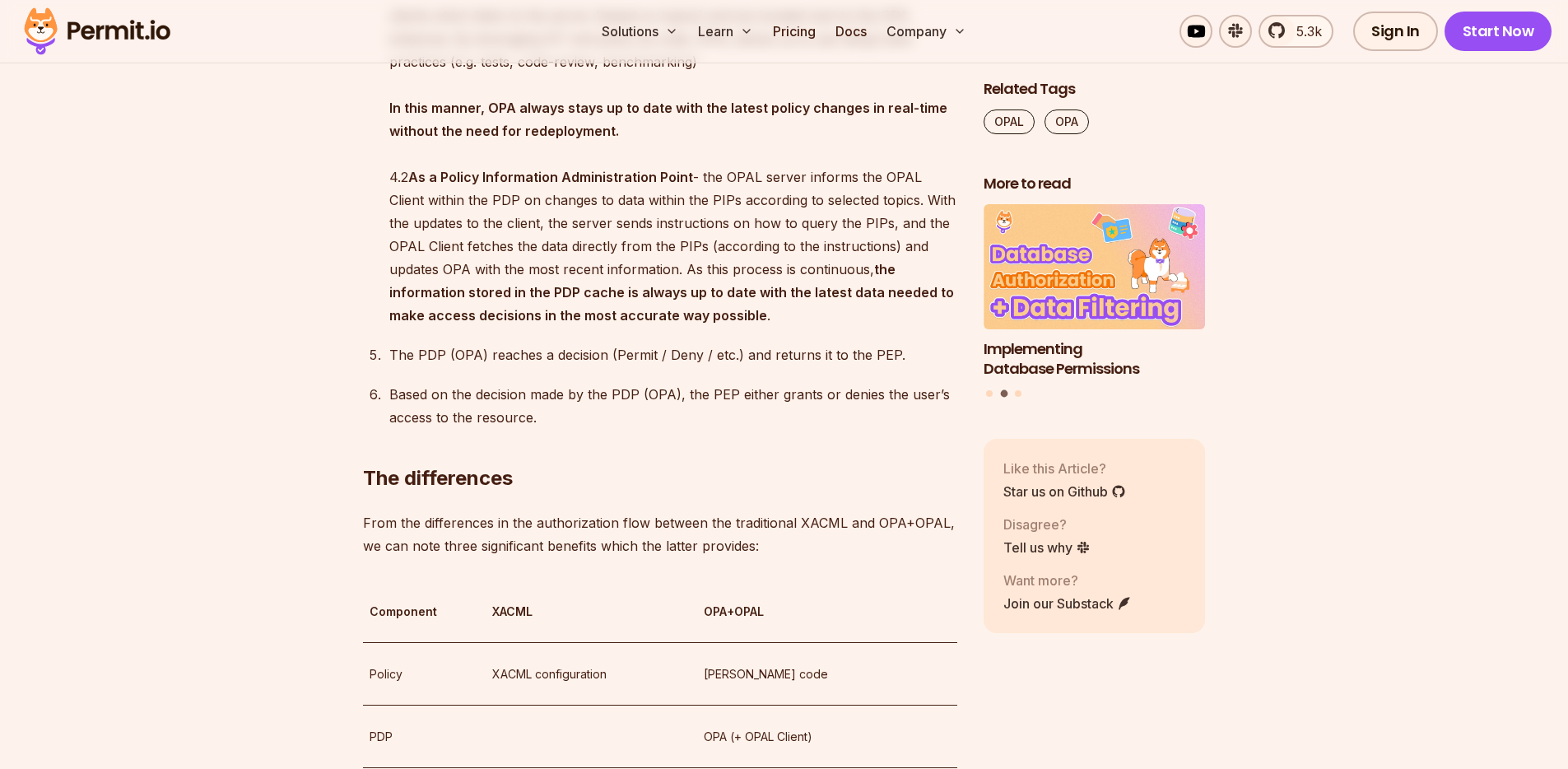
click at [571, 367] on p "The PDP (OPA) reaches a decision (Permit / Deny / etc.) and returns it to the P…" at bounding box center [674, 354] width 568 height 23
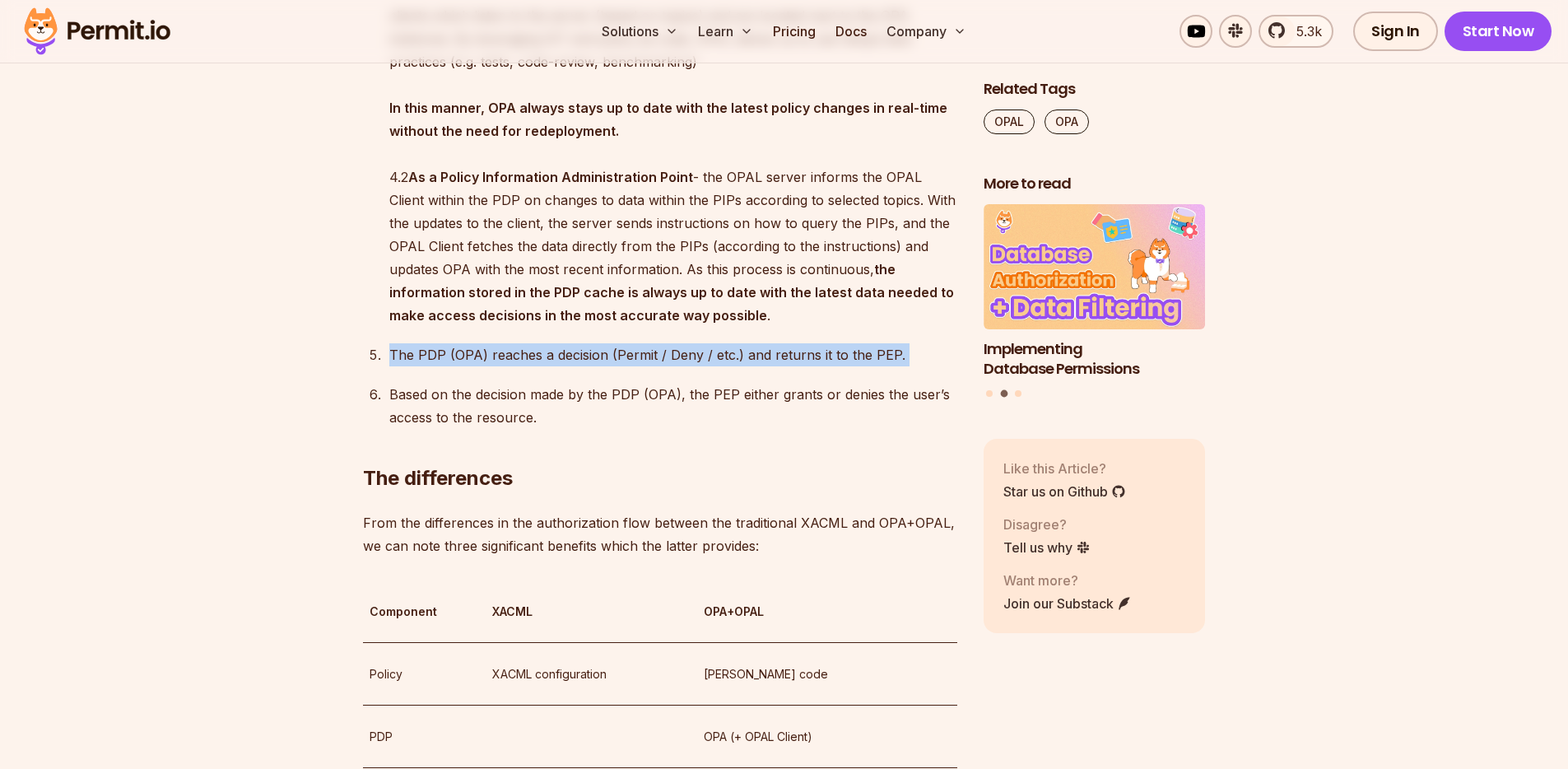
click at [571, 367] on p "The PDP (OPA) reaches a decision (Permit / Deny / etc.) and returns it to the P…" at bounding box center [674, 354] width 568 height 23
click at [533, 367] on p "The PDP (OPA) reaches a decision (Permit / Deny / etc.) and returns it to the P…" at bounding box center [674, 354] width 568 height 23
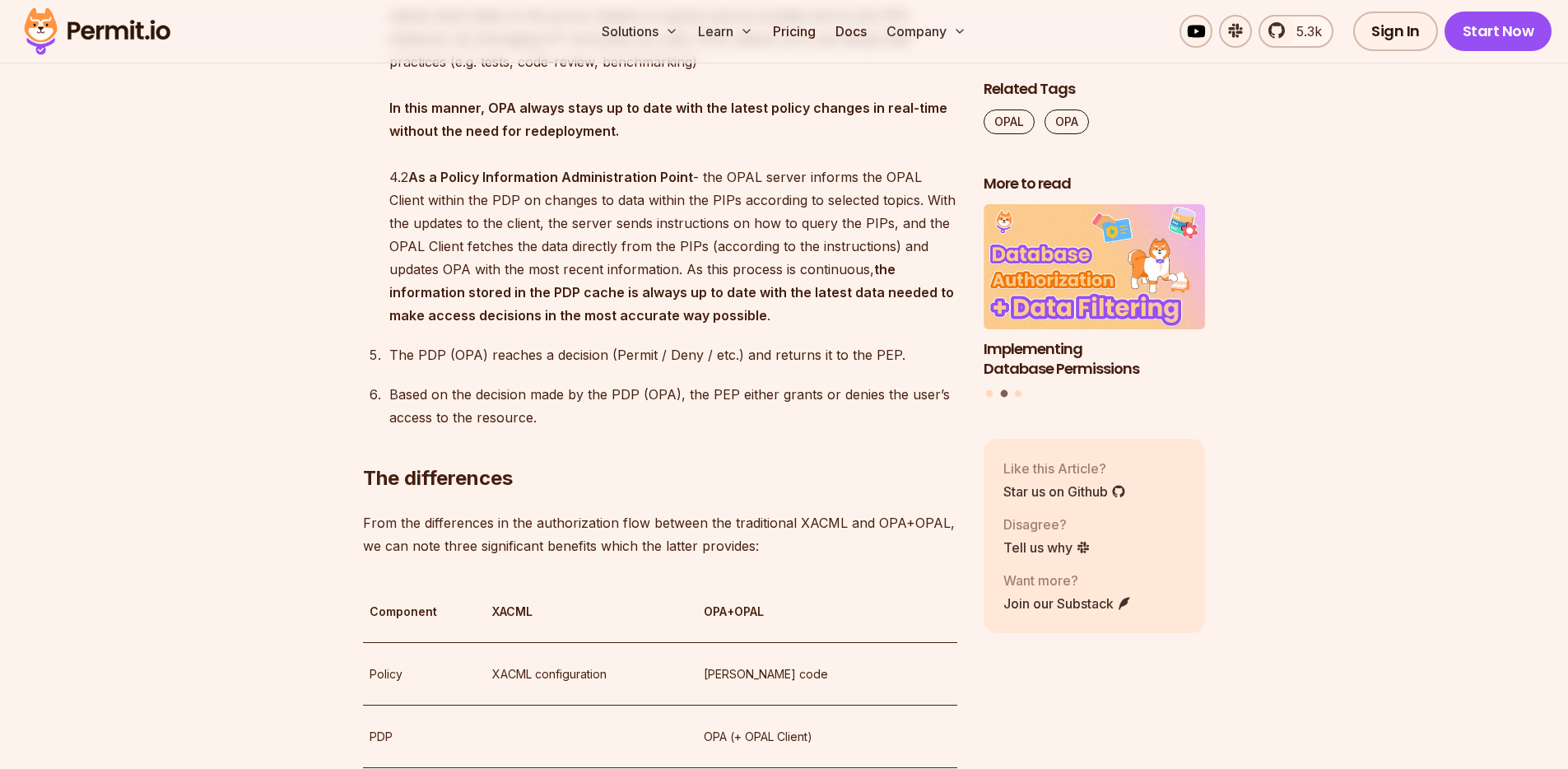
click at [602, 411] on p "Based on the decision made by the PDP (OPA), the PEP either grants or denies th…" at bounding box center [674, 406] width 568 height 46
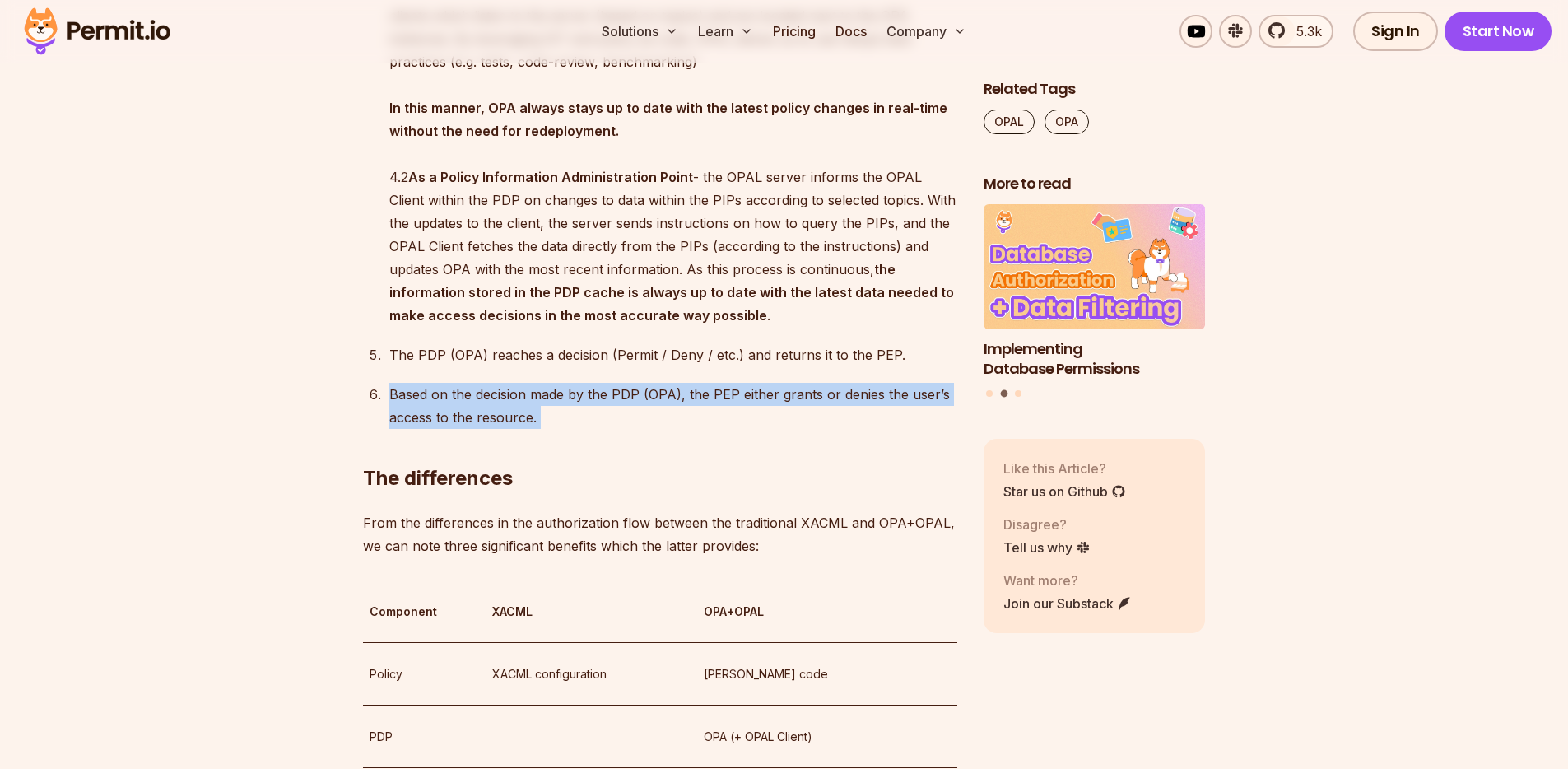
click at [602, 411] on p "Based on the decision made by the PDP (OPA), the PEP either grants or denies th…" at bounding box center [674, 406] width 568 height 46
click at [472, 424] on p "Based on the decision made by the PDP (OPA), the PEP either grants or denies th…" at bounding box center [674, 406] width 568 height 46
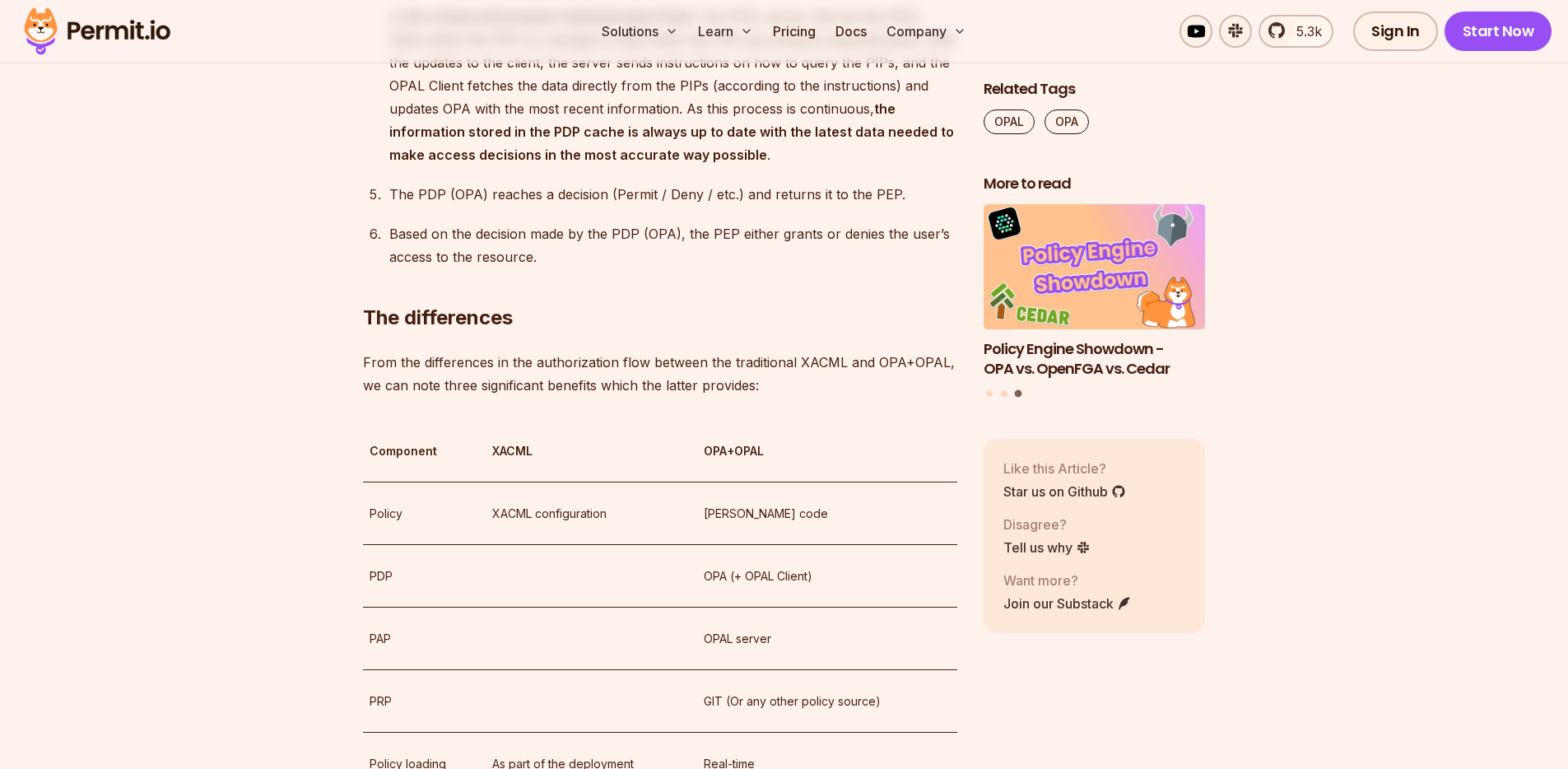
scroll to position [4939, 0]
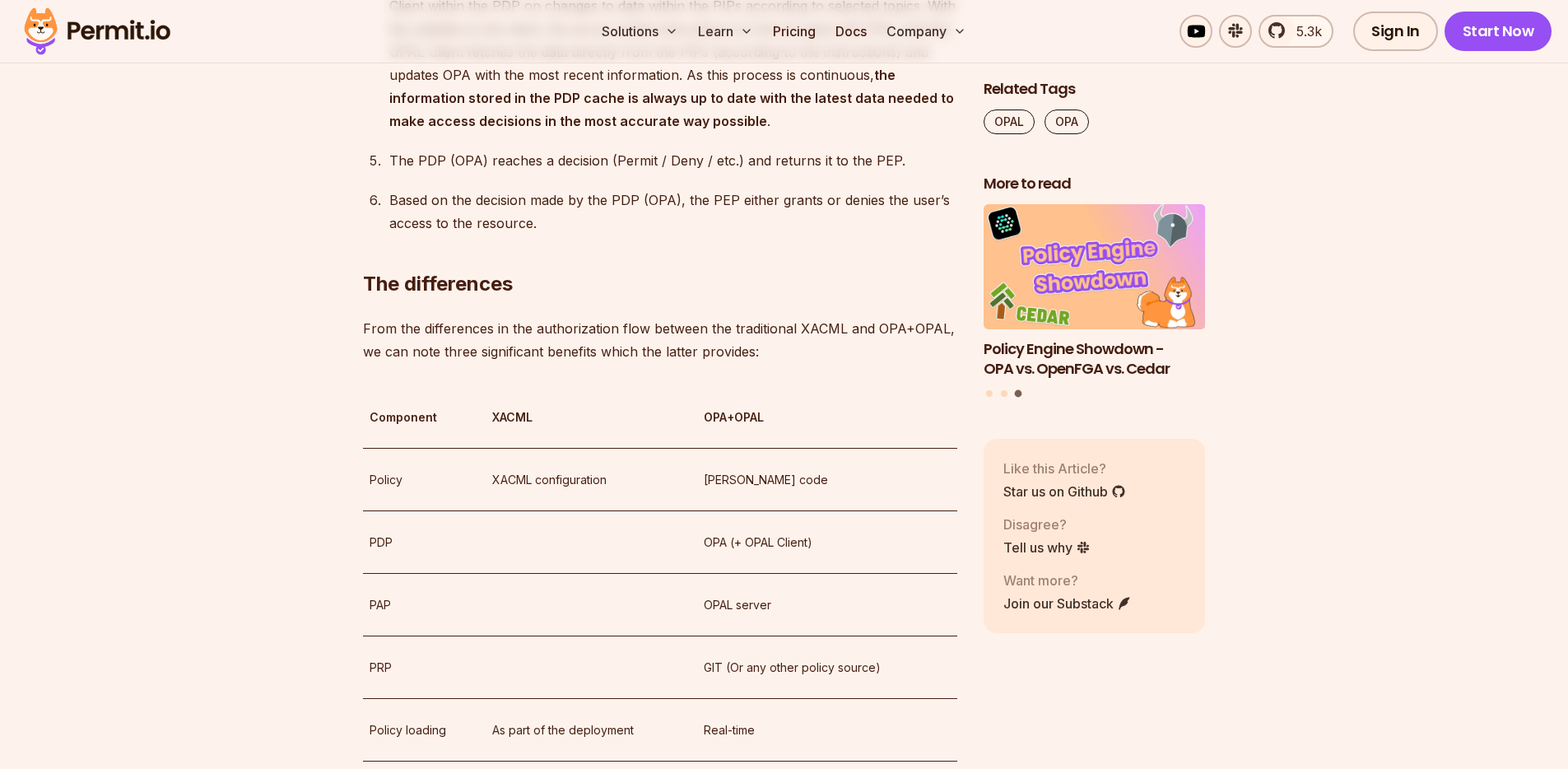
click at [390, 363] on p "From the differences in the authorization flow between the traditional XACML an…" at bounding box center [660, 340] width 594 height 46
click at [393, 357] on p "From the differences in the authorization flow between the traditional XACML an…" at bounding box center [660, 340] width 594 height 46
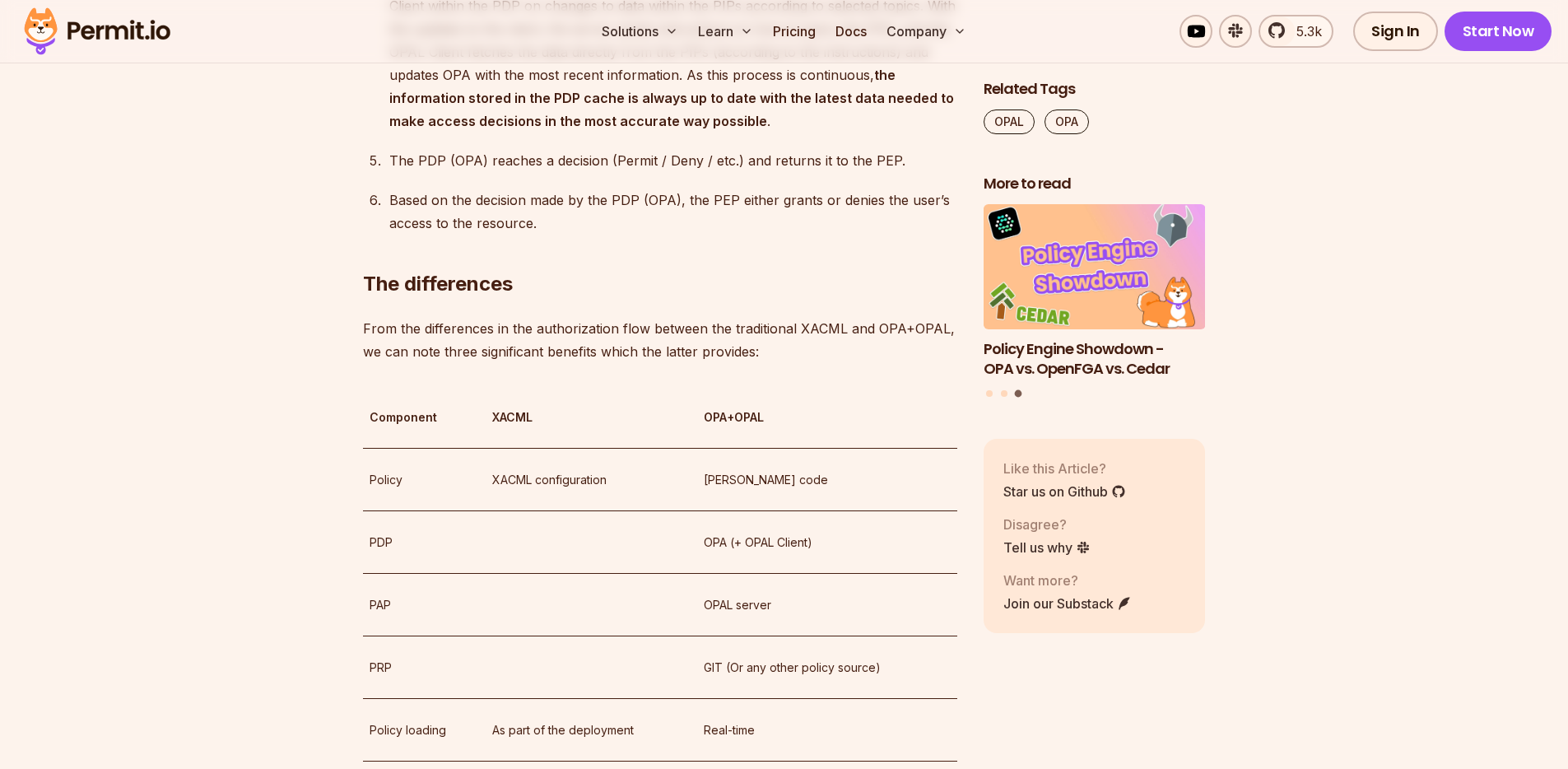
click at [393, 357] on p "From the differences in the authorization flow between the traditional XACML an…" at bounding box center [660, 340] width 594 height 46
click at [521, 362] on p "From the differences in the authorization flow between the traditional XACML an…" at bounding box center [660, 340] width 594 height 46
click at [536, 363] on p "From the differences in the authorization flow between the traditional XACML an…" at bounding box center [660, 340] width 594 height 46
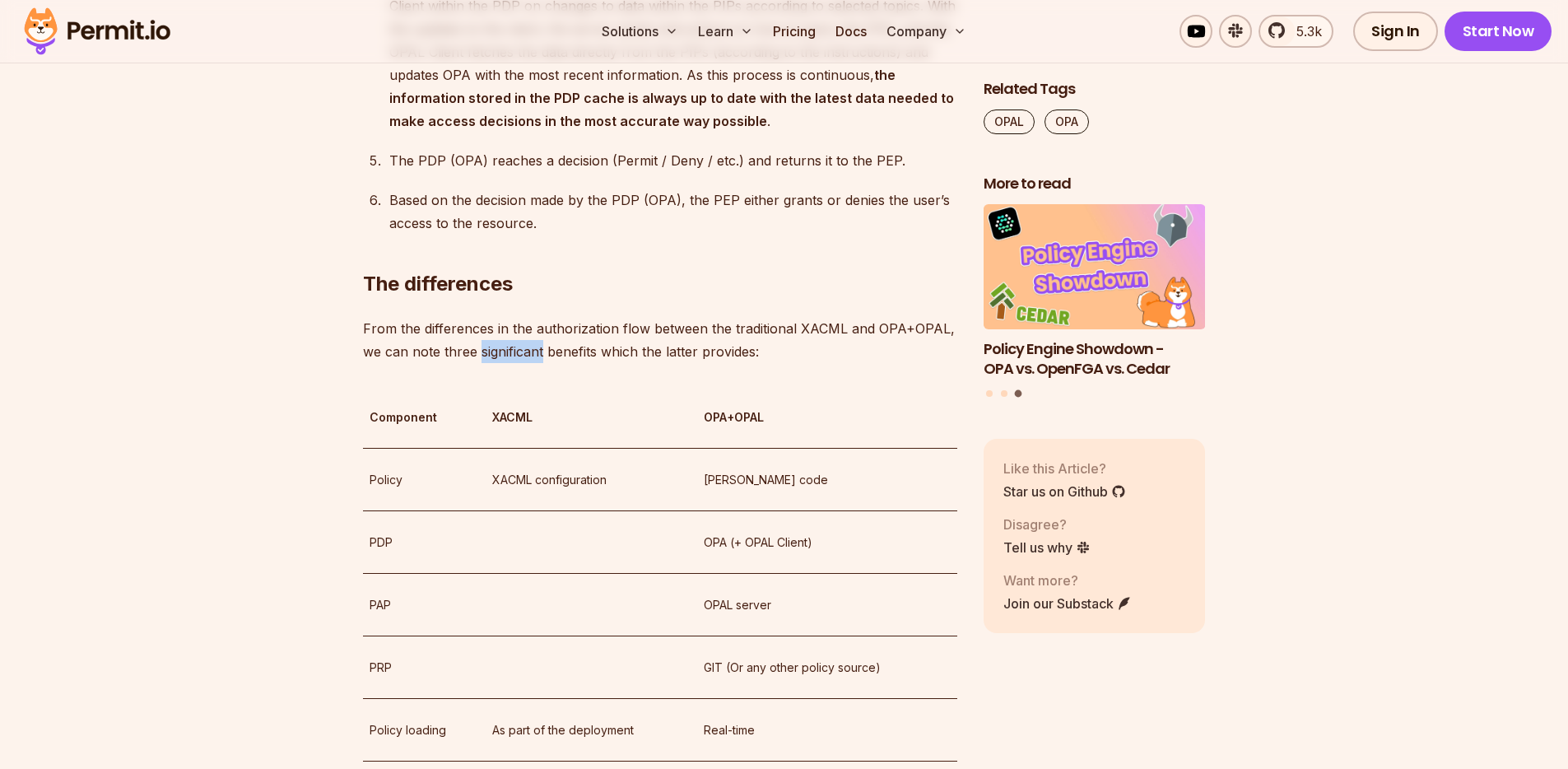
click at [536, 363] on p "From the differences in the authorization flow between the traditional XACML an…" at bounding box center [660, 340] width 594 height 46
click at [566, 357] on p "From the differences in the authorization flow between the traditional XACML an…" at bounding box center [660, 340] width 594 height 46
click at [573, 363] on p "From the differences in the authorization flow between the traditional XACML an…" at bounding box center [660, 340] width 594 height 46
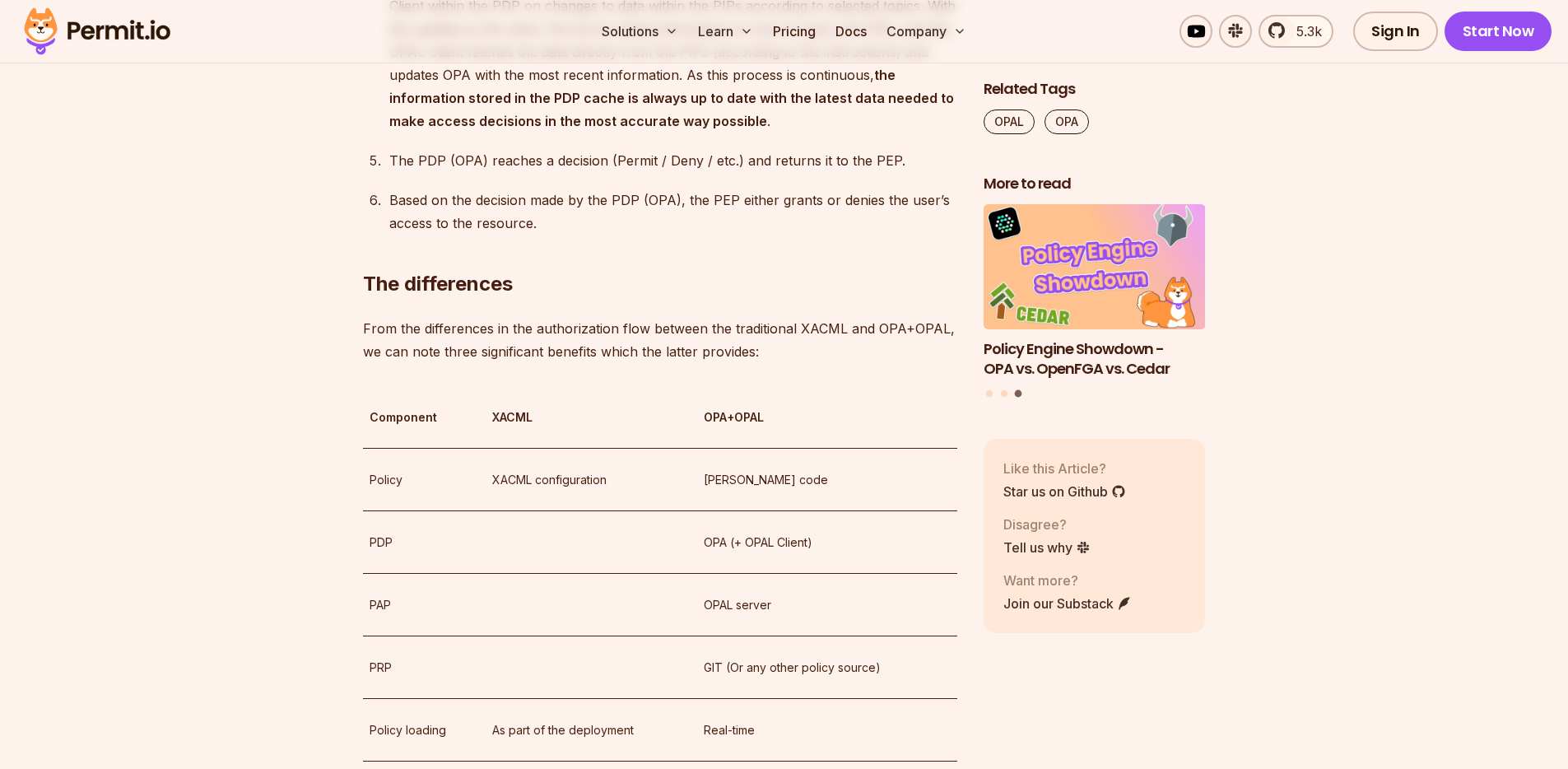
click at [573, 363] on p "From the differences in the authorization flow between the traditional XACML an…" at bounding box center [660, 340] width 594 height 46
click at [603, 363] on p "From the differences in the authorization flow between the traditional XACML an…" at bounding box center [660, 340] width 594 height 46
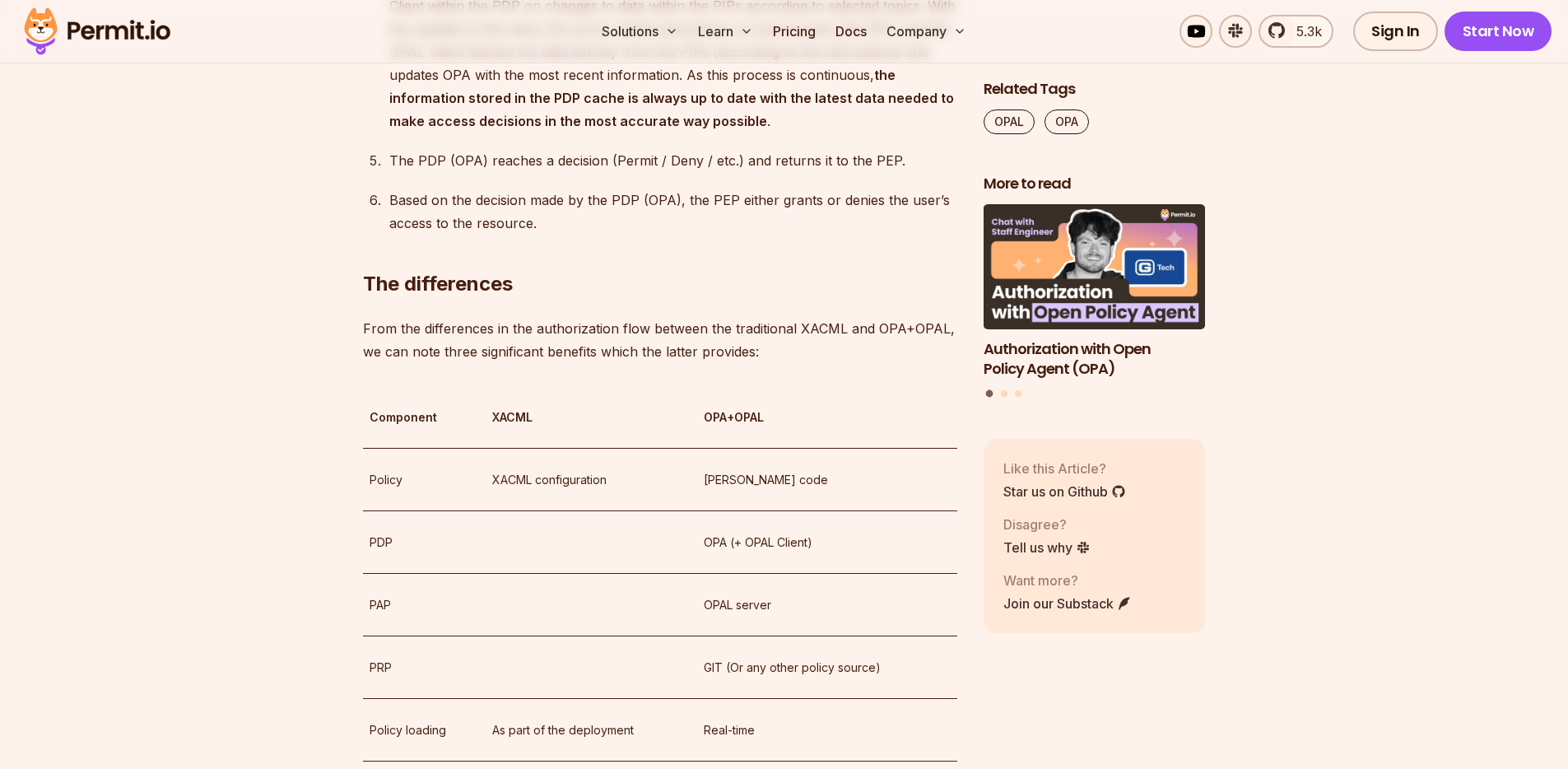
click at [517, 363] on p "From the differences in the authorization flow between the traditional XACML an…" at bounding box center [660, 340] width 594 height 46
click at [516, 353] on p "From the differences in the authorization flow between the traditional XACML an…" at bounding box center [660, 340] width 594 height 46
click at [513, 363] on p "From the differences in the authorization flow between the traditional XACML an…" at bounding box center [660, 340] width 594 height 46
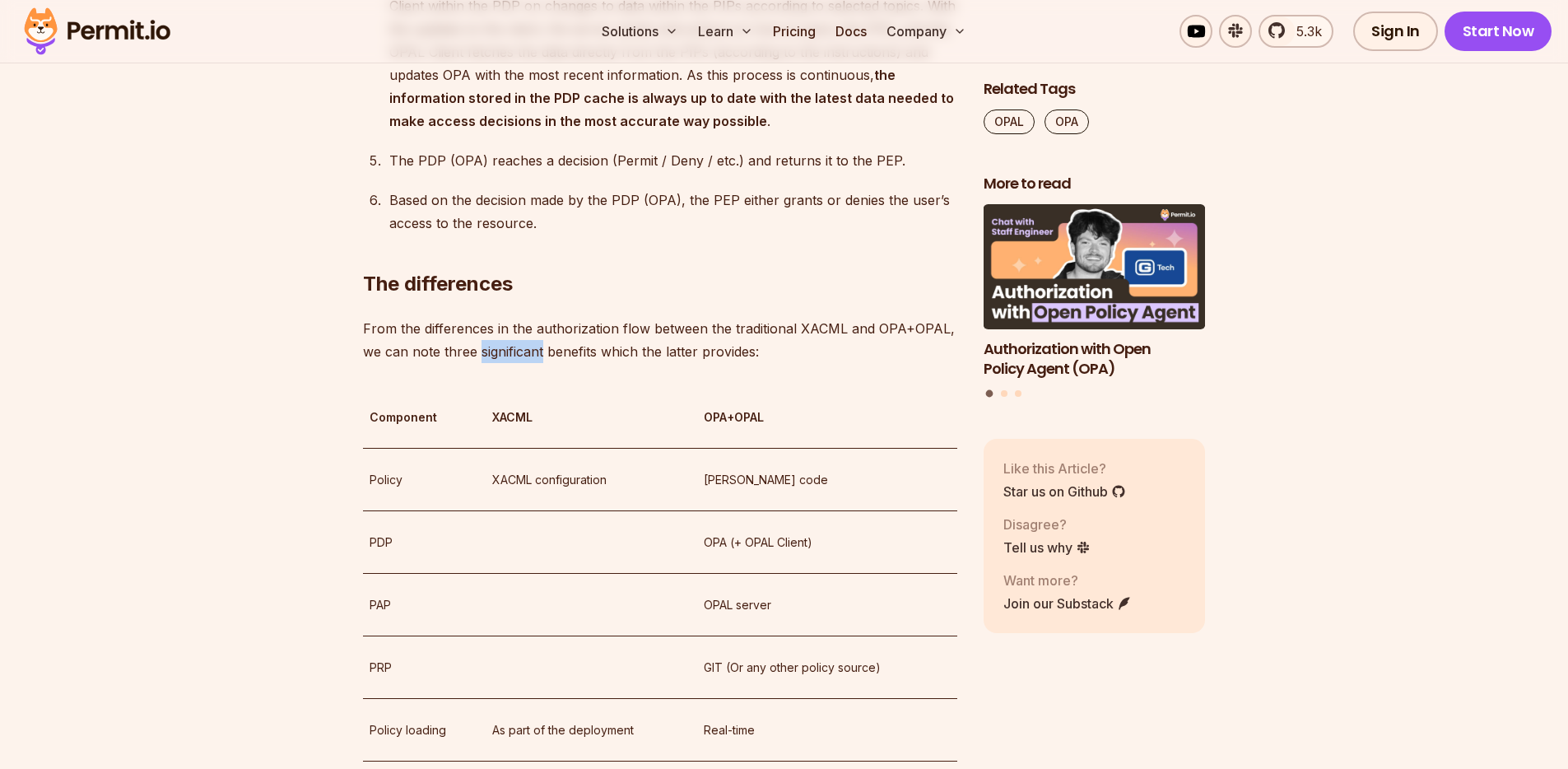
click at [513, 363] on p "From the differences in the authorization flow between the traditional XACML an…" at bounding box center [660, 340] width 594 height 46
click at [514, 352] on p "From the differences in the authorization flow between the traditional XACML an…" at bounding box center [660, 340] width 594 height 46
click at [578, 363] on p "From the differences in the authorization flow between the traditional XACML an…" at bounding box center [660, 340] width 594 height 46
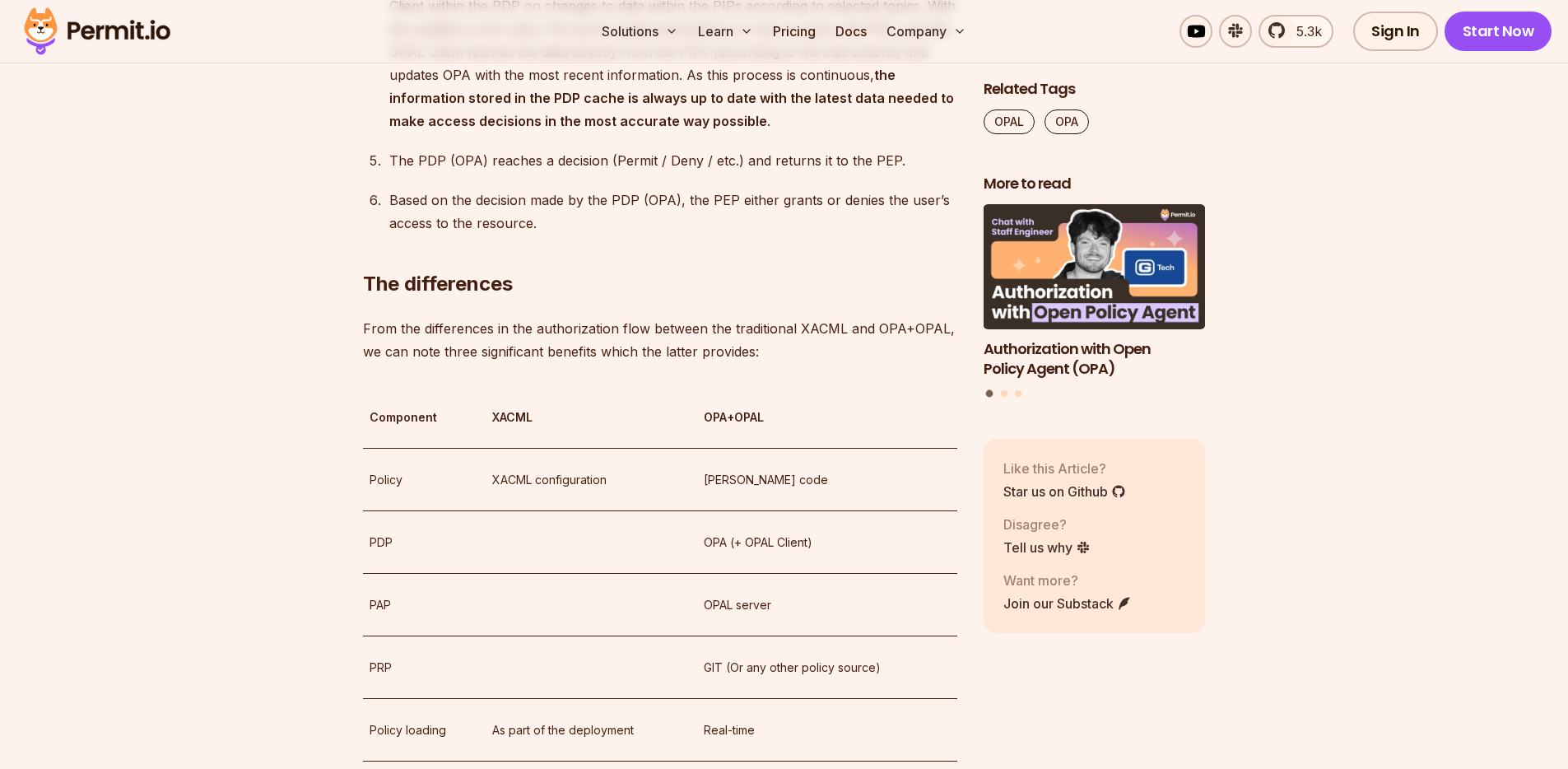
click at [578, 363] on p "From the differences in the authorization flow between the traditional XACML an…" at bounding box center [660, 340] width 594 height 46
click at [612, 353] on p "From the differences in the authorization flow between the traditional XACML an…" at bounding box center [660, 340] width 594 height 46
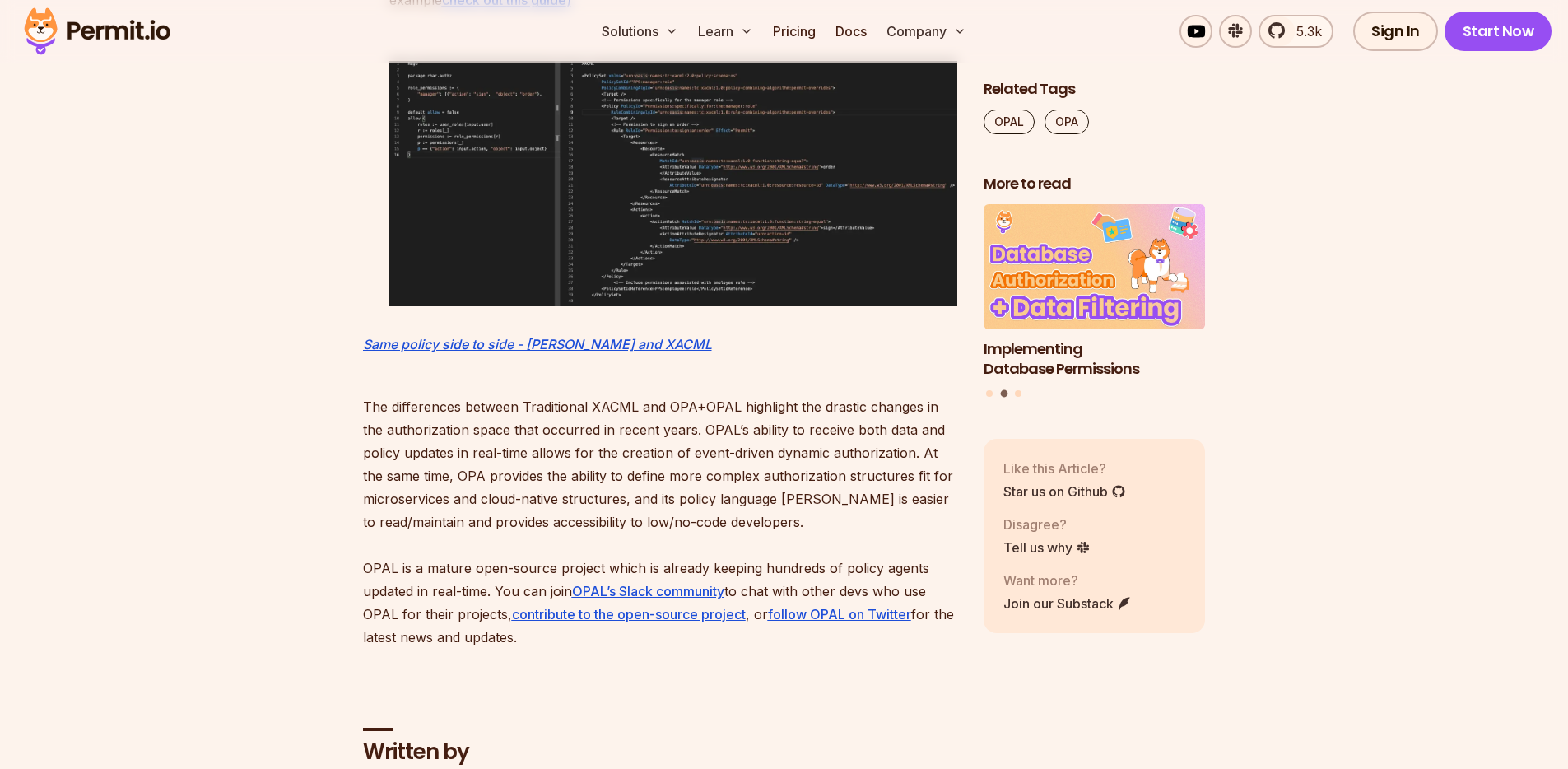
scroll to position [6294, 0]
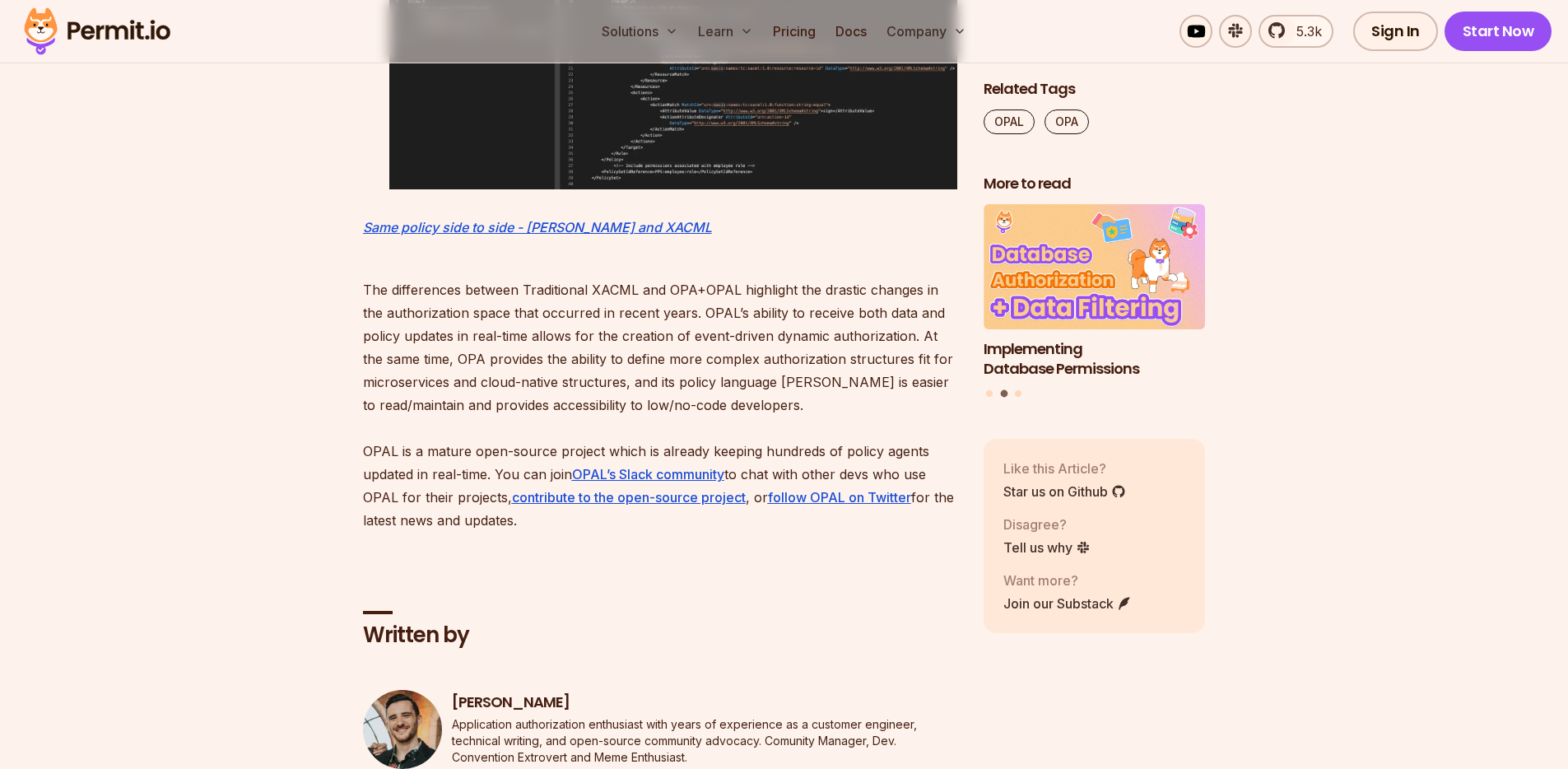
click at [532, 368] on p "The differences between Traditional XACML and OPA+OPAL highlight the drastic ch…" at bounding box center [660, 394] width 594 height 277
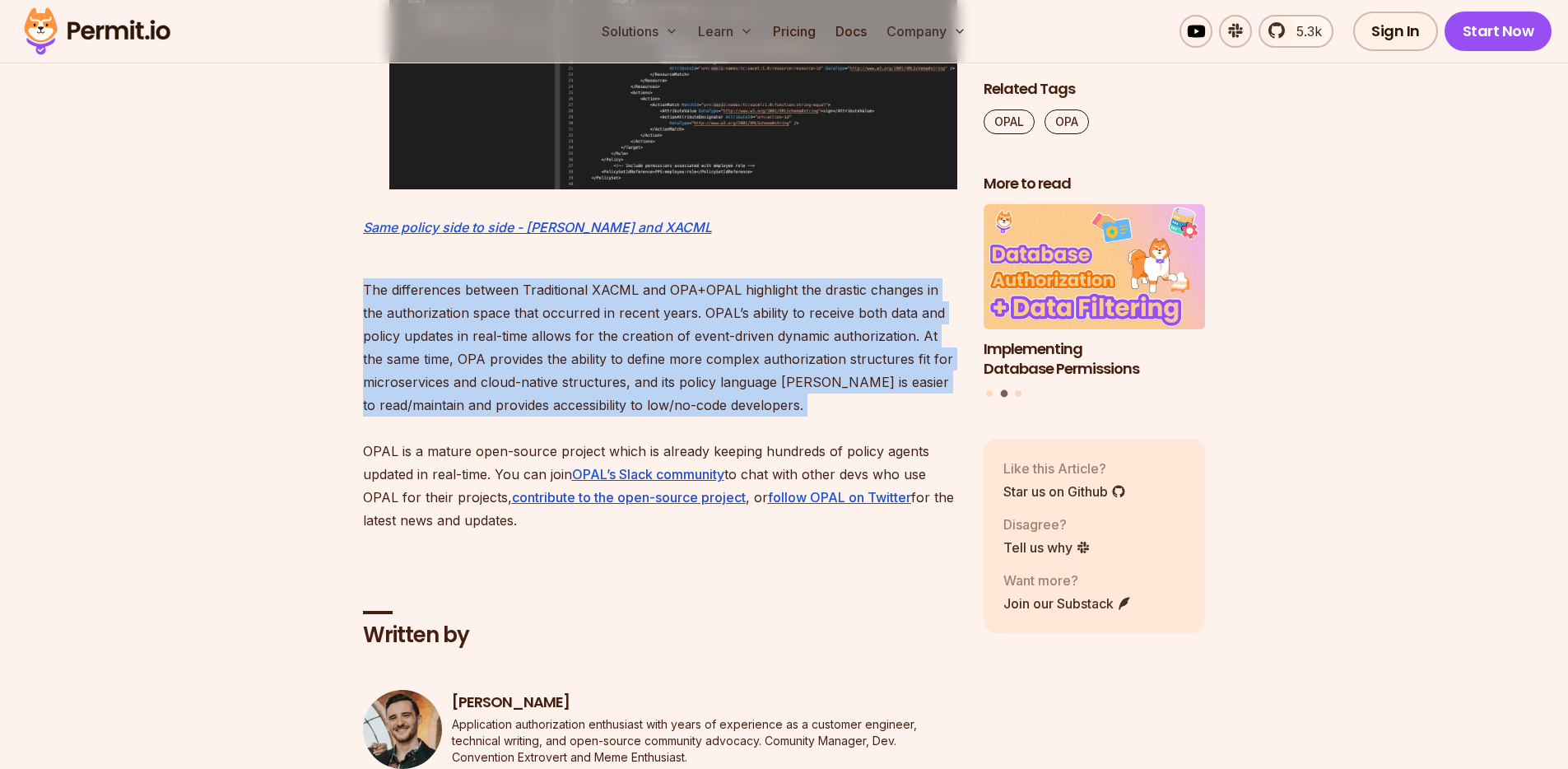
click at [532, 368] on p "The differences between Traditional XACML and OPA+OPAL highlight the drastic ch…" at bounding box center [660, 394] width 594 height 277
click at [685, 324] on p "The differences between Traditional XACML and OPA+OPAL highlight the drastic ch…" at bounding box center [660, 394] width 594 height 277
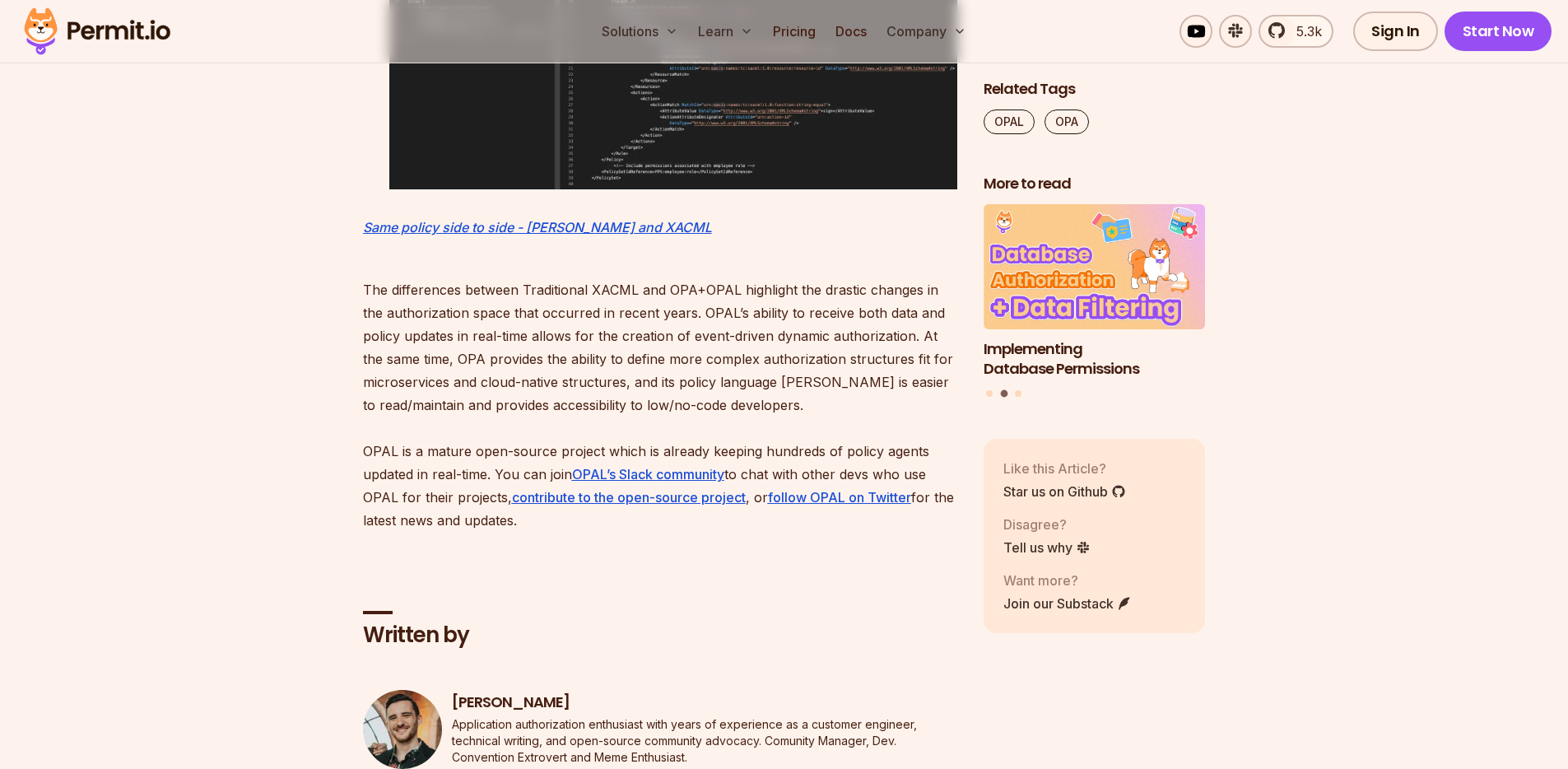
click at [863, 329] on p "The differences between Traditional XACML and OPA+OPAL highlight the drastic ch…" at bounding box center [660, 394] width 594 height 277
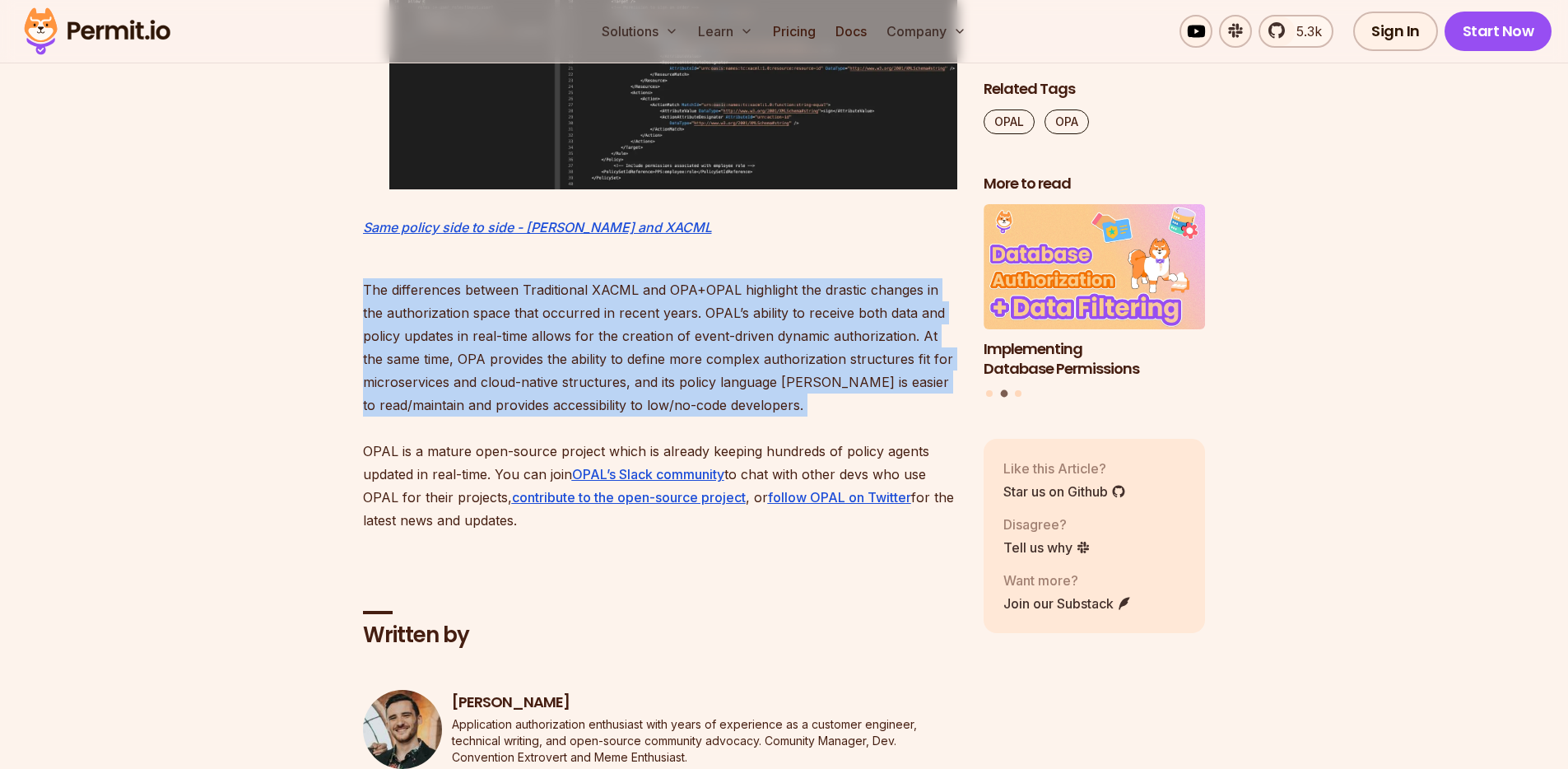
click at [863, 329] on p "The differences between Traditional XACML and OPA+OPAL highlight the drastic ch…" at bounding box center [660, 394] width 594 height 277
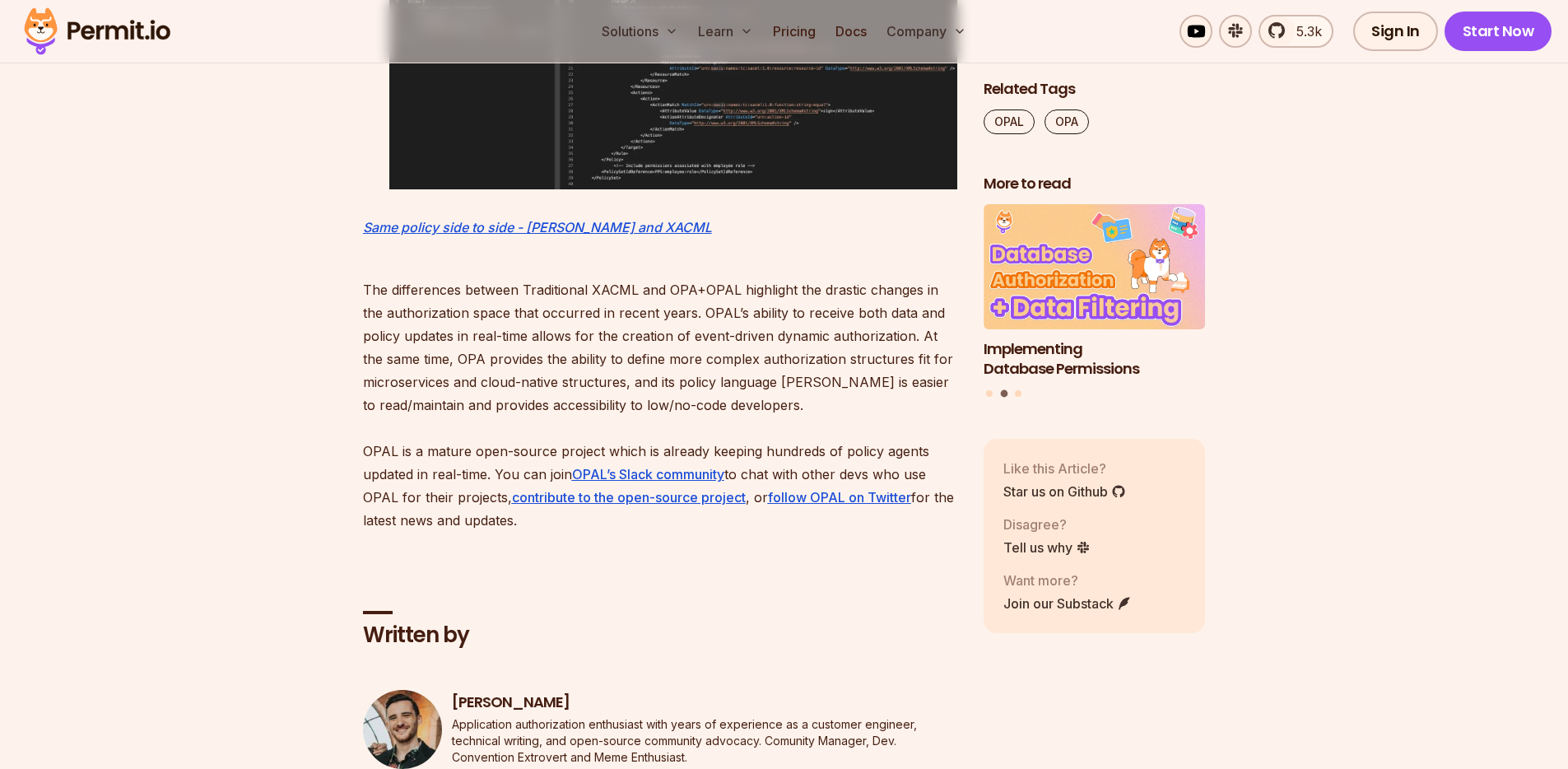
click at [731, 362] on p "The differences between Traditional XACML and OPA+OPAL highlight the drastic ch…" at bounding box center [660, 394] width 594 height 277
click at [485, 469] on p "The differences between Traditional XACML and OPA+OPAL highlight the drastic ch…" at bounding box center [660, 394] width 594 height 277
click at [485, 468] on p "The differences between Traditional XACML and OPA+OPAL highlight the drastic ch…" at bounding box center [660, 394] width 594 height 277
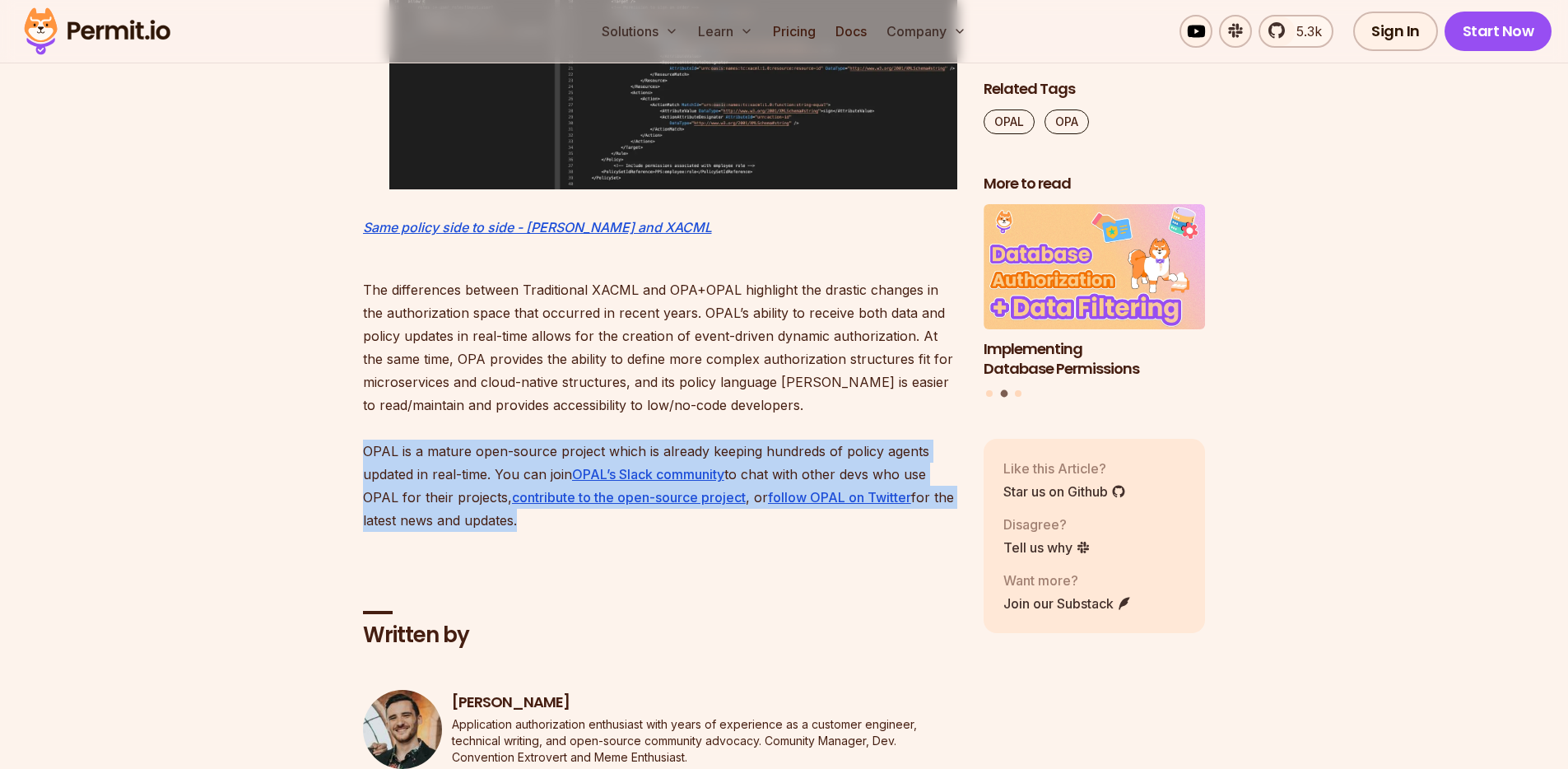
click at [485, 468] on p "The differences between Traditional XACML and OPA+OPAL highlight the drastic ch…" at bounding box center [660, 394] width 594 height 277
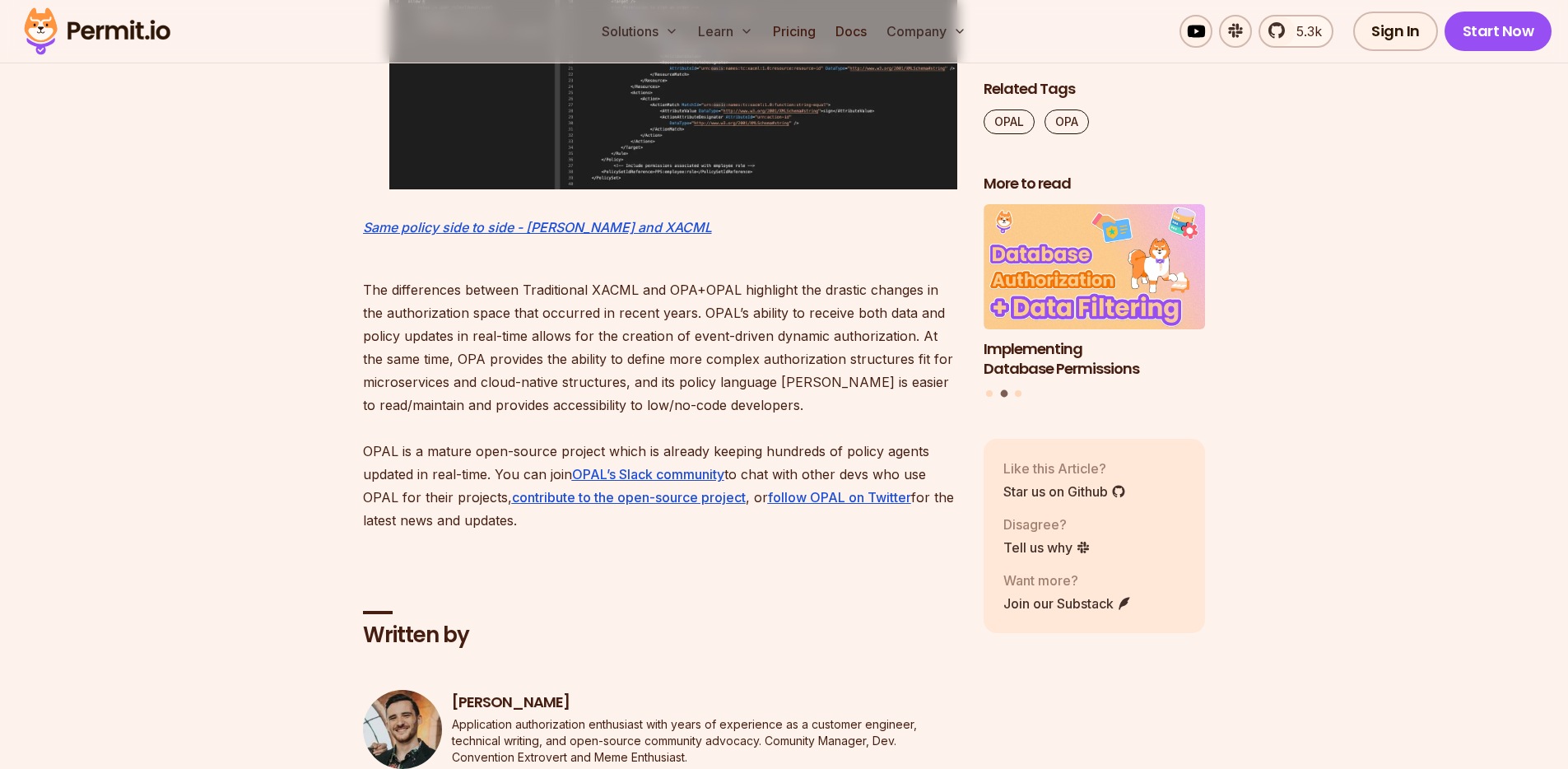
click at [551, 381] on p "The differences between Traditional XACML and OPA+OPAL highlight the drastic ch…" at bounding box center [660, 394] width 594 height 277
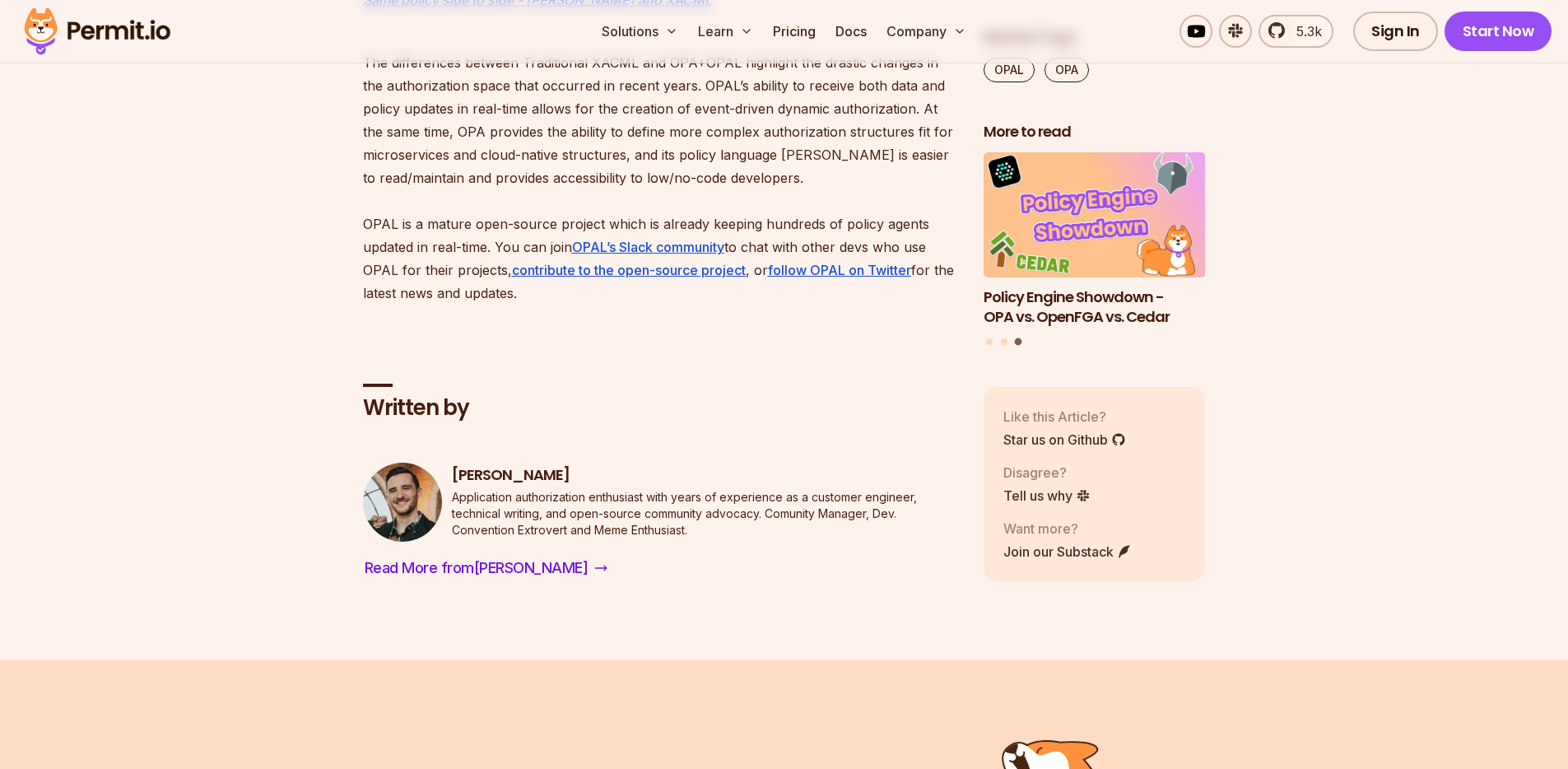
scroll to position [6658, 0]
